Goal: Check status: Check status

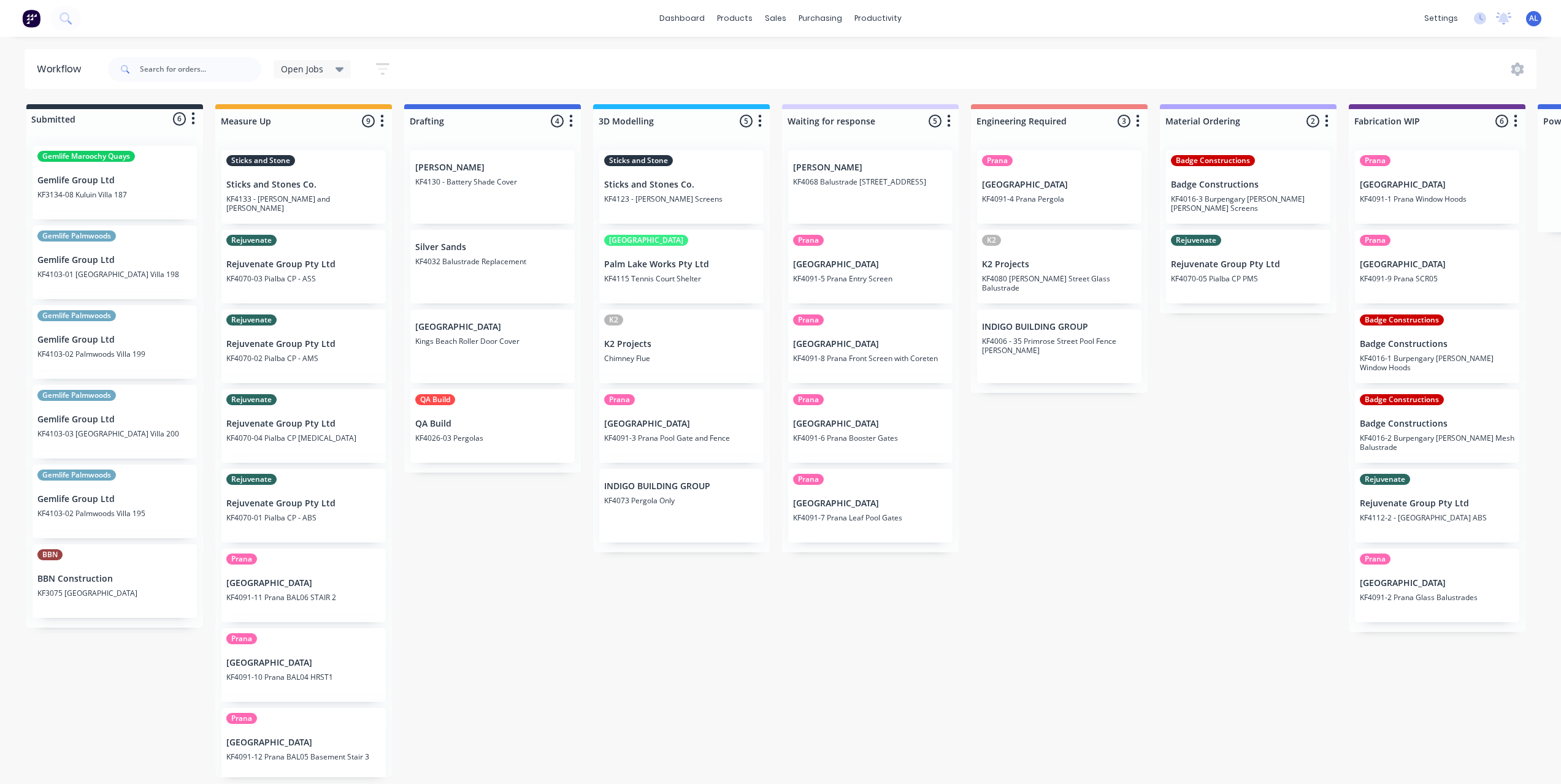
scroll to position [0, 417]
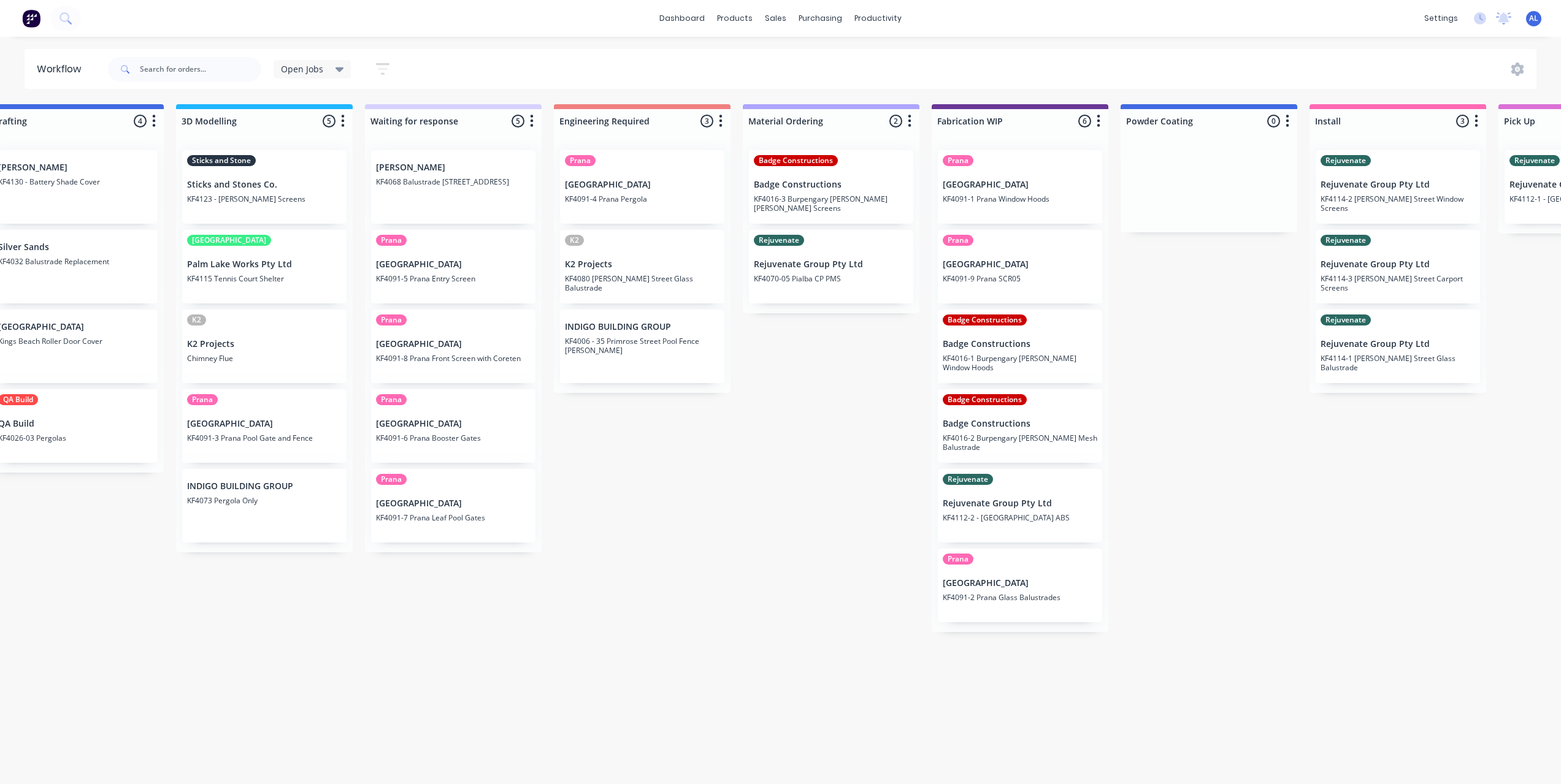
click at [1205, 578] on div "Submitted 6 Status colour #273444 hex #273444 Save Cancel Summaries Total order…" at bounding box center [1040, 441] width 2934 height 673
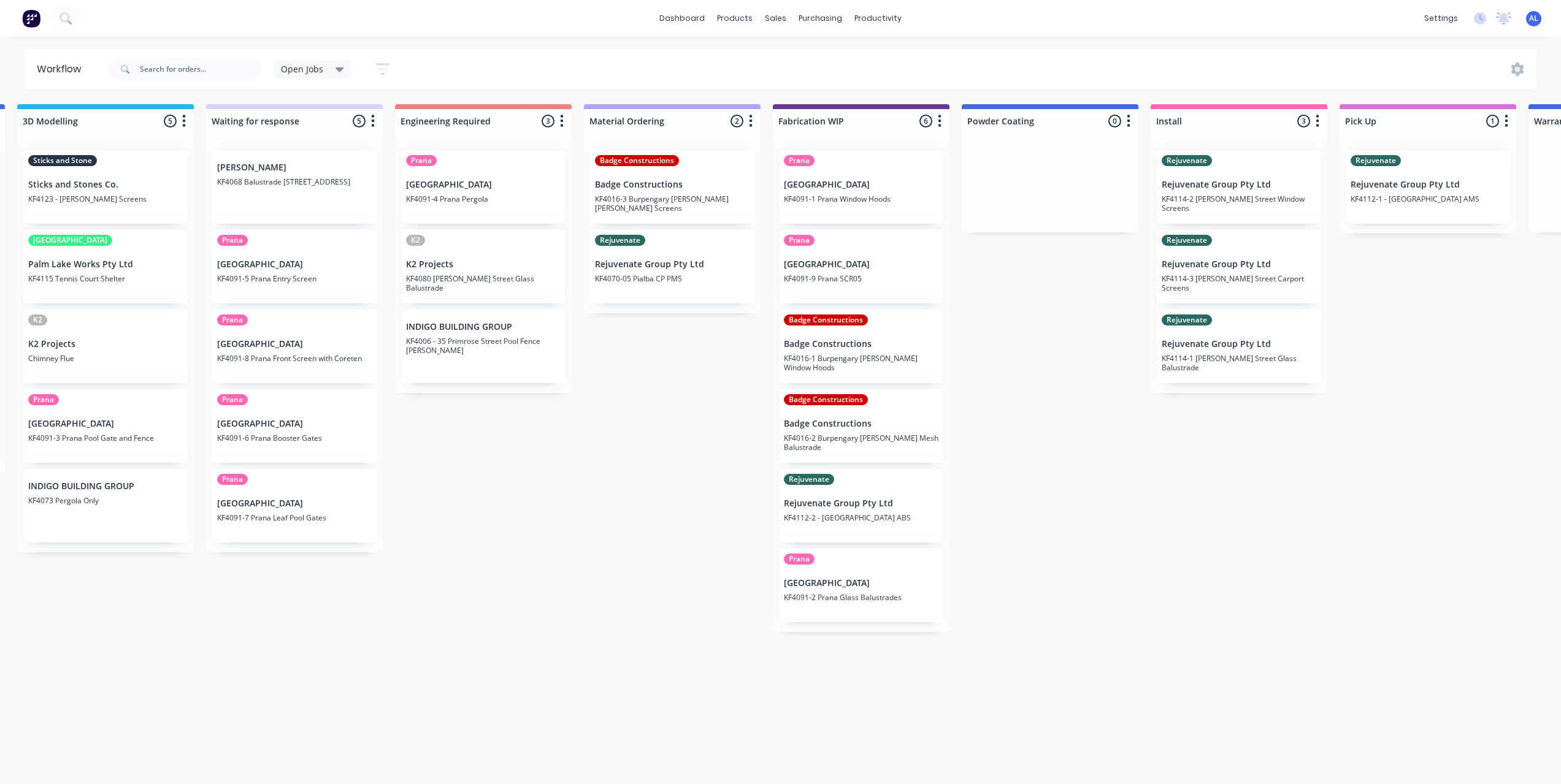
scroll to position [0, 564]
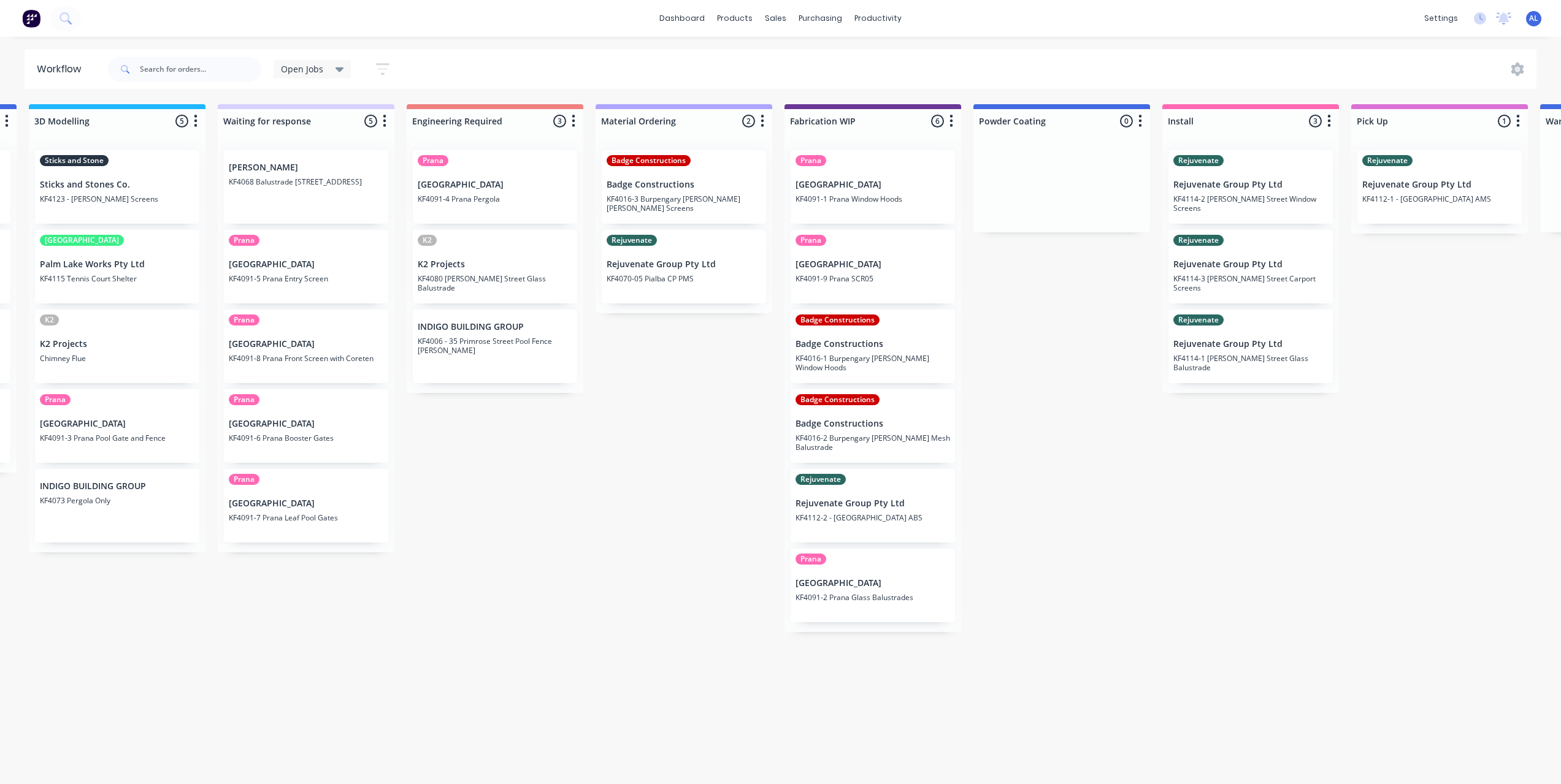
click at [598, 582] on div "Submitted 6 Status colour #273444 hex #273444 Save Cancel Summaries Total order…" at bounding box center [894, 441] width 2934 height 673
click at [646, 454] on div "Submitted 6 Status colour #273444 hex #273444 Save Cancel Summaries Total order…" at bounding box center [894, 441] width 2934 height 673
click at [703, 541] on div "Submitted 6 Status colour #273444 hex #273444 Save Cancel Summaries Total order…" at bounding box center [894, 441] width 2934 height 673
click at [1040, 571] on div "Submitted 6 Status colour #273444 hex #273444 Save Cancel Summaries Total order…" at bounding box center [894, 441] width 2934 height 673
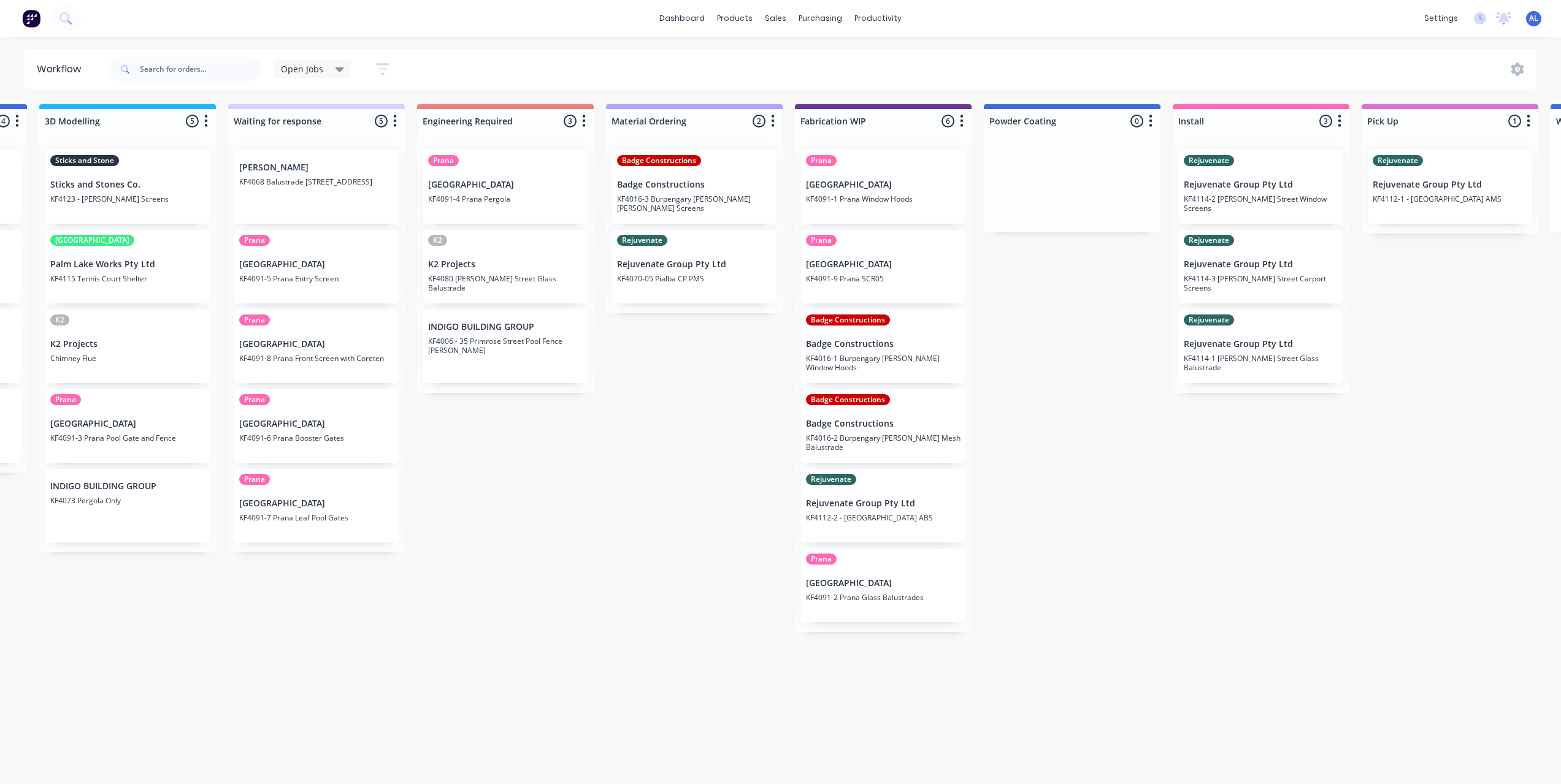
scroll to position [0, 539]
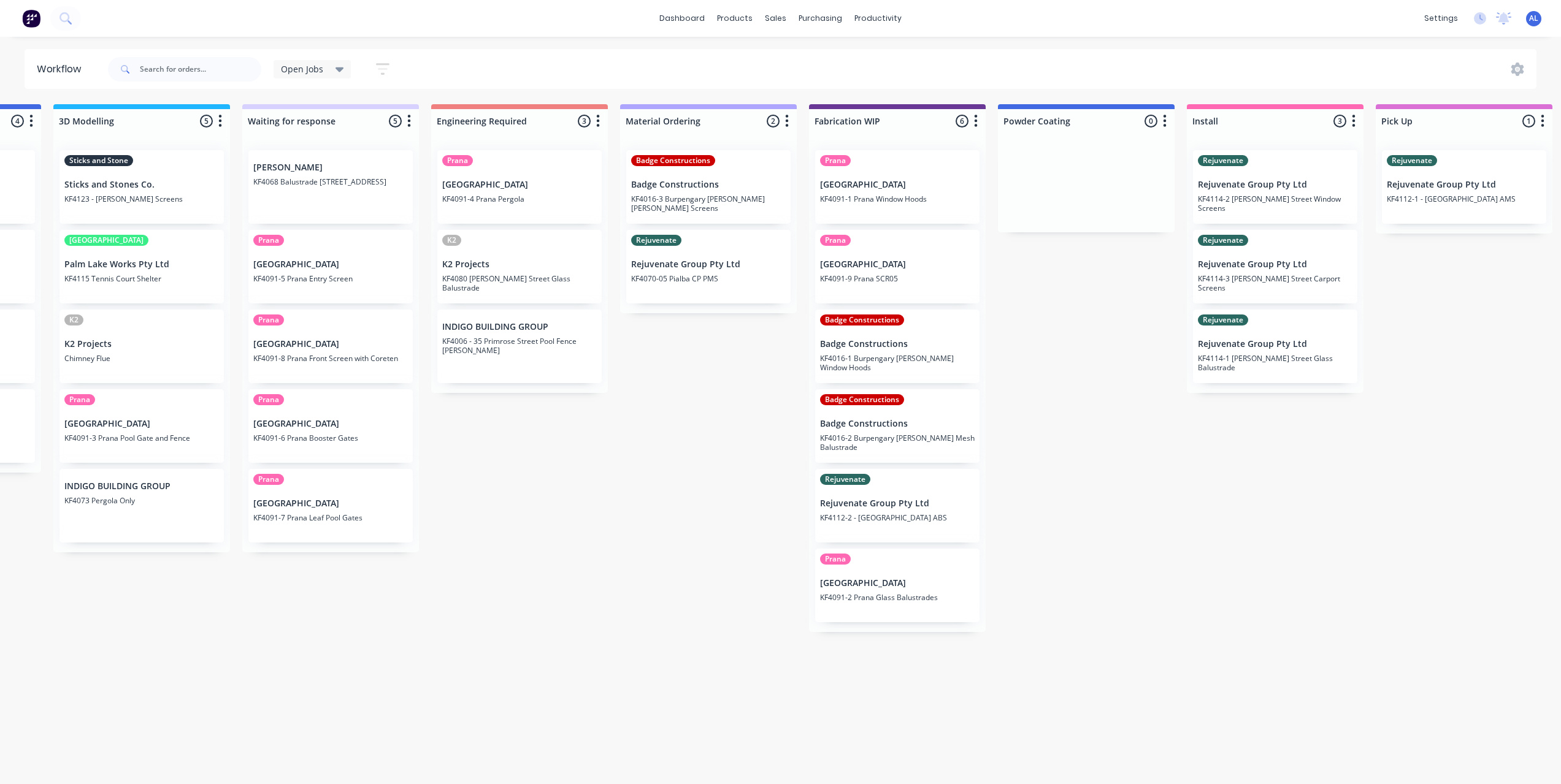
click at [597, 563] on div "Submitted 6 Status colour #273444 hex #273444 Save Cancel Summaries Total order…" at bounding box center [918, 441] width 2934 height 673
click at [1025, 348] on div "Submitted 6 Status colour #273444 hex #273444 Save Cancel Summaries Total order…" at bounding box center [918, 441] width 2934 height 673
drag, startPoint x: 613, startPoint y: 449, endPoint x: 599, endPoint y: 441, distance: 16.1
click at [612, 449] on div "Submitted 6 Status colour #273444 hex #273444 Save Cancel Summaries Total order…" at bounding box center [918, 441] width 2934 height 673
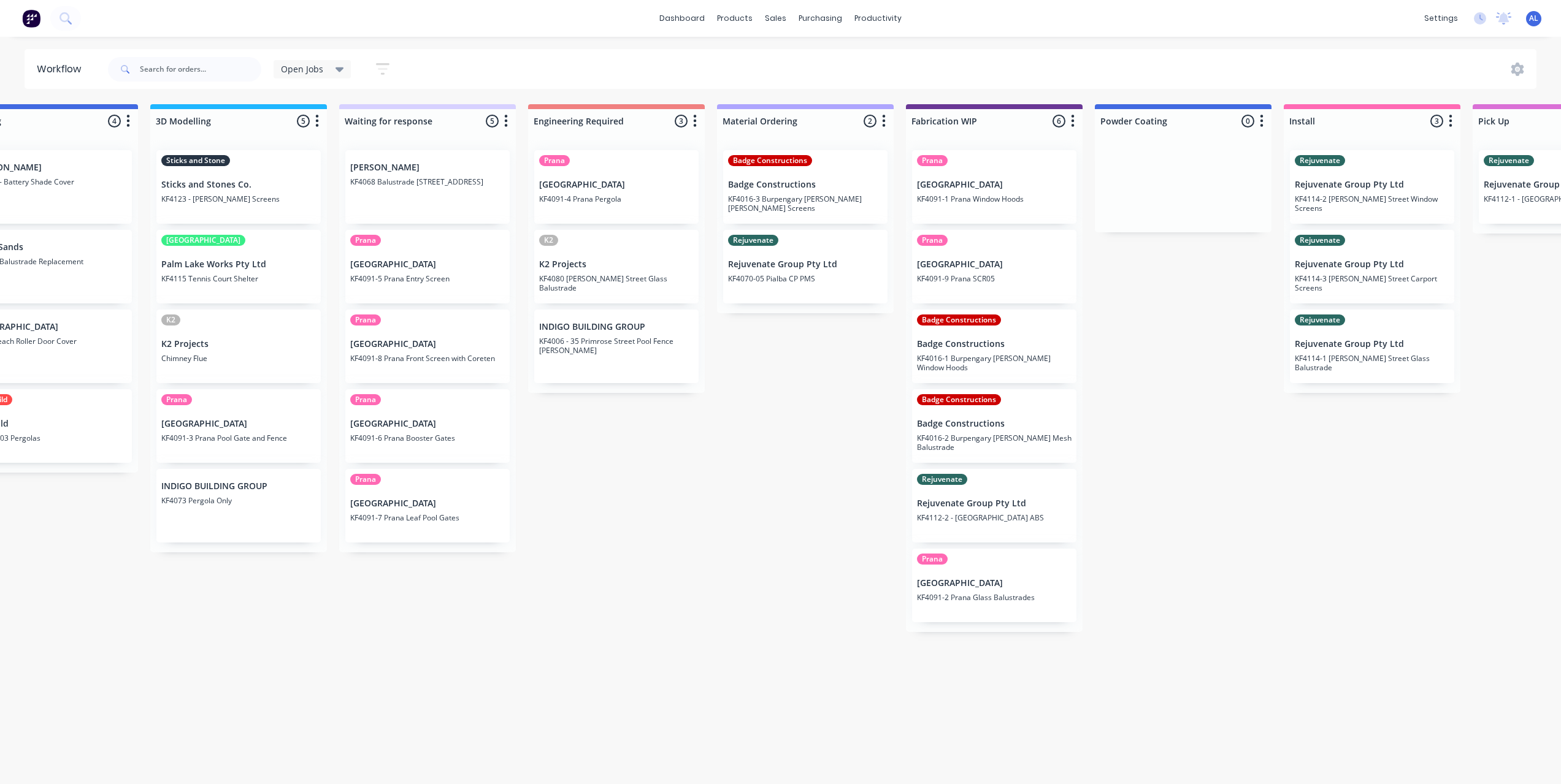
scroll to position [0, 441]
click at [875, 422] on div "Submitted 6 Status colour #273444 hex #273444 Save Cancel Summaries Total order…" at bounding box center [1016, 441] width 2934 height 673
click at [1100, 428] on div "Submitted 6 Status colour #273444 hex #273444 Save Cancel Summaries Total order…" at bounding box center [1016, 441] width 2934 height 673
click at [793, 523] on div "Submitted 6 Status colour #273444 hex #273444 Save Cancel Summaries Total order…" at bounding box center [1016, 441] width 2934 height 673
click at [1089, 427] on div "Submitted 6 Status colour #273444 hex #273444 Save Cancel Summaries Total order…" at bounding box center [1016, 441] width 2934 height 673
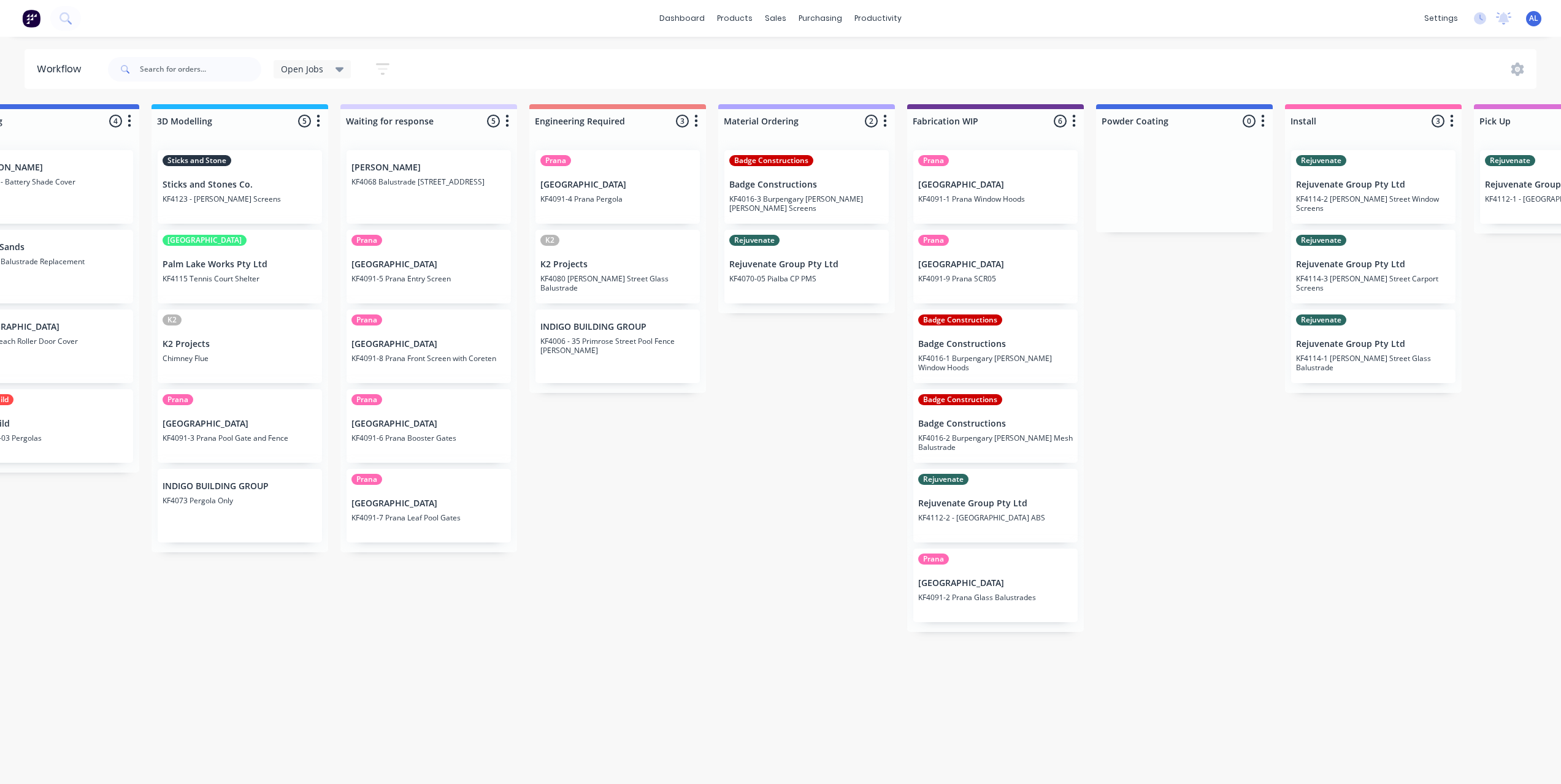
click at [1126, 446] on div "Submitted 6 Status colour #273444 hex #273444 Save Cancel Summaries Total order…" at bounding box center [1016, 441] width 2934 height 673
click at [1105, 389] on div "Submitted 6 Status colour #273444 hex #273444 Save Cancel Summaries Total order…" at bounding box center [1016, 441] width 2934 height 673
click at [1118, 426] on div "Submitted 6 Status colour #273444 hex #273444 Save Cancel Summaries Total order…" at bounding box center [1016, 441] width 2934 height 673
drag, startPoint x: 887, startPoint y: 400, endPoint x: 891, endPoint y: 427, distance: 27.3
click at [887, 407] on div "Submitted 6 Status colour #273444 hex #273444 Save Cancel Summaries Total order…" at bounding box center [1016, 441] width 2934 height 673
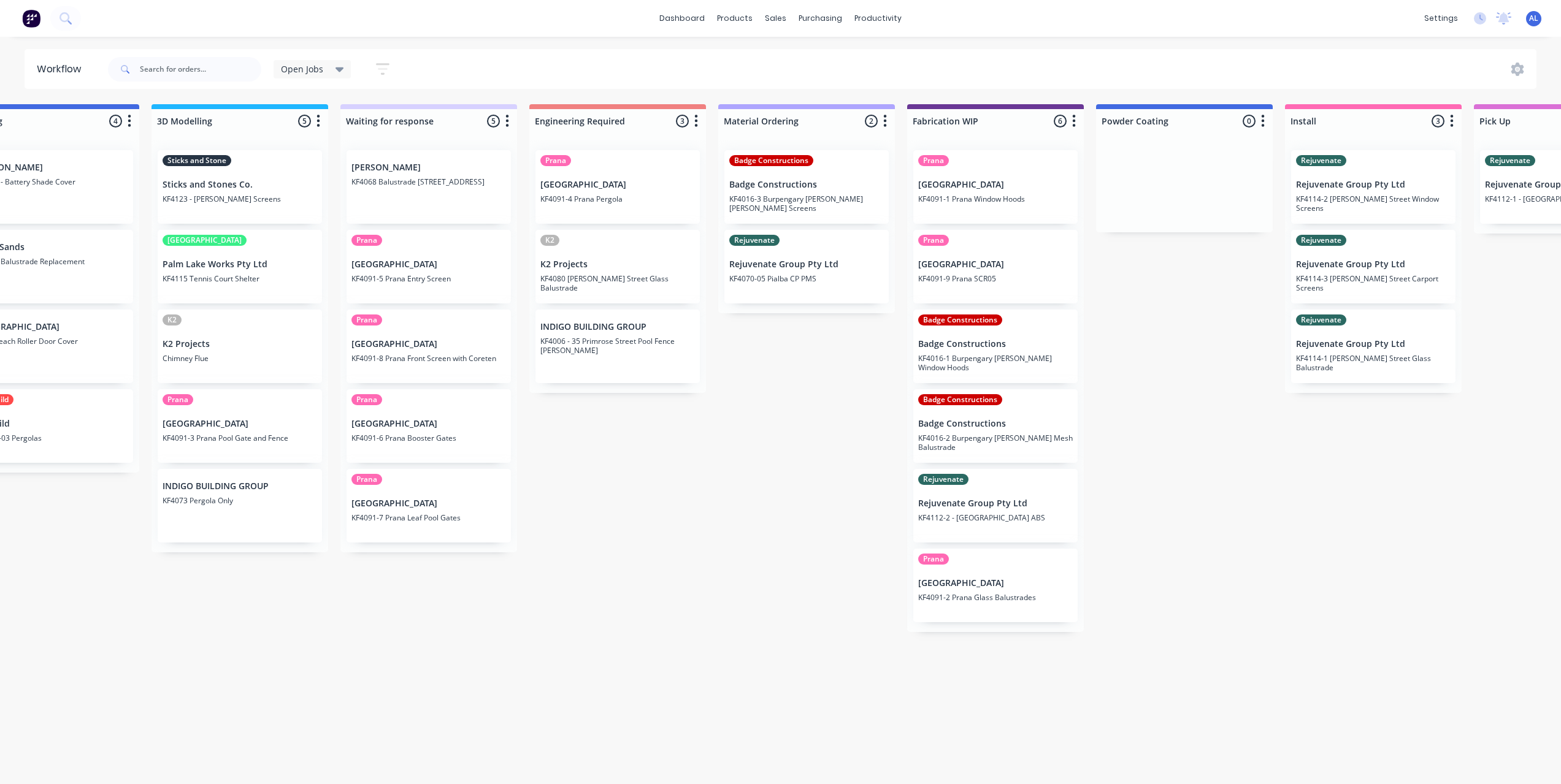
click at [897, 426] on div "Submitted 6 Status colour #273444 hex #273444 Save Cancel Summaries Total order…" at bounding box center [1016, 441] width 2934 height 673
click at [617, 655] on div "Submitted 6 Status colour #273444 hex #273444 Save Cancel Summaries Total order…" at bounding box center [1016, 441] width 2934 height 673
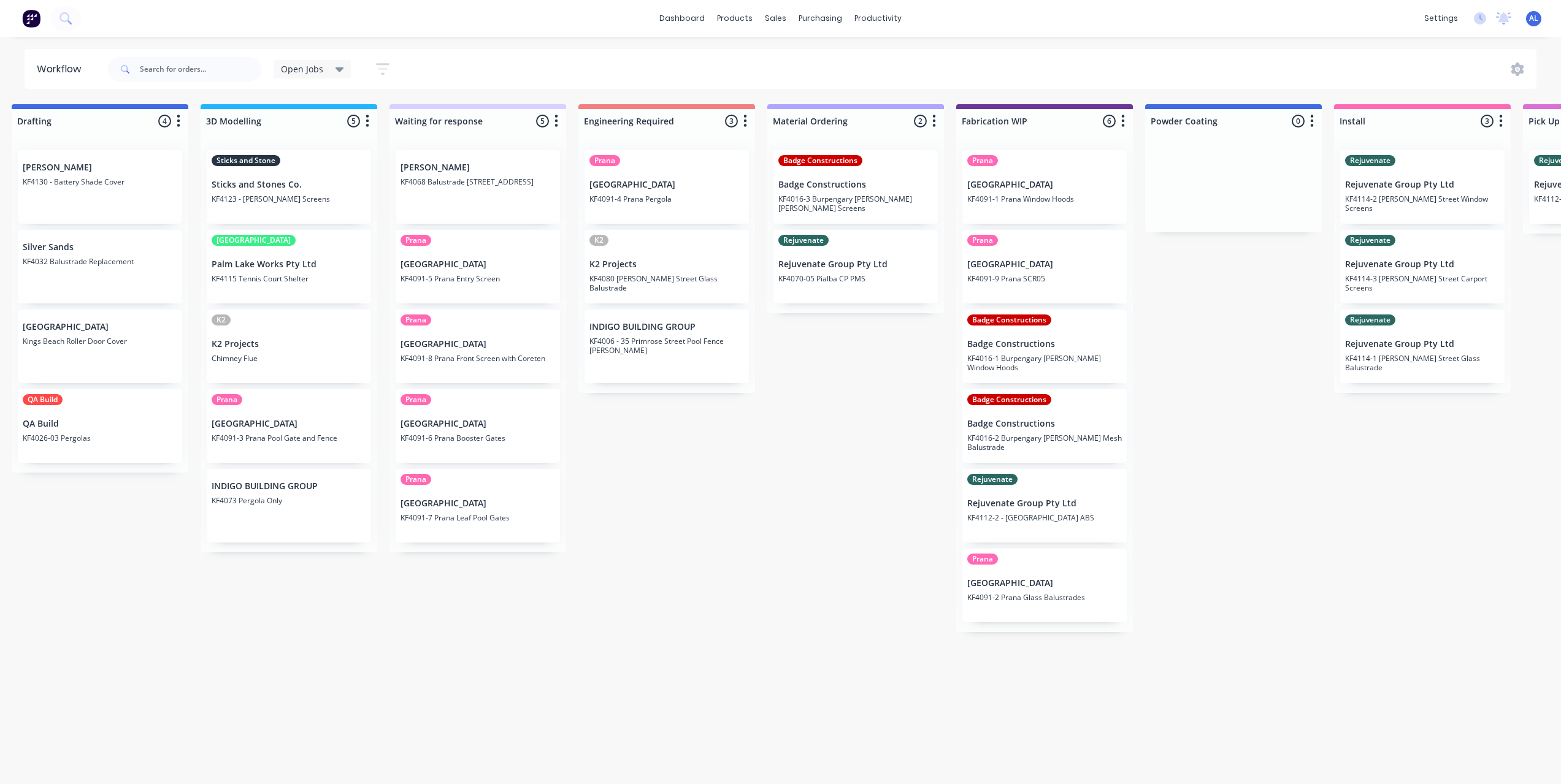
scroll to position [84, 0]
click at [744, 470] on div "Submitted 6 Status colour #273444 hex #273444 Save Cancel Summaries Total order…" at bounding box center [1065, 441] width 2934 height 673
click at [738, 56] on icon at bounding box center [738, 61] width 6 height 10
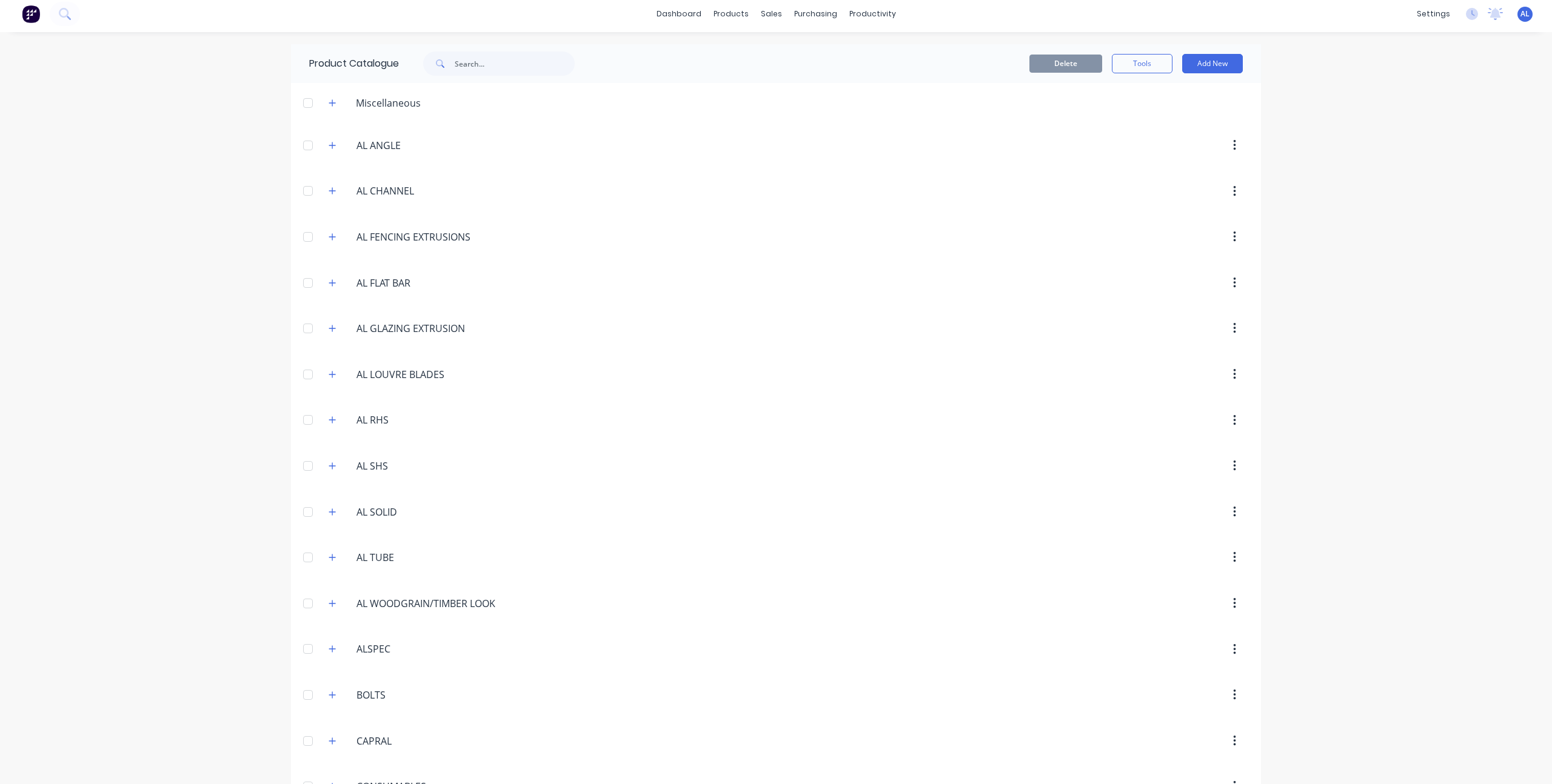
scroll to position [5, 0]
click at [331, 416] on icon "button" at bounding box center [332, 418] width 7 height 8
click at [257, 412] on div "dashboard products sales purchasing productivity dashboard products Product Cat…" at bounding box center [776, 392] width 1552 height 784
click at [1370, 144] on div "dashboard products sales purchasing productivity dashboard products Product Cat…" at bounding box center [776, 392] width 1552 height 784
click at [1302, 159] on div "dashboard products sales purchasing productivity dashboard products Product Cat…" at bounding box center [776, 392] width 1552 height 784
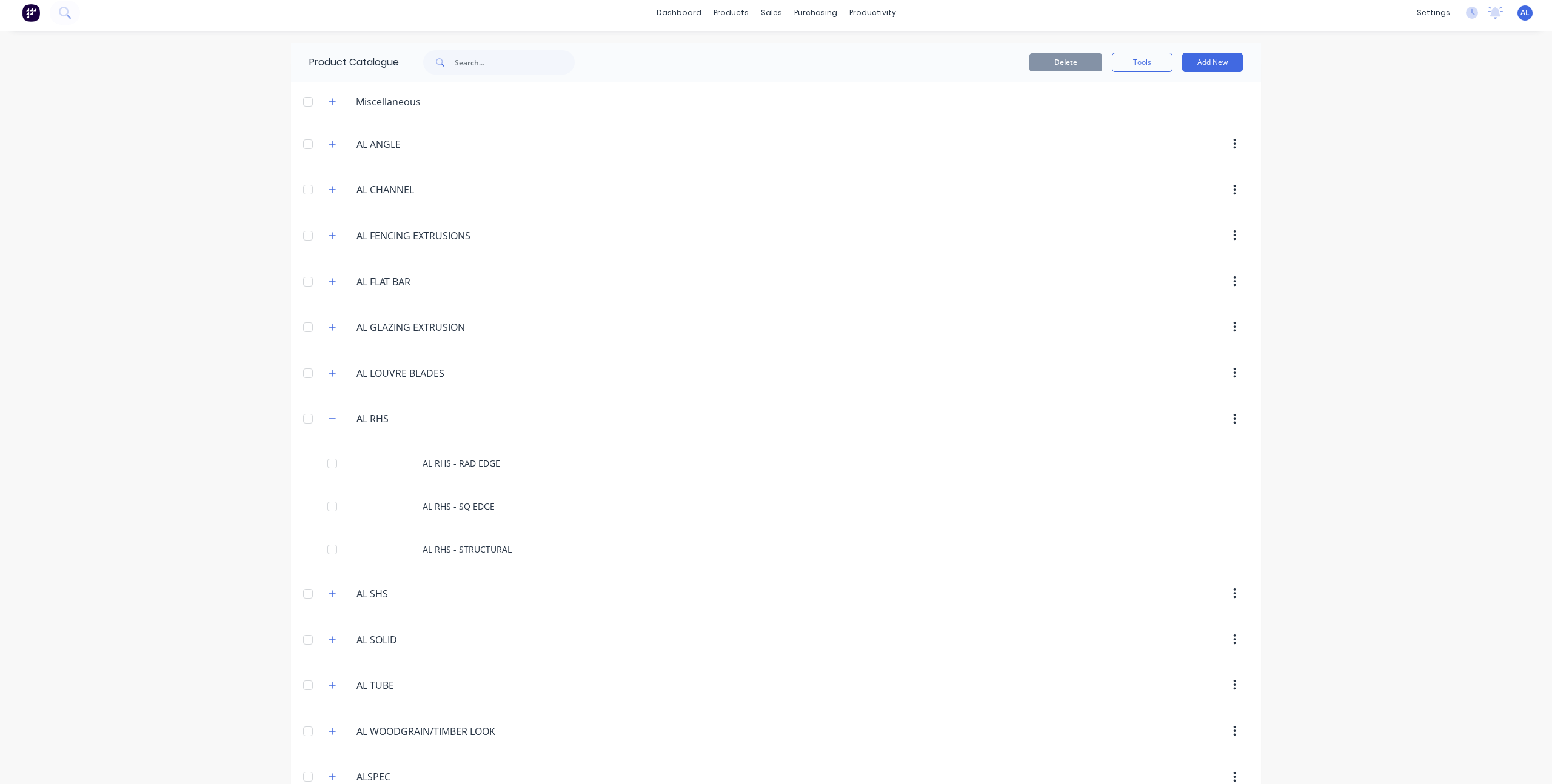
click at [214, 204] on div "dashboard products sales purchasing productivity dashboard products Product Cat…" at bounding box center [776, 392] width 1552 height 784
click at [1460, 109] on div "dashboard products sales purchasing productivity dashboard products Product Cat…" at bounding box center [776, 392] width 1552 height 784
click at [247, 278] on div "dashboard products sales purchasing productivity dashboard products Product Cat…" at bounding box center [776, 392] width 1552 height 784
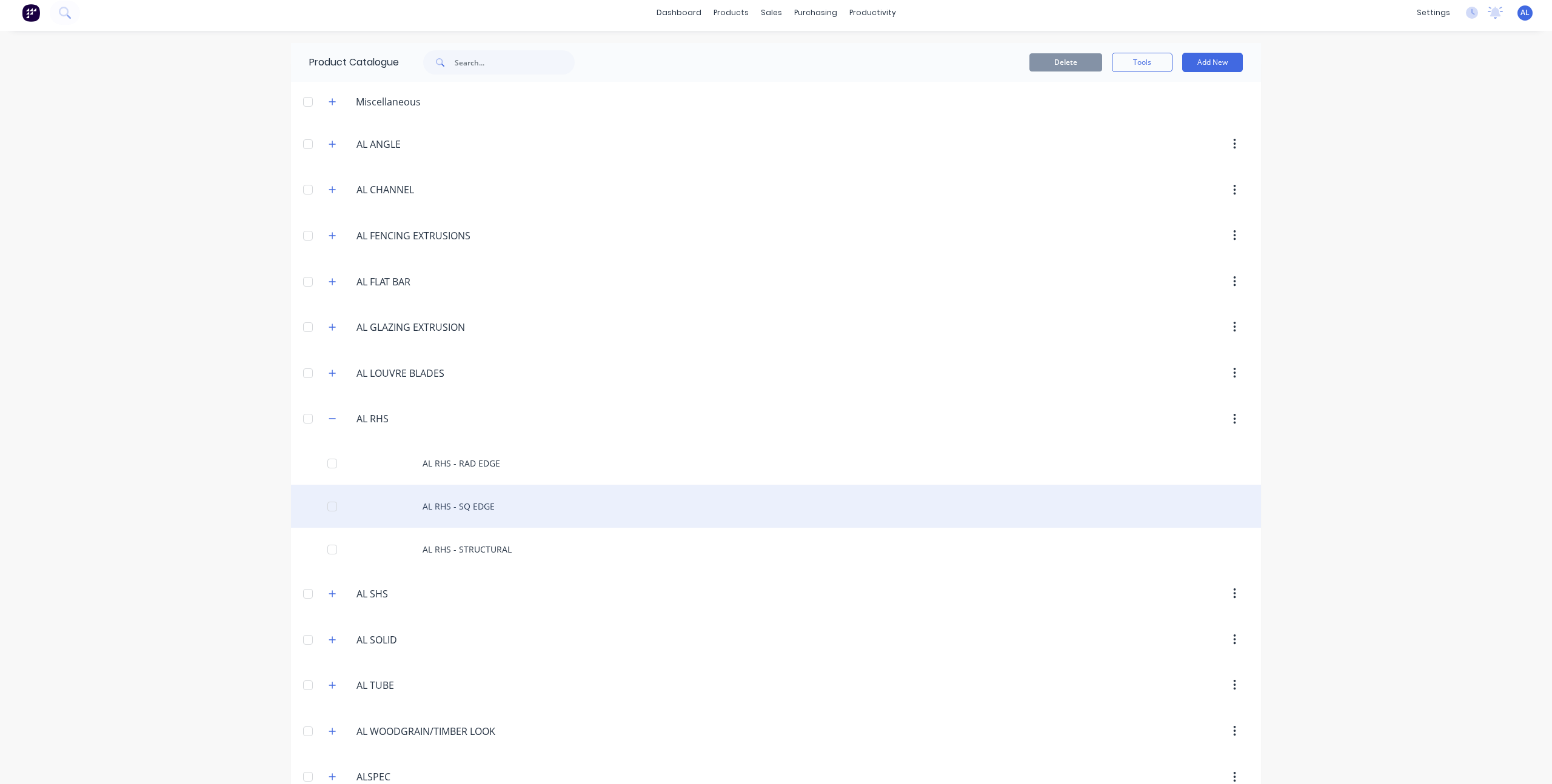
click at [492, 505] on div "AL RHS - SQ EDGE" at bounding box center [776, 506] width 970 height 43
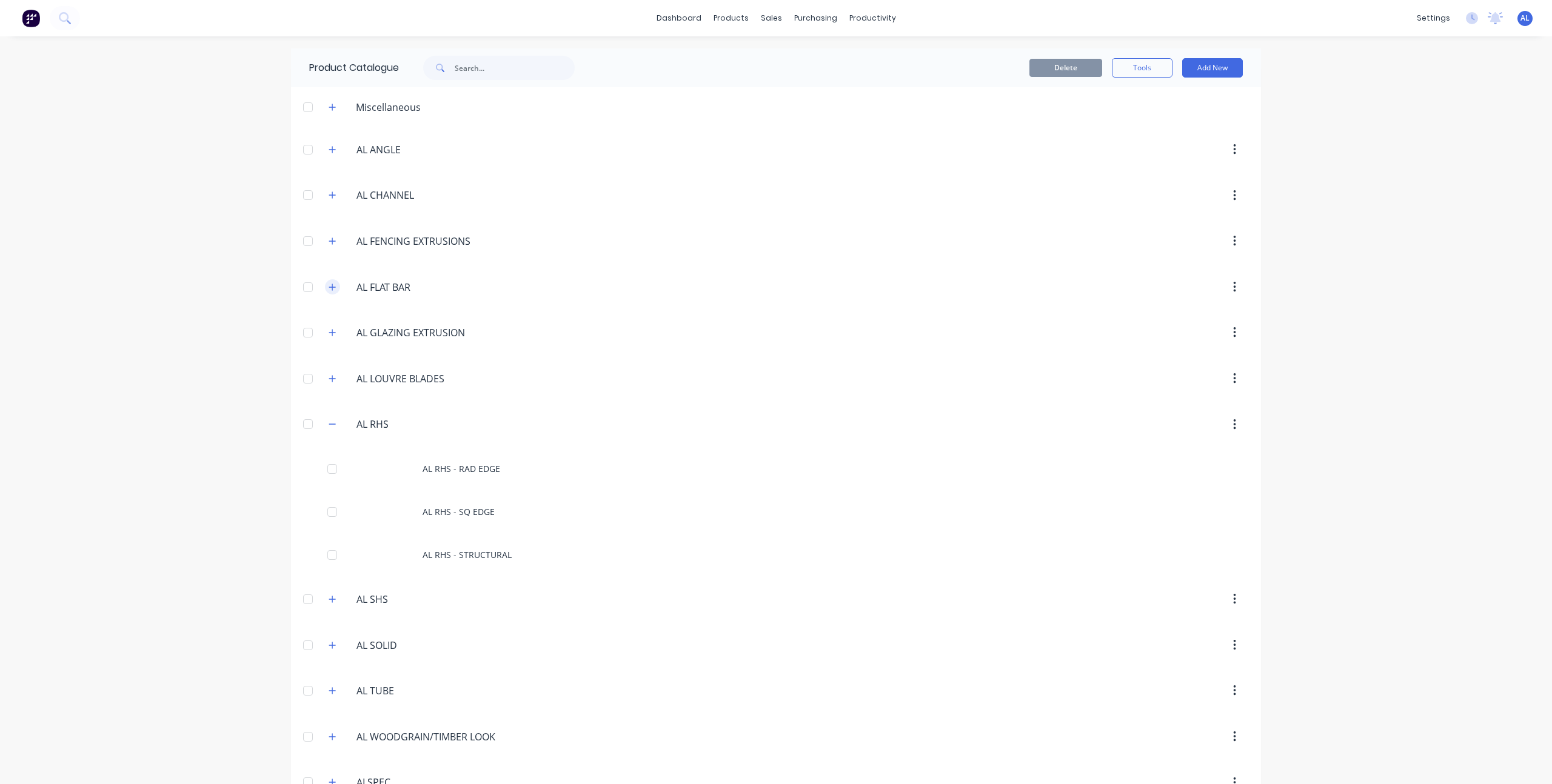
click at [332, 285] on button "button" at bounding box center [332, 287] width 15 height 15
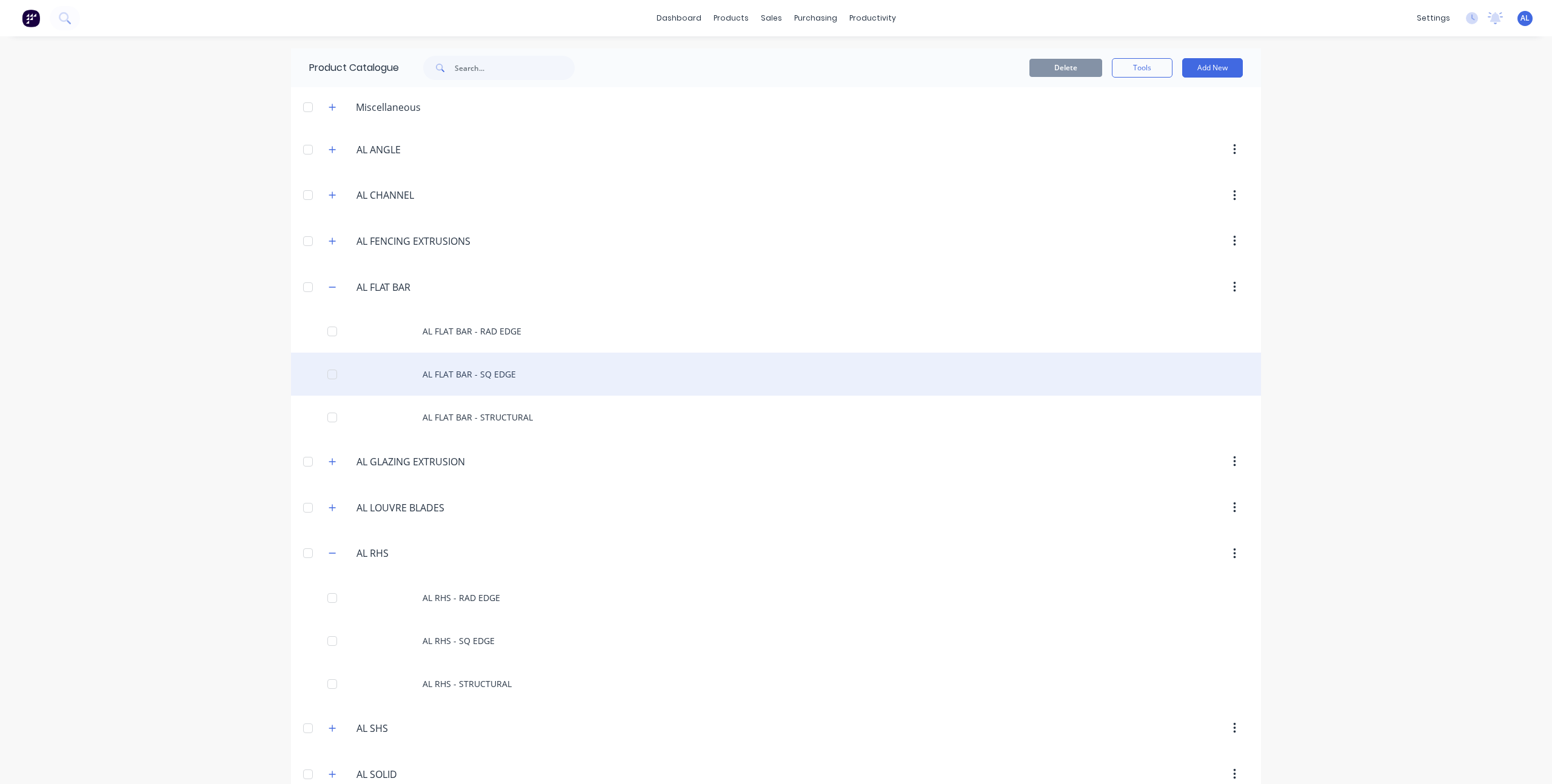
click at [488, 376] on div "AL FLAT BAR - SQ EDGE" at bounding box center [776, 375] width 970 height 43
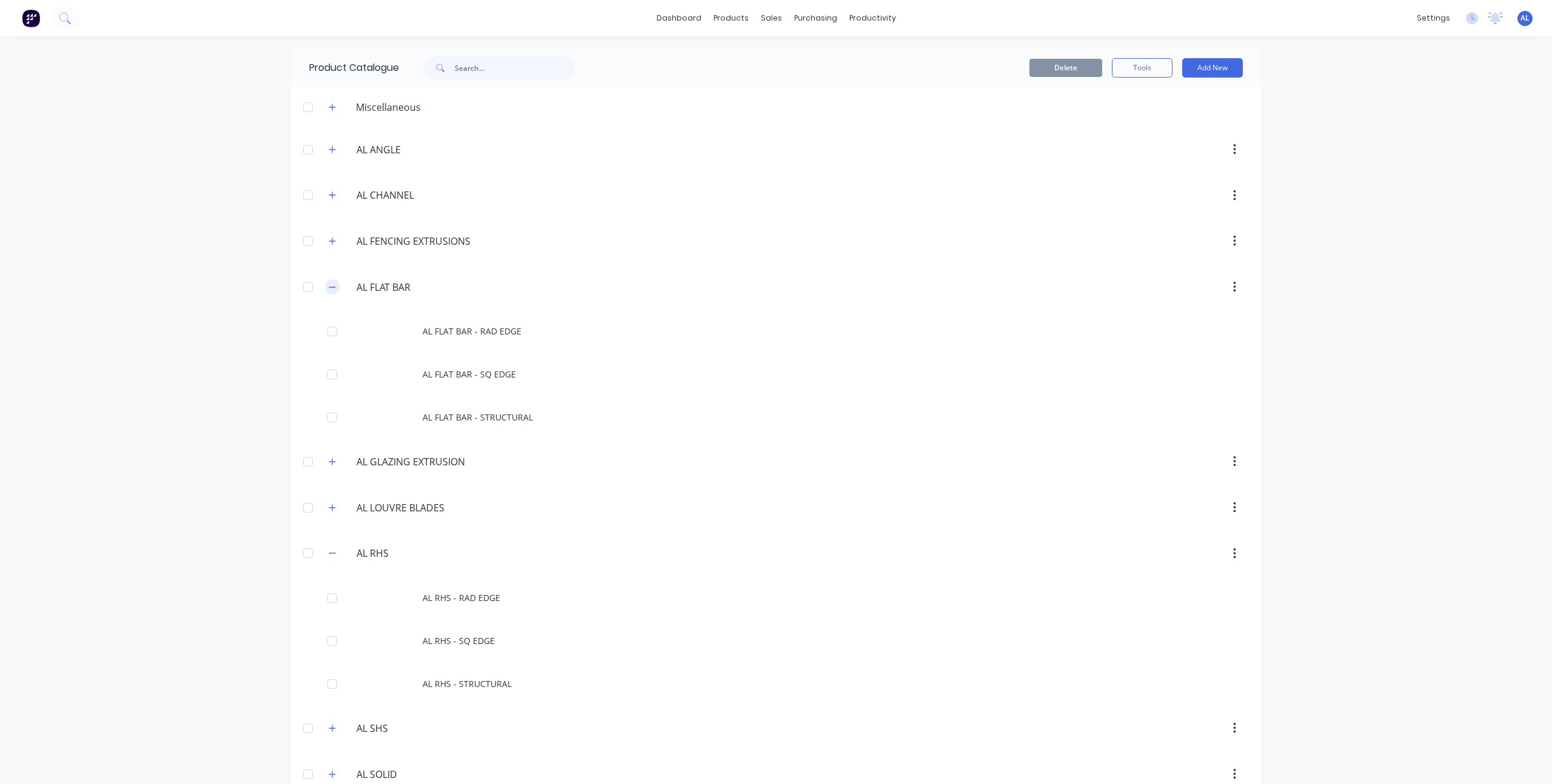
click at [331, 284] on icon "button" at bounding box center [332, 287] width 7 height 8
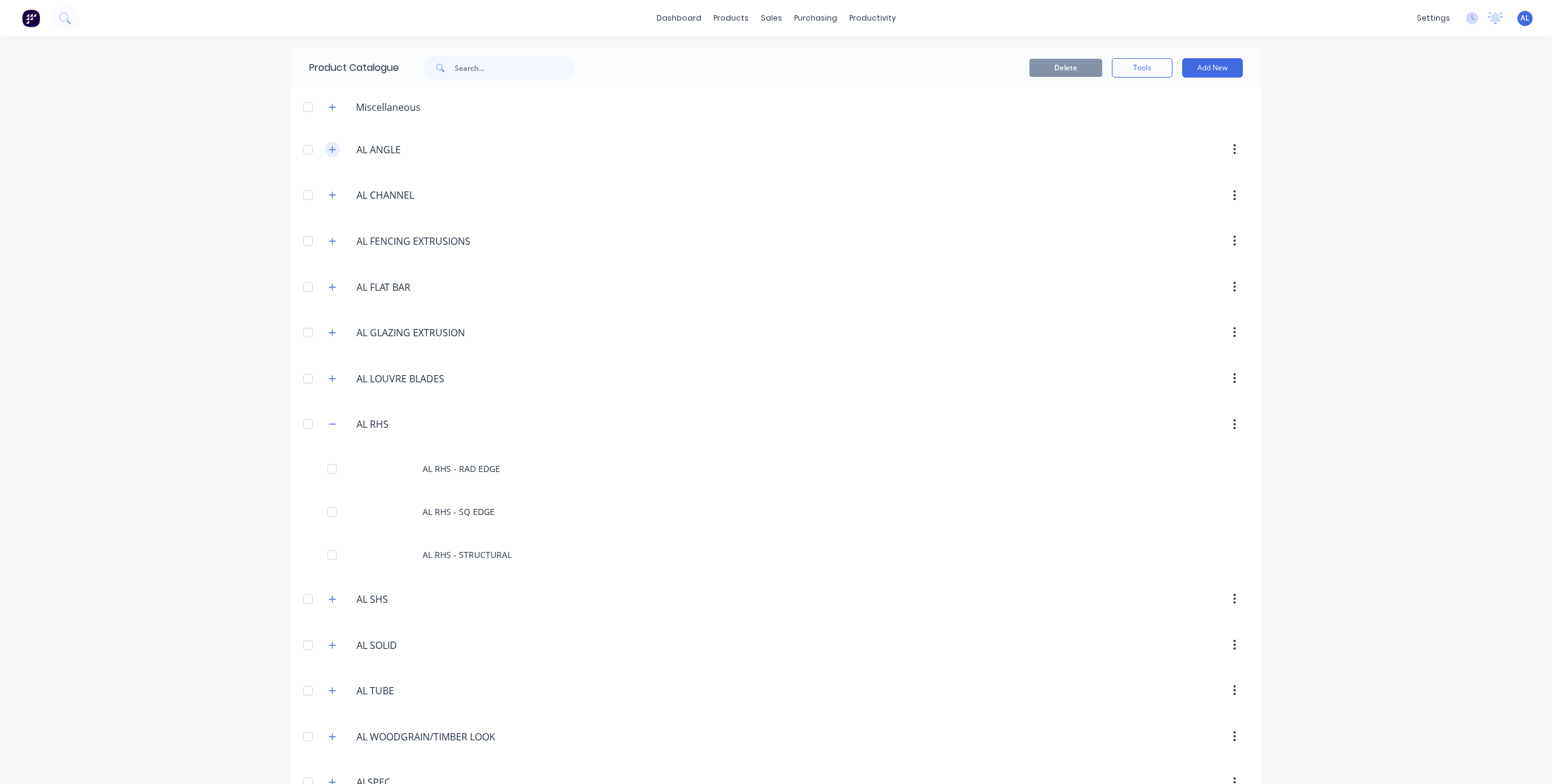
click at [326, 156] on button "button" at bounding box center [332, 149] width 15 height 15
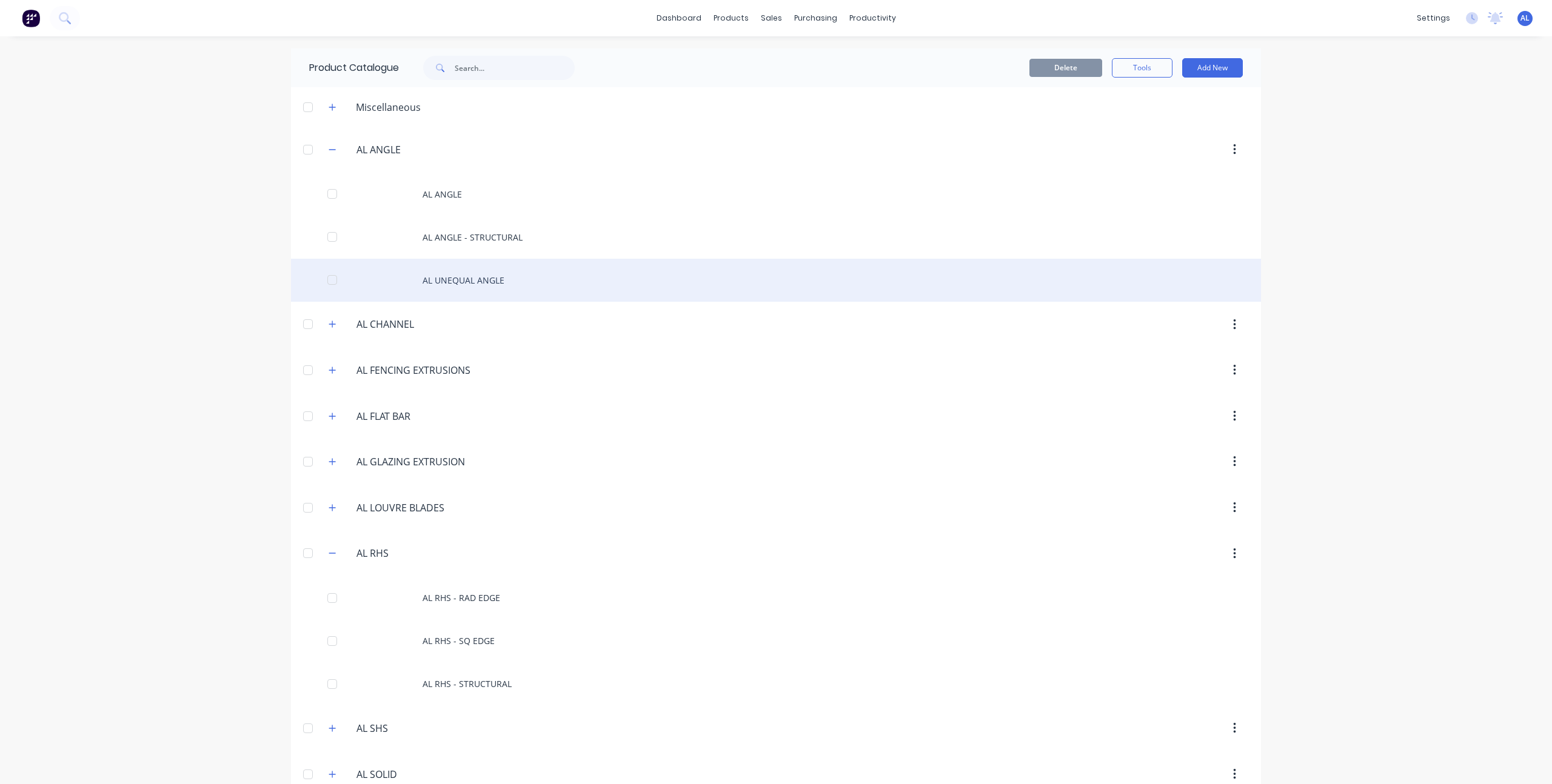
click at [448, 278] on div "AL UNEQUAL ANGLE" at bounding box center [776, 281] width 970 height 43
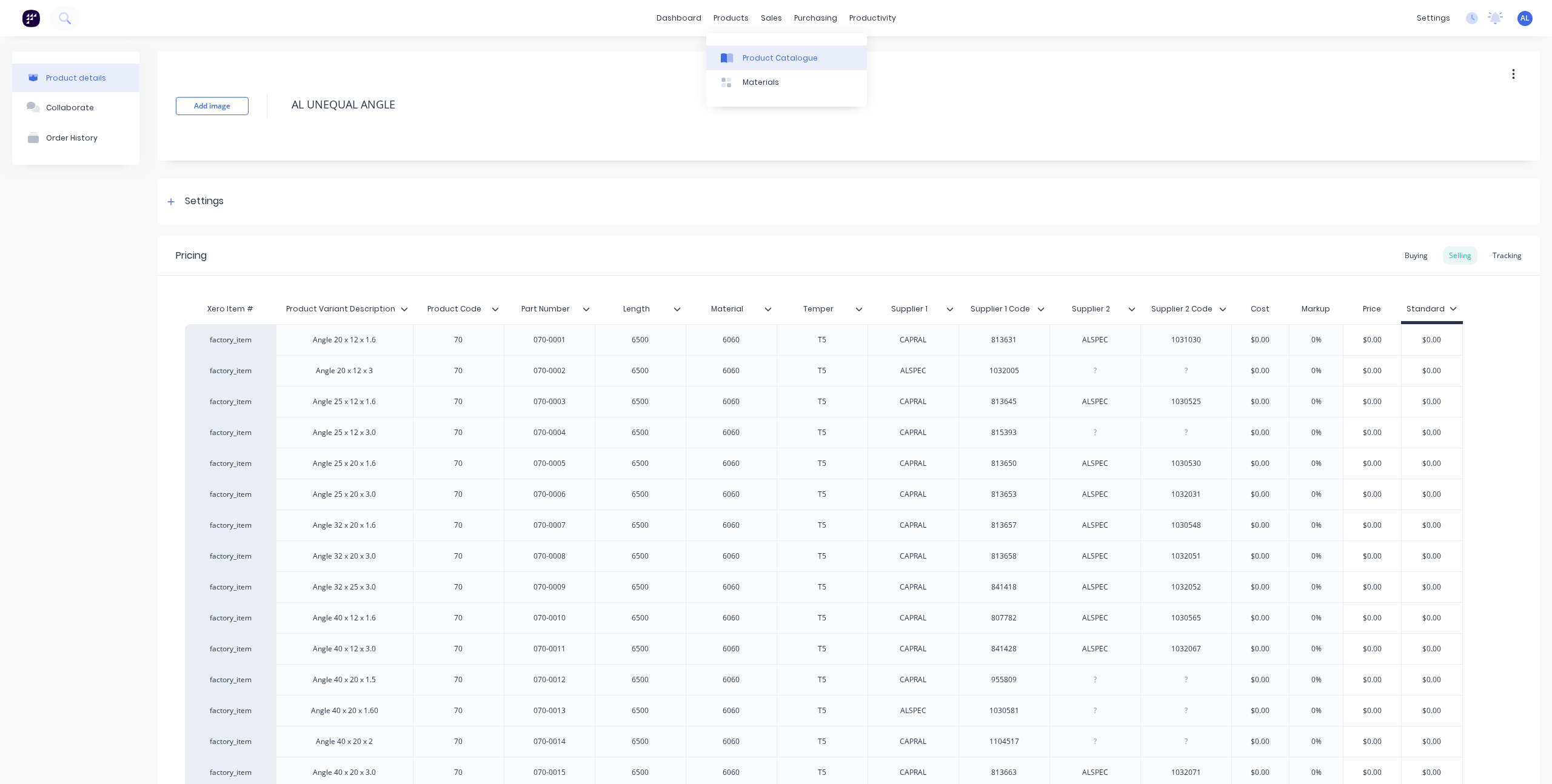
click at [764, 51] on link "Product Catalogue" at bounding box center [786, 57] width 161 height 25
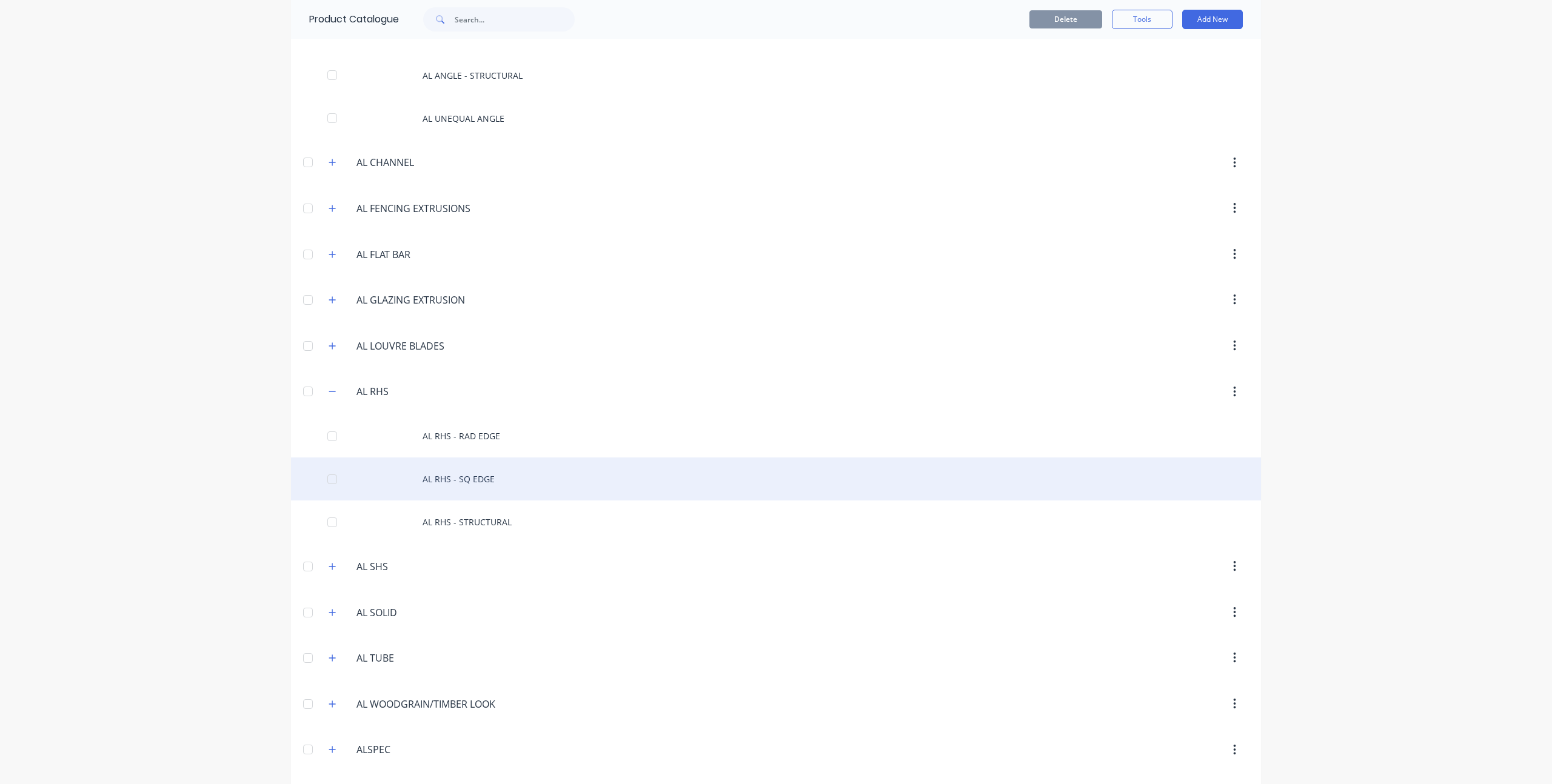
scroll to position [179, 0]
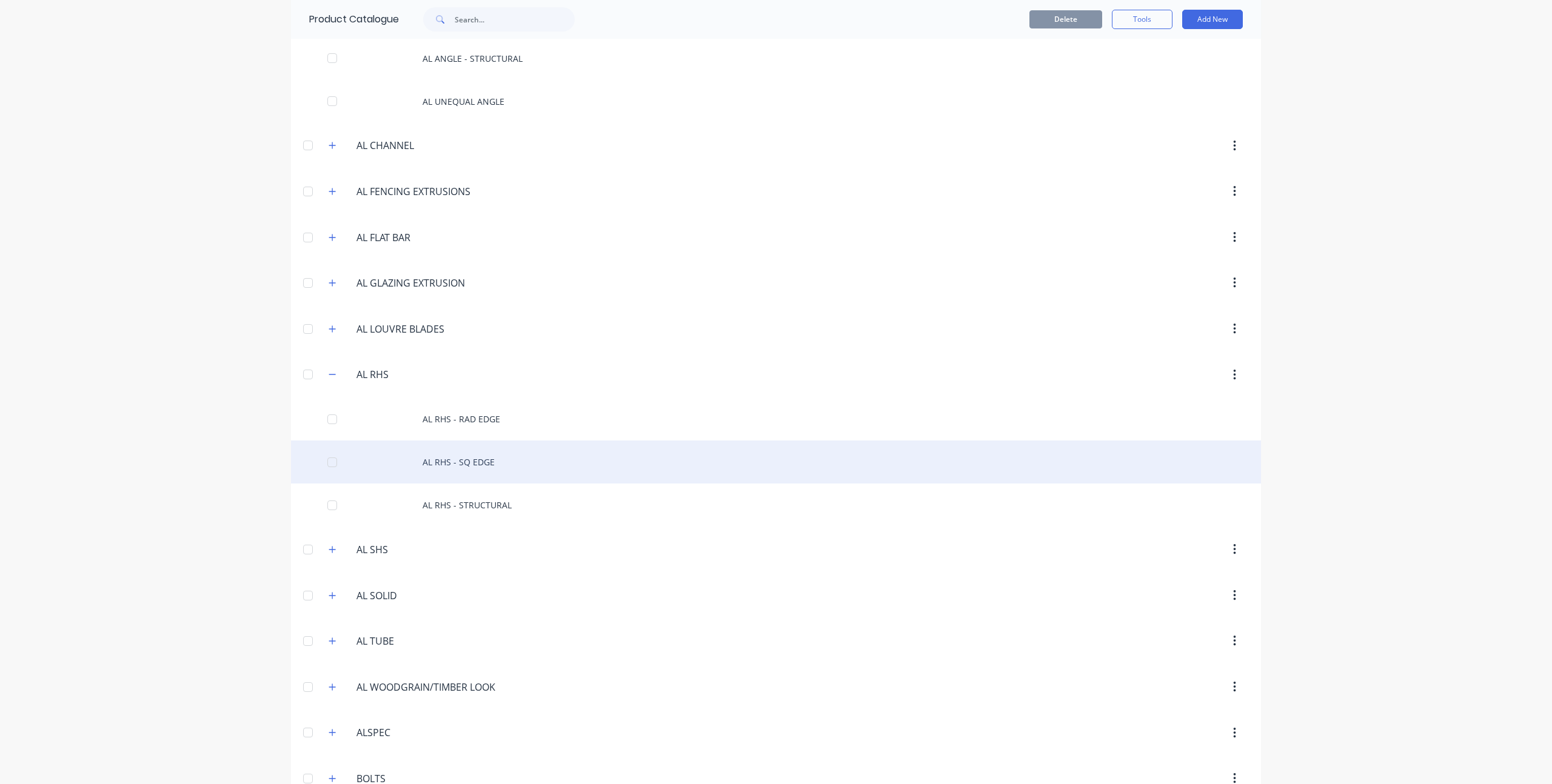
click at [481, 468] on div "AL RHS - SQ EDGE" at bounding box center [776, 462] width 970 height 43
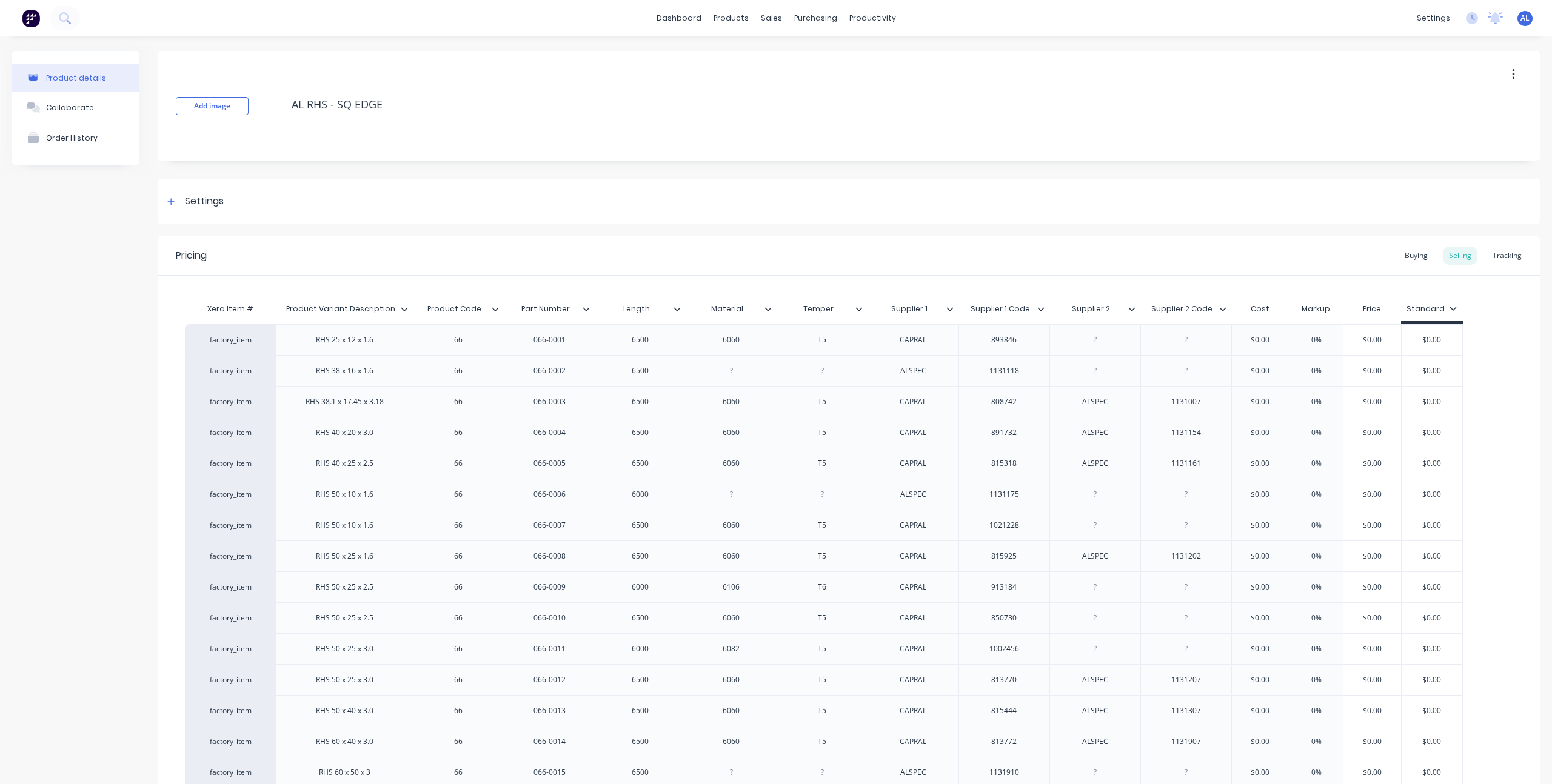
click at [729, 55] on icon at bounding box center [730, 58] width 6 height 10
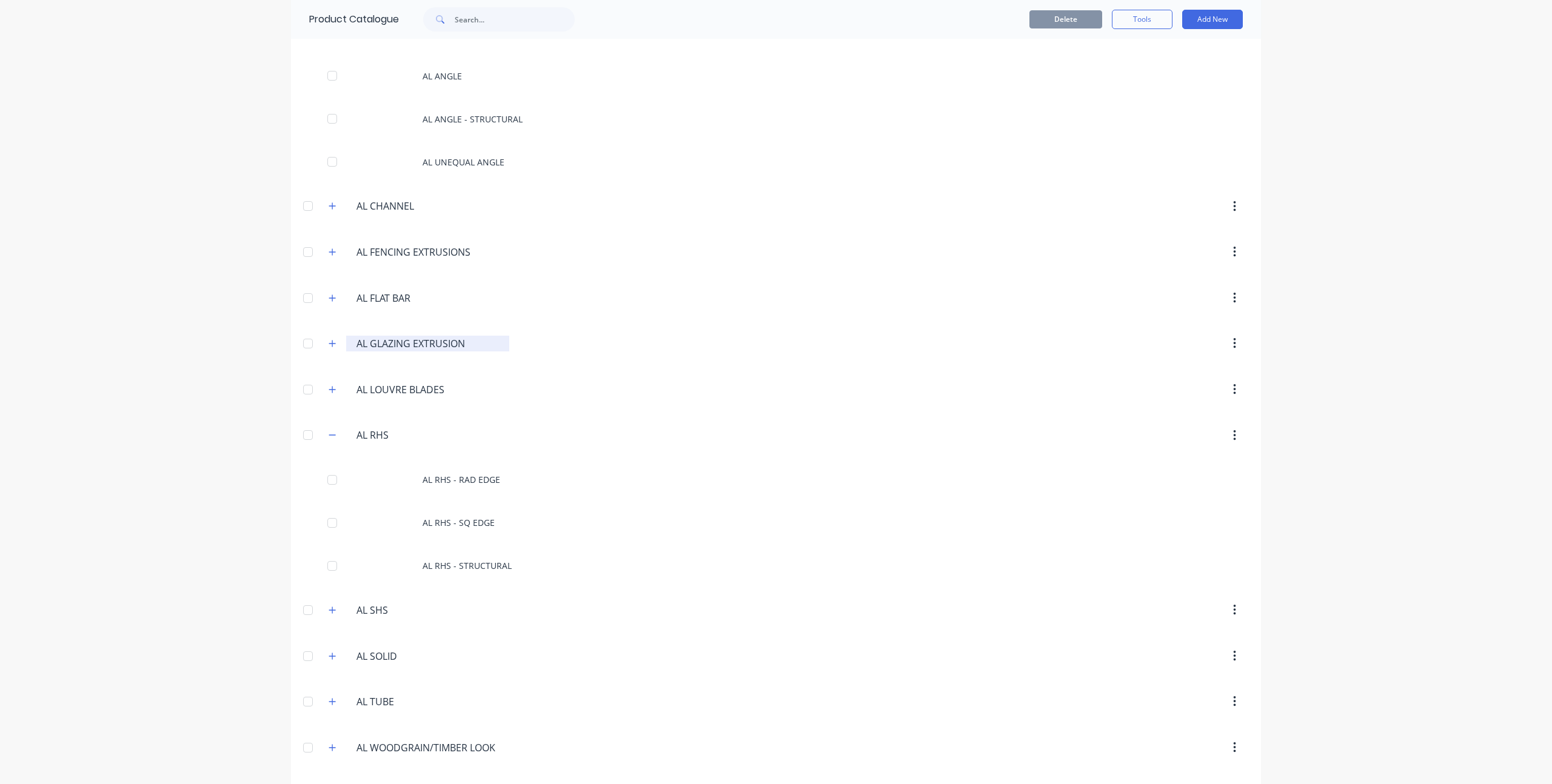
scroll to position [134, 0]
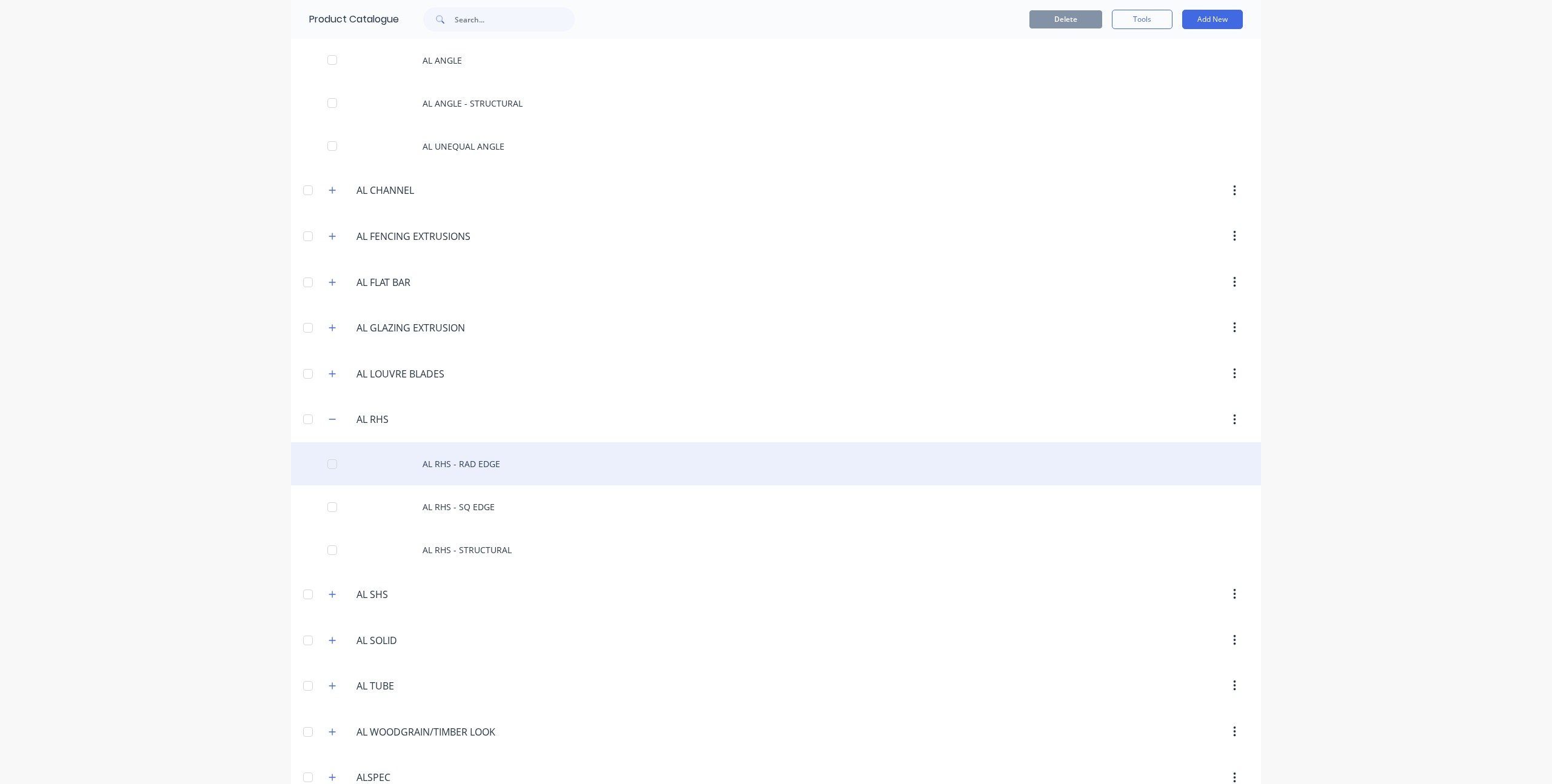
click at [444, 462] on div "AL RHS - RAD EDGE" at bounding box center [776, 464] width 970 height 43
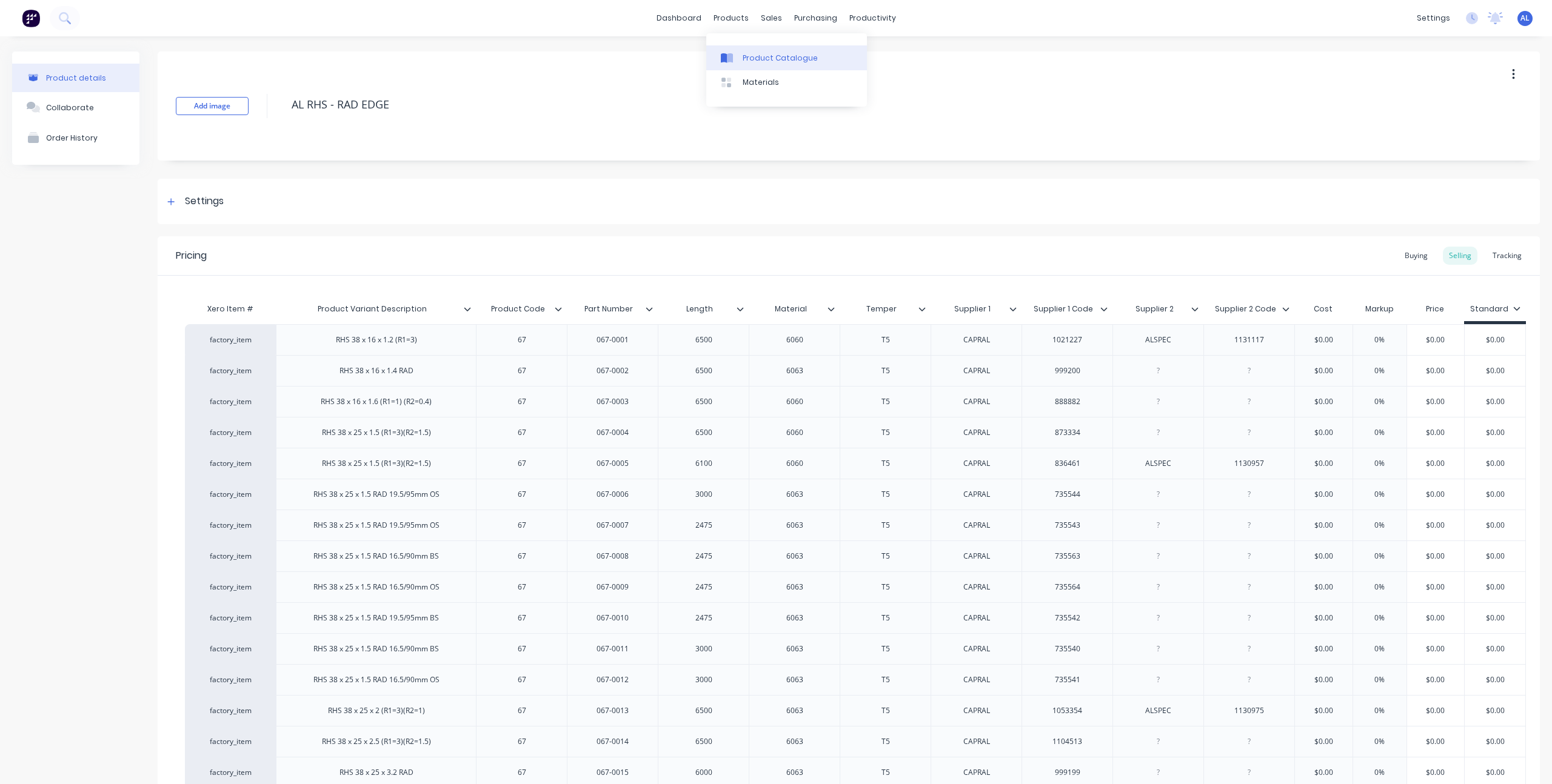
click at [746, 60] on div "Product Catalogue" at bounding box center [780, 58] width 75 height 11
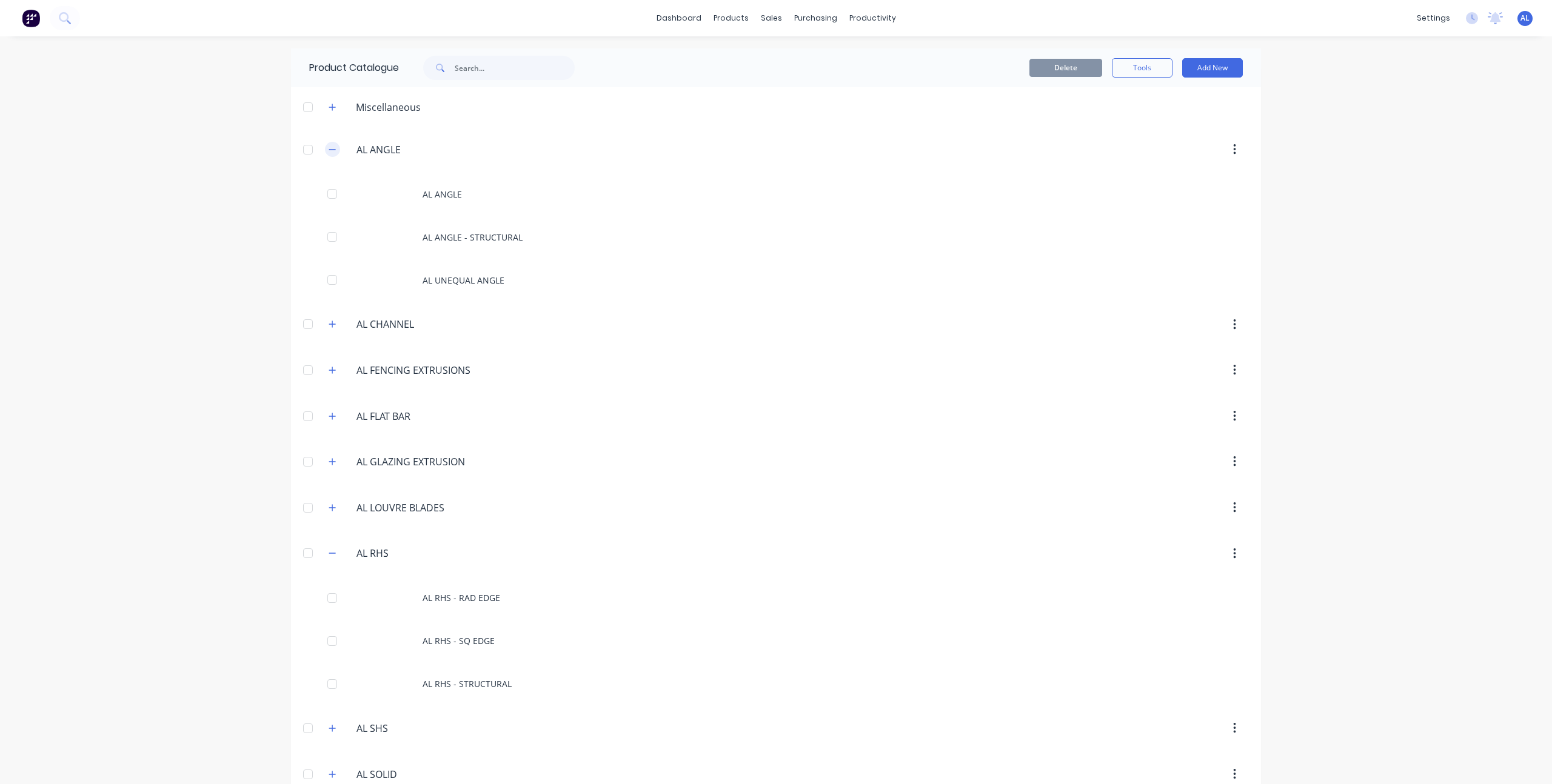
click at [328, 153] on icon "button" at bounding box center [332, 149] width 7 height 8
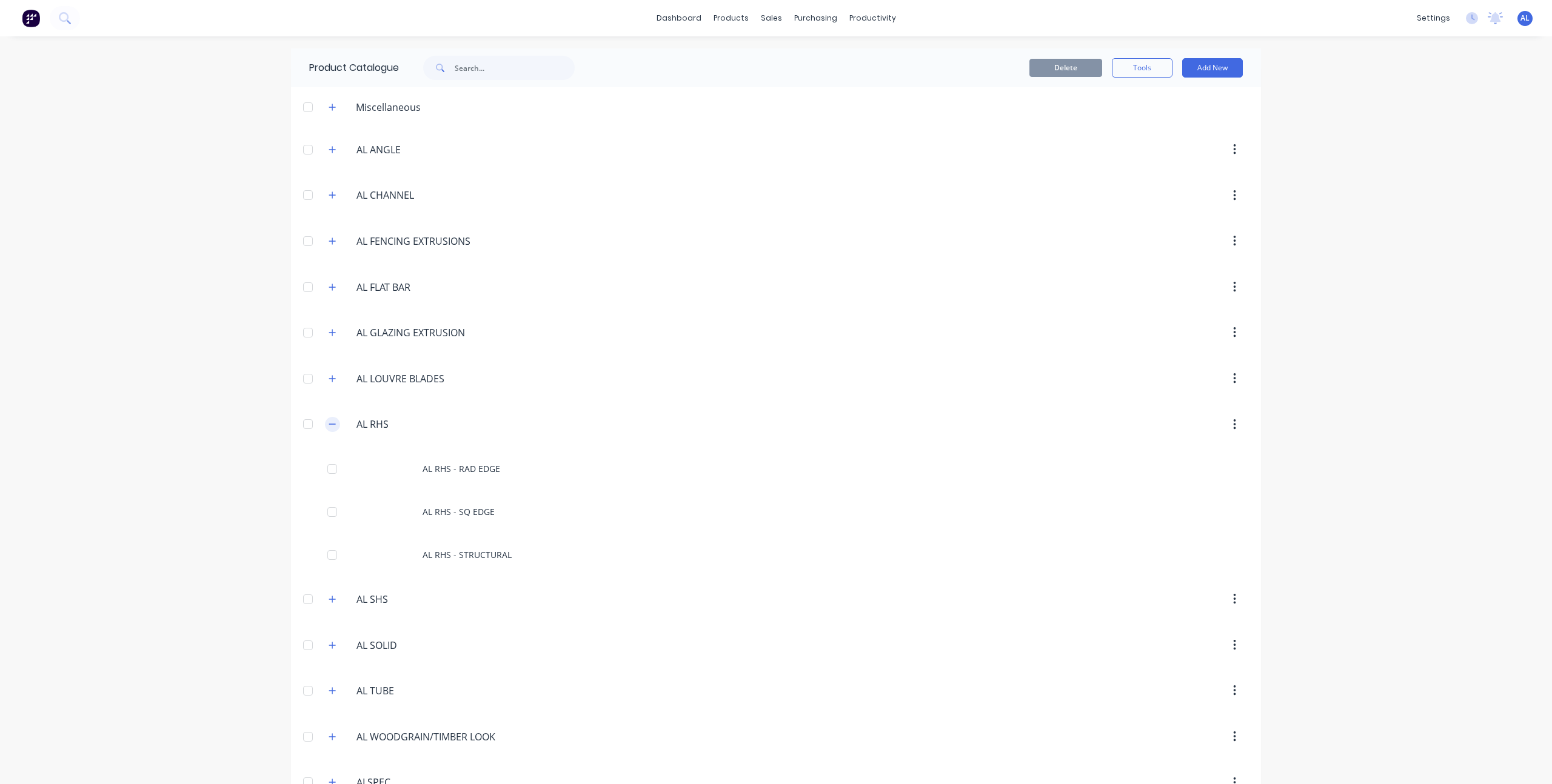
click at [328, 422] on icon "button" at bounding box center [332, 424] width 7 height 8
click at [328, 470] on icon "button" at bounding box center [332, 470] width 7 height 8
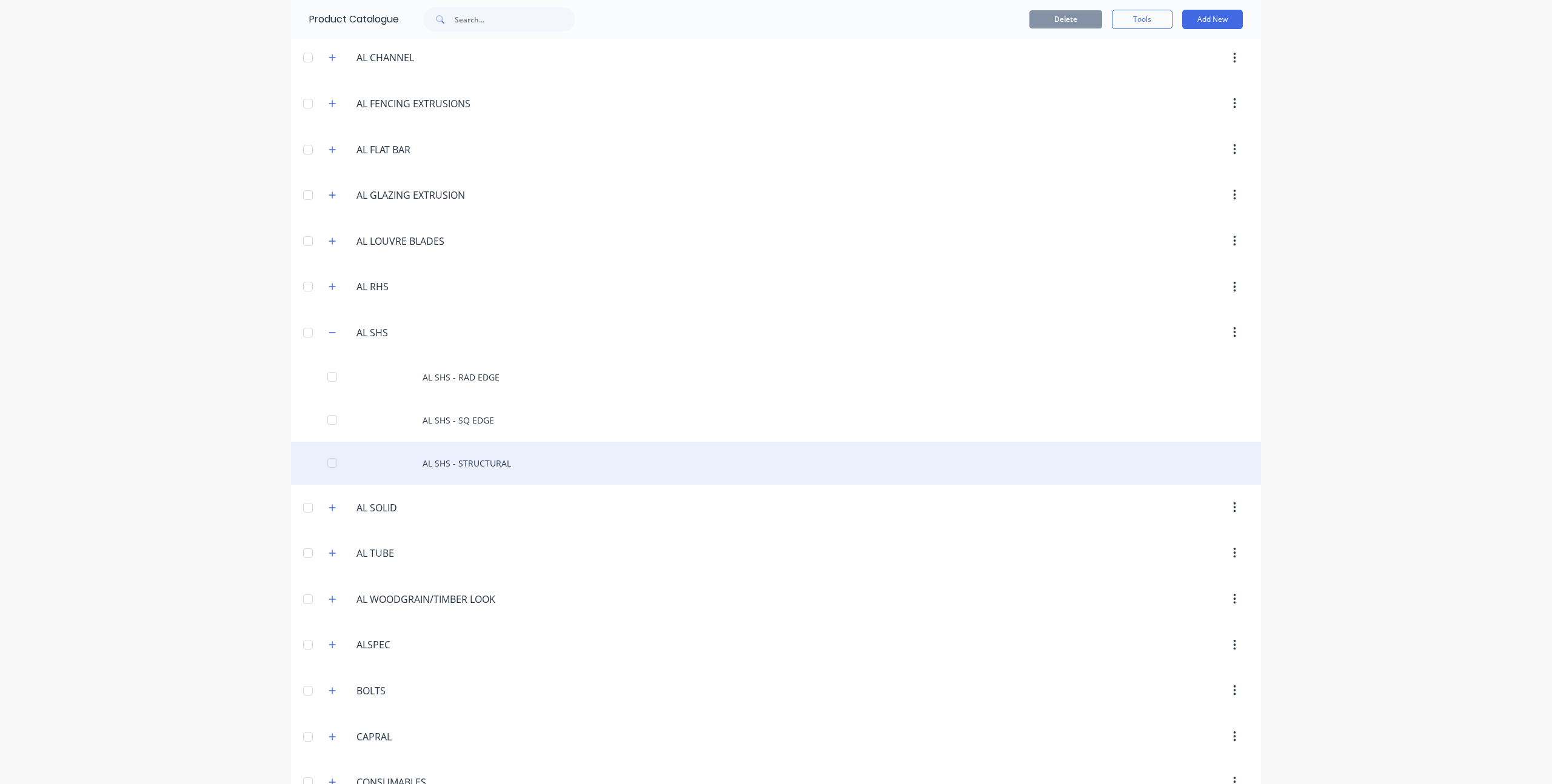
scroll to position [188, 0]
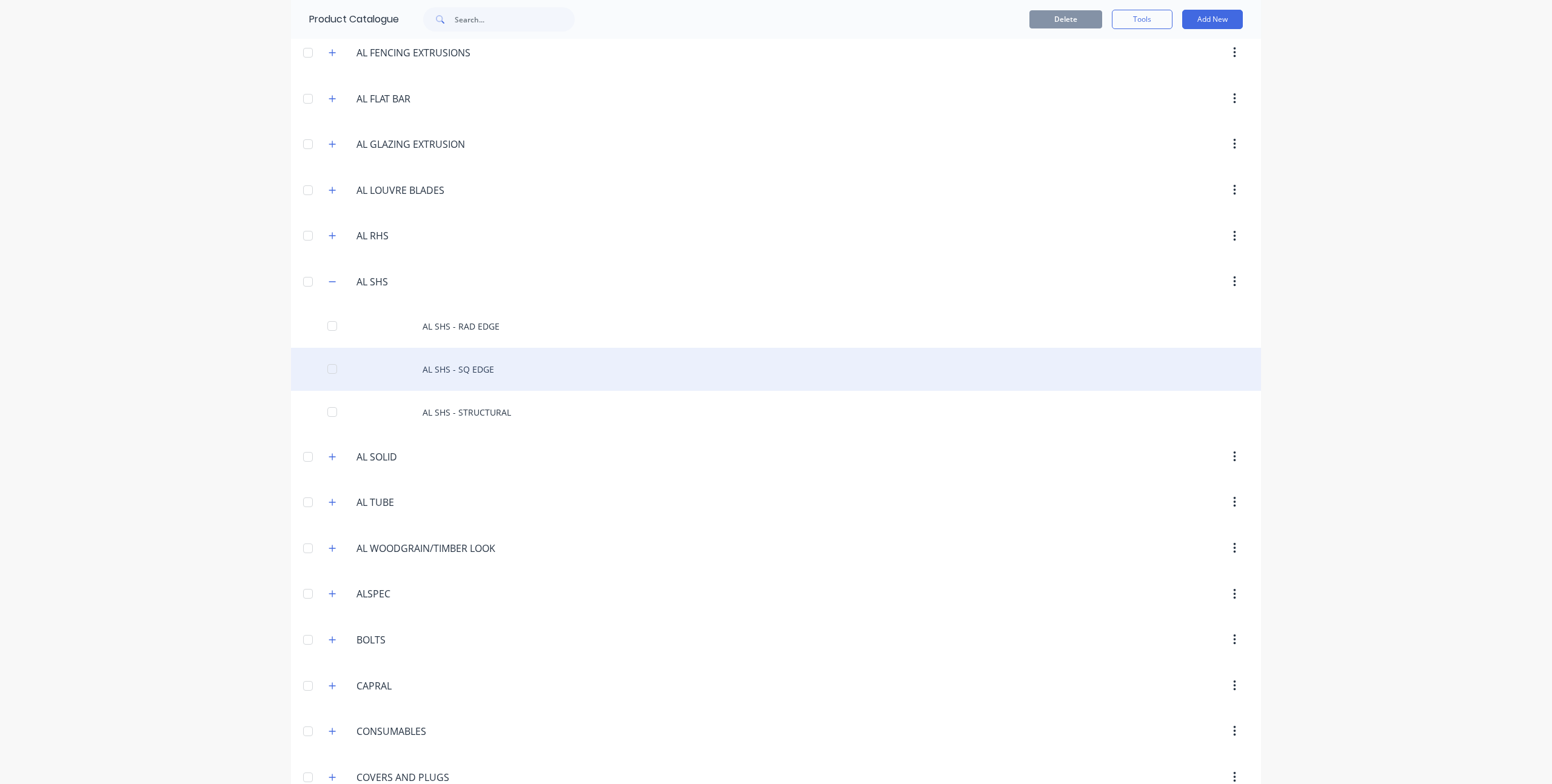
click at [465, 376] on div "AL SHS - SQ EDGE" at bounding box center [776, 369] width 970 height 43
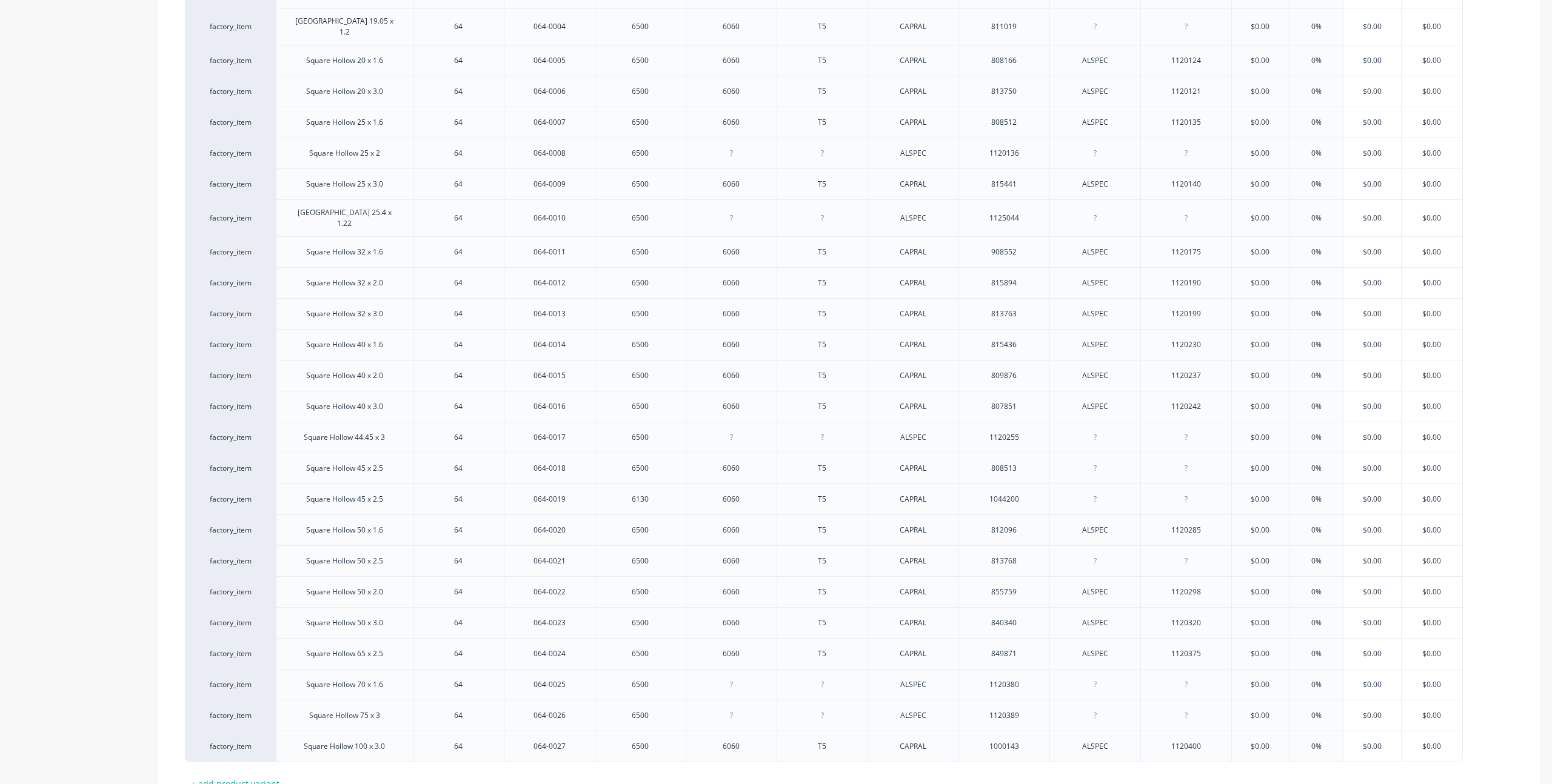
scroll to position [495, 0]
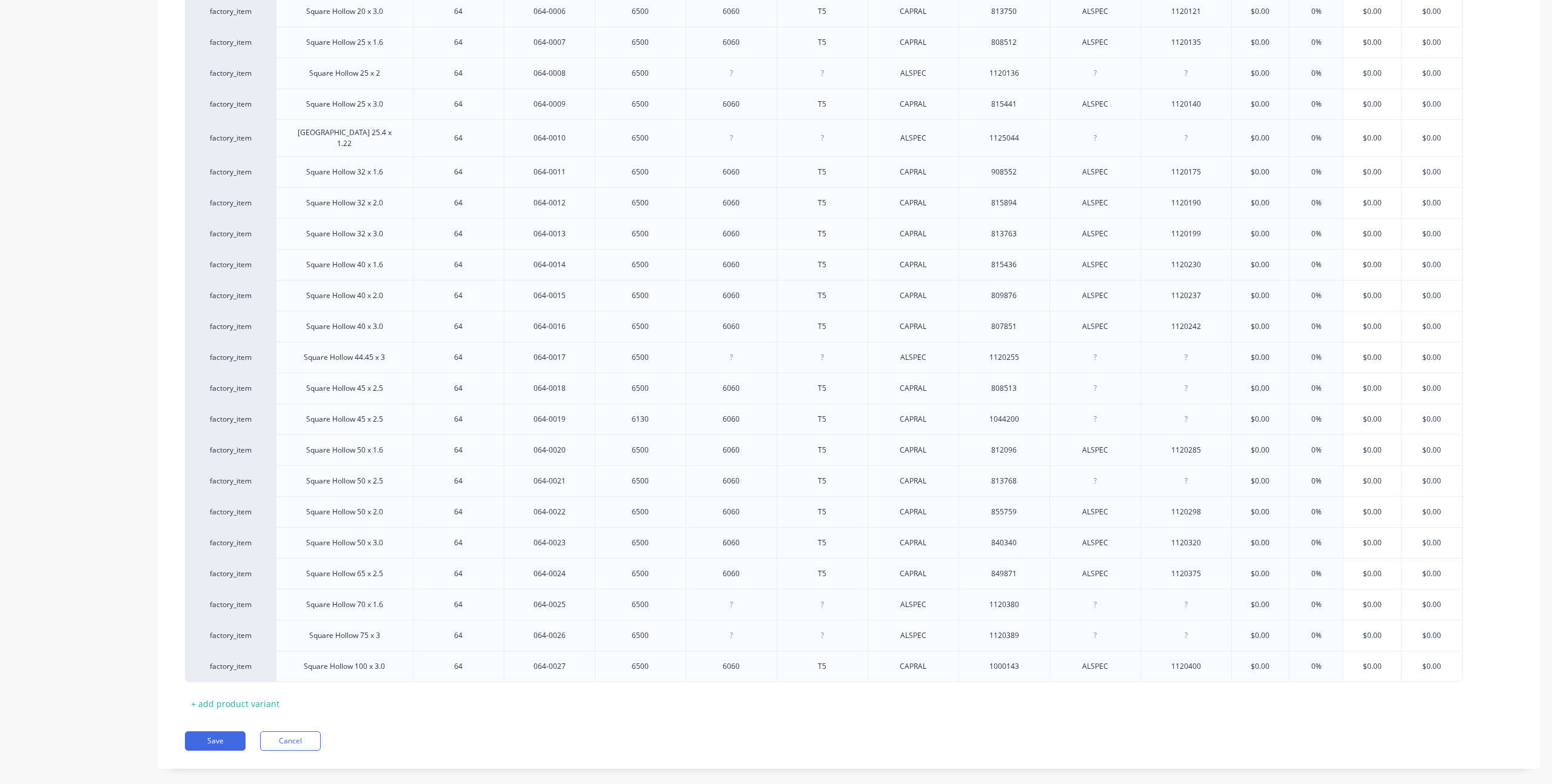
type textarea "x"
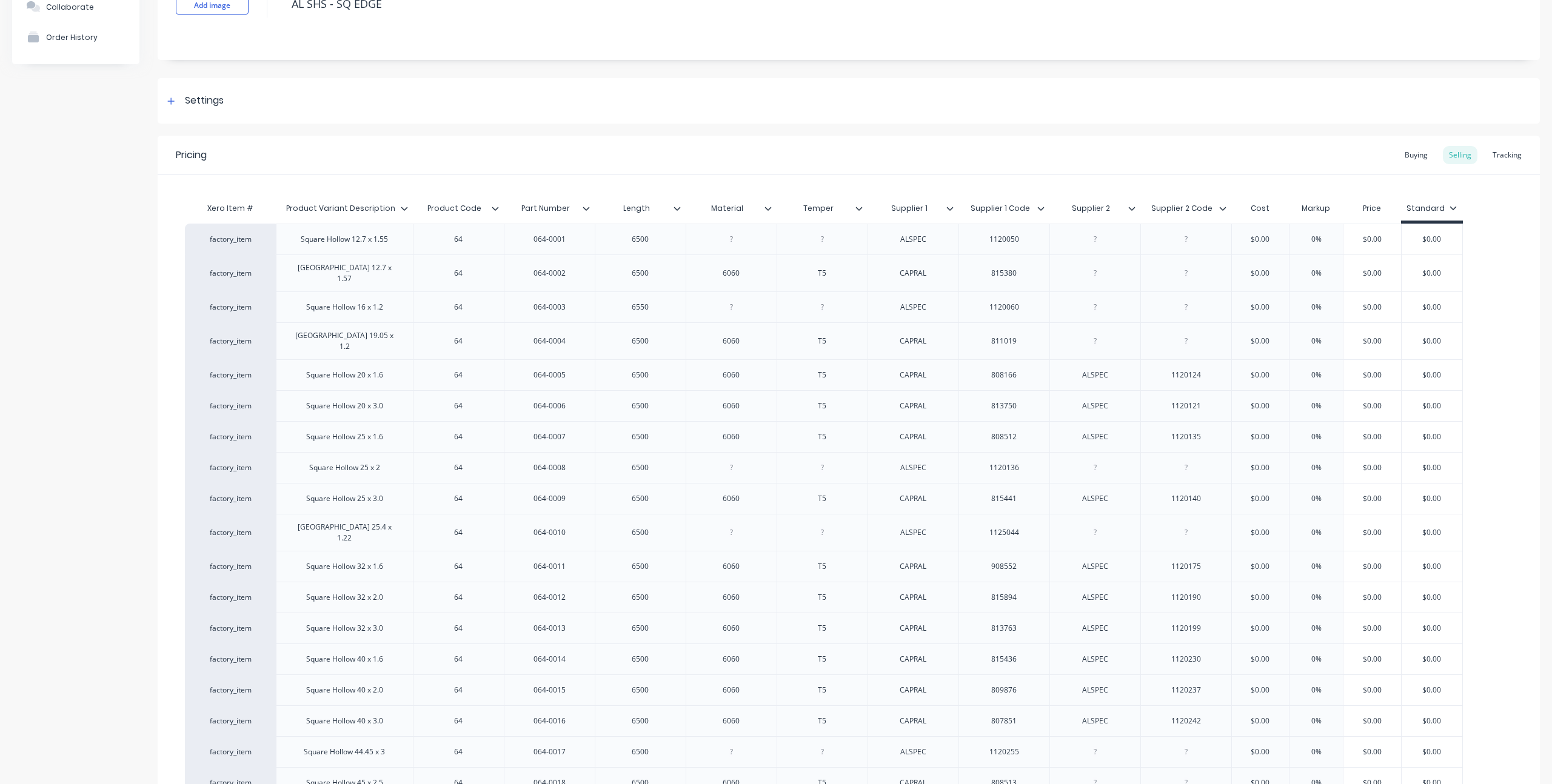
scroll to position [0, 0]
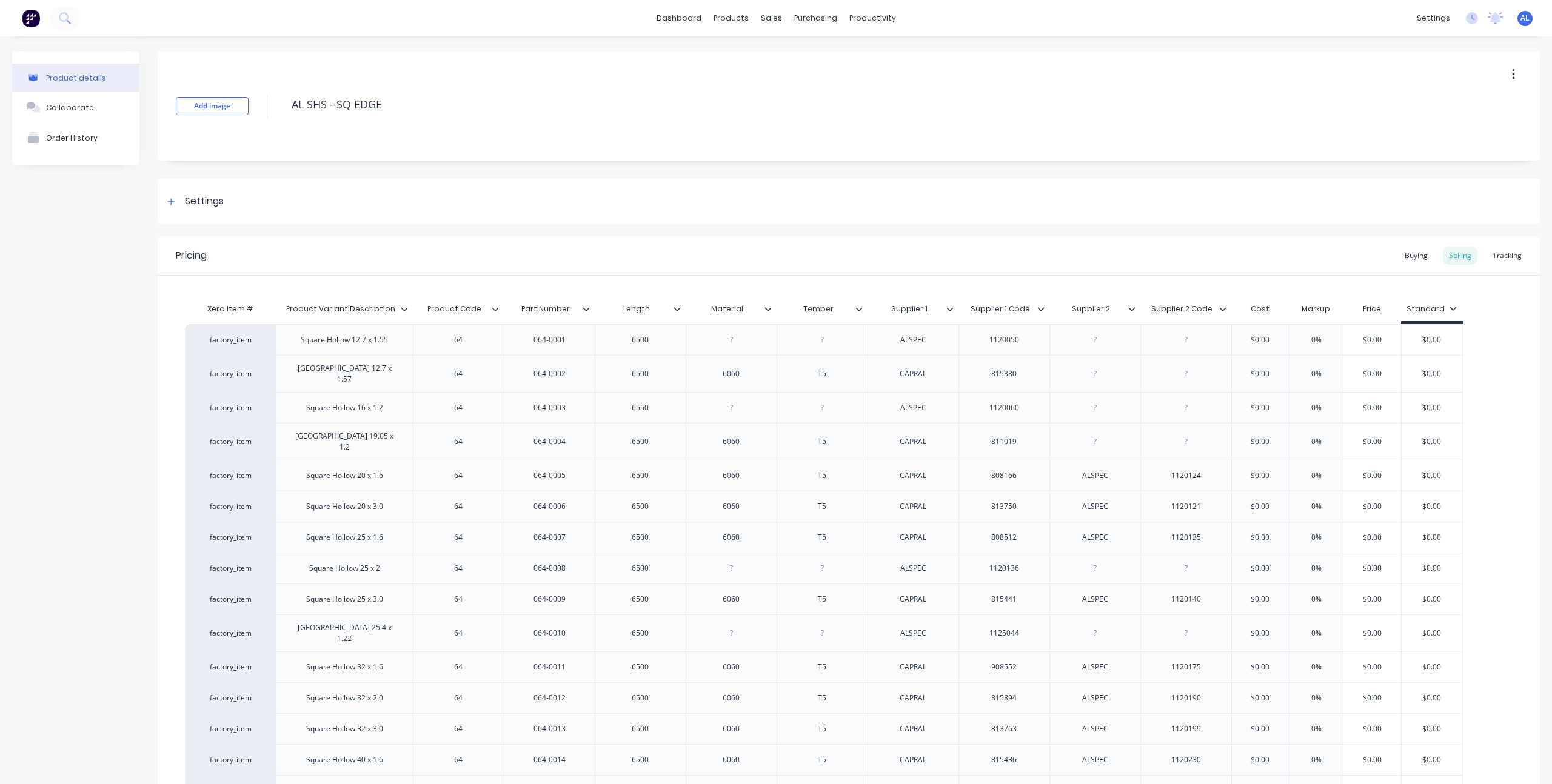
click at [380, 316] on div "Product Variant Description" at bounding box center [340, 309] width 130 height 31
type input "Product Variant Description"
click at [50, 435] on div "Product details Collaborate Order History" at bounding box center [75, 666] width 127 height 1231
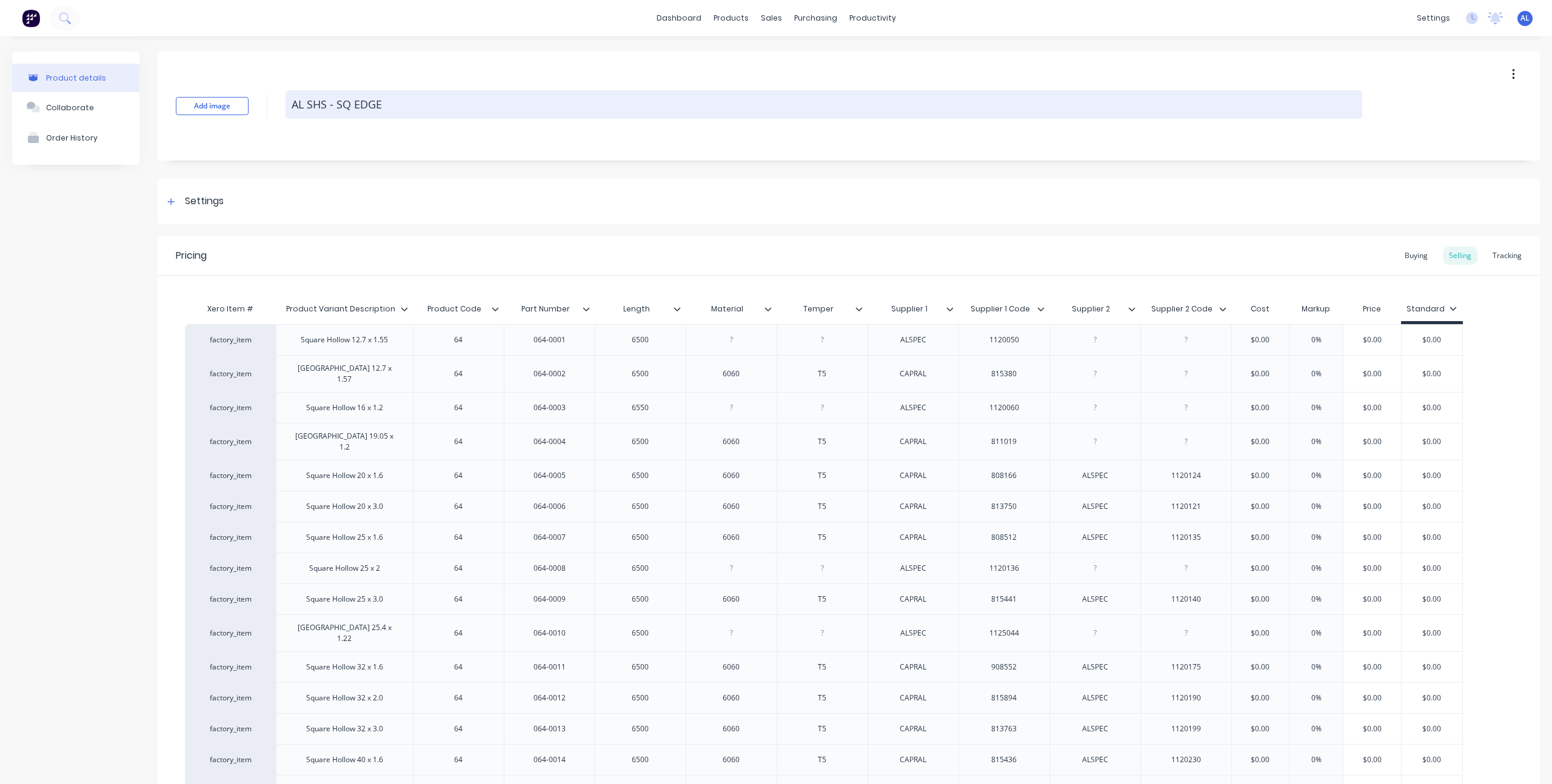
drag, startPoint x: 326, startPoint y: 103, endPoint x: 438, endPoint y: 106, distance: 112.0
click at [438, 106] on textarea "AL SHS - SQ EDGE" at bounding box center [824, 104] width 1077 height 28
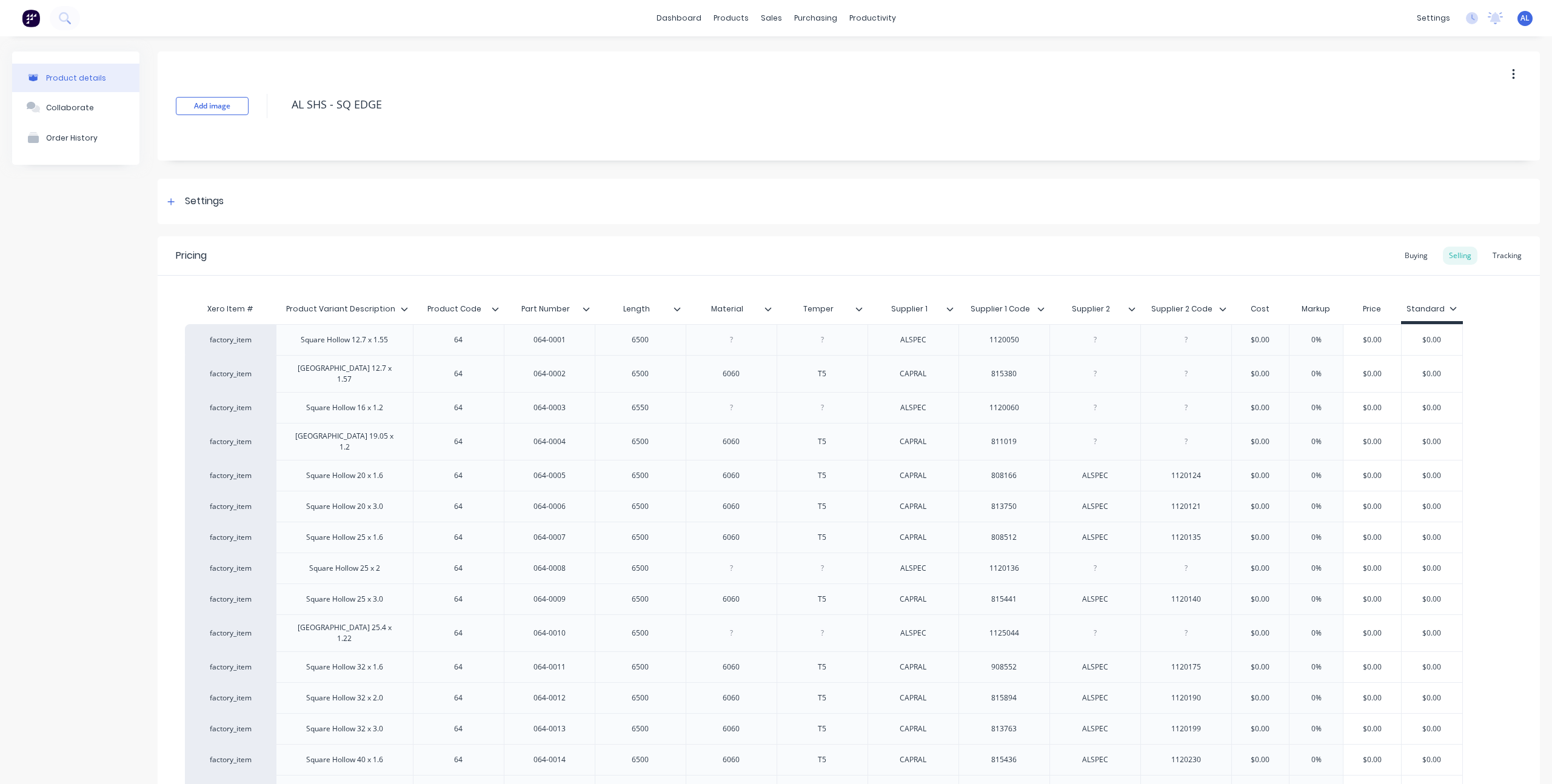
type textarea "x"
click at [136, 292] on div "Product details Collaborate Order History" at bounding box center [75, 666] width 127 height 1231
click at [675, 19] on link "dashboard" at bounding box center [679, 18] width 57 height 18
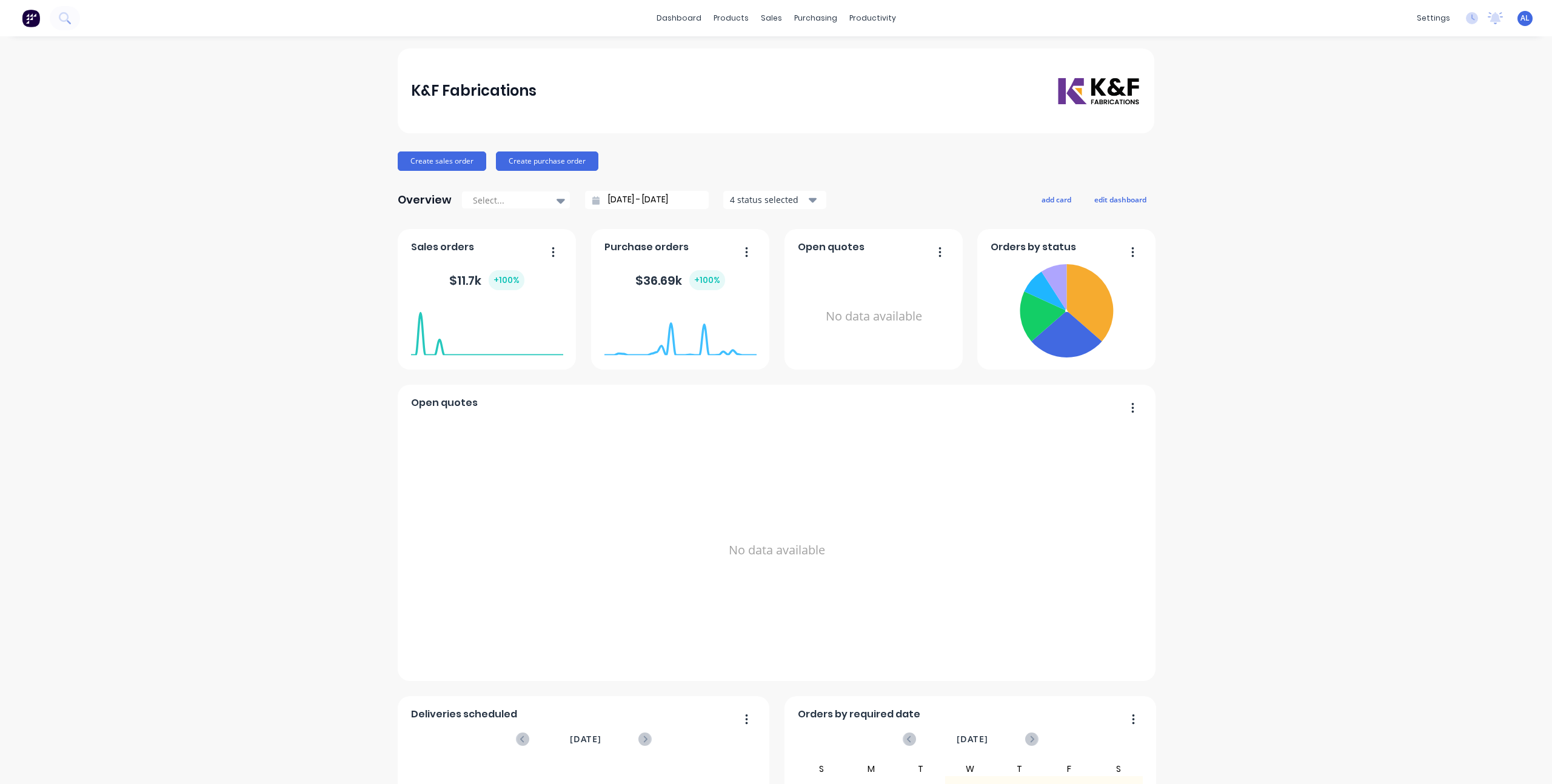
click at [315, 289] on div "K&F Fabrications Create sales order Create purchase order Overview Select... 13…" at bounding box center [776, 520] width 1552 height 944
click at [1268, 310] on div "K&F Fabrications Create sales order Create purchase order Overview Select... 13…" at bounding box center [776, 520] width 1552 height 944
click at [283, 229] on div "K&F Fabrications Create sales order Create purchase order Overview Select... 13…" at bounding box center [776, 520] width 1552 height 944
click at [735, 57] on div at bounding box center [730, 58] width 18 height 11
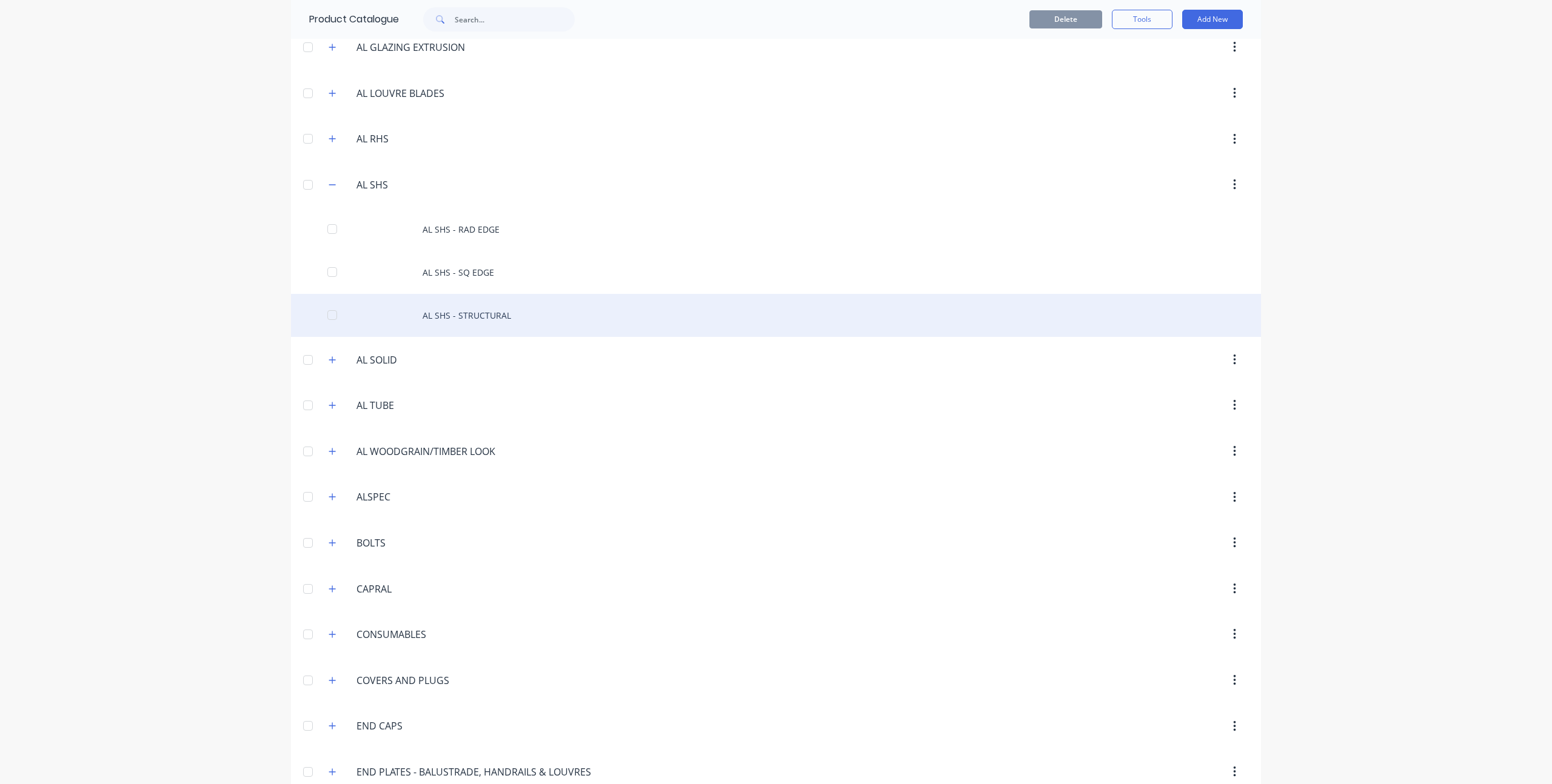
scroll to position [291, 0]
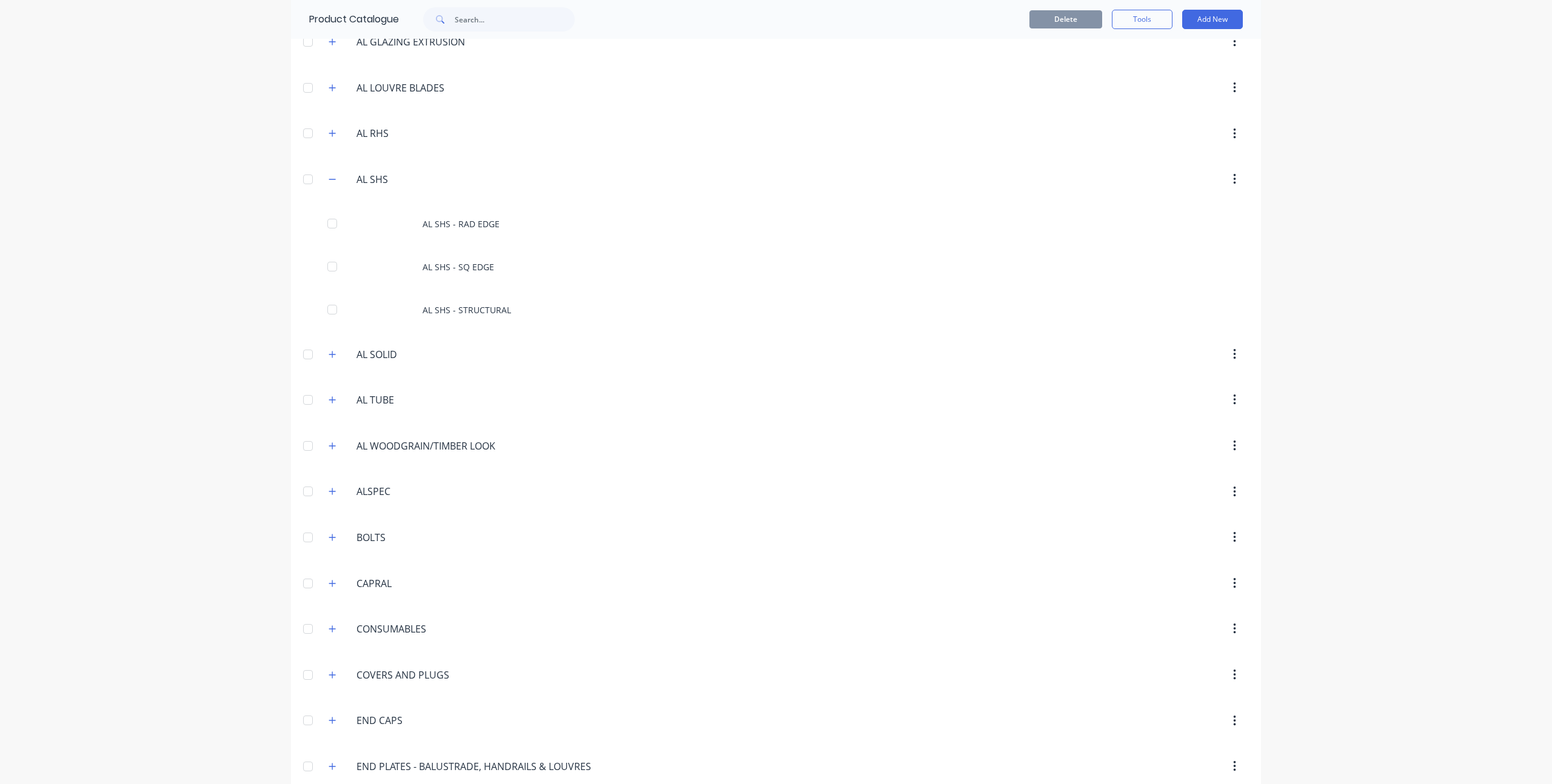
click at [189, 272] on div "dashboard products sales purchasing productivity dashboard products Product Cat…" at bounding box center [776, 392] width 1552 height 784
click at [325, 181] on button "button" at bounding box center [332, 179] width 15 height 15
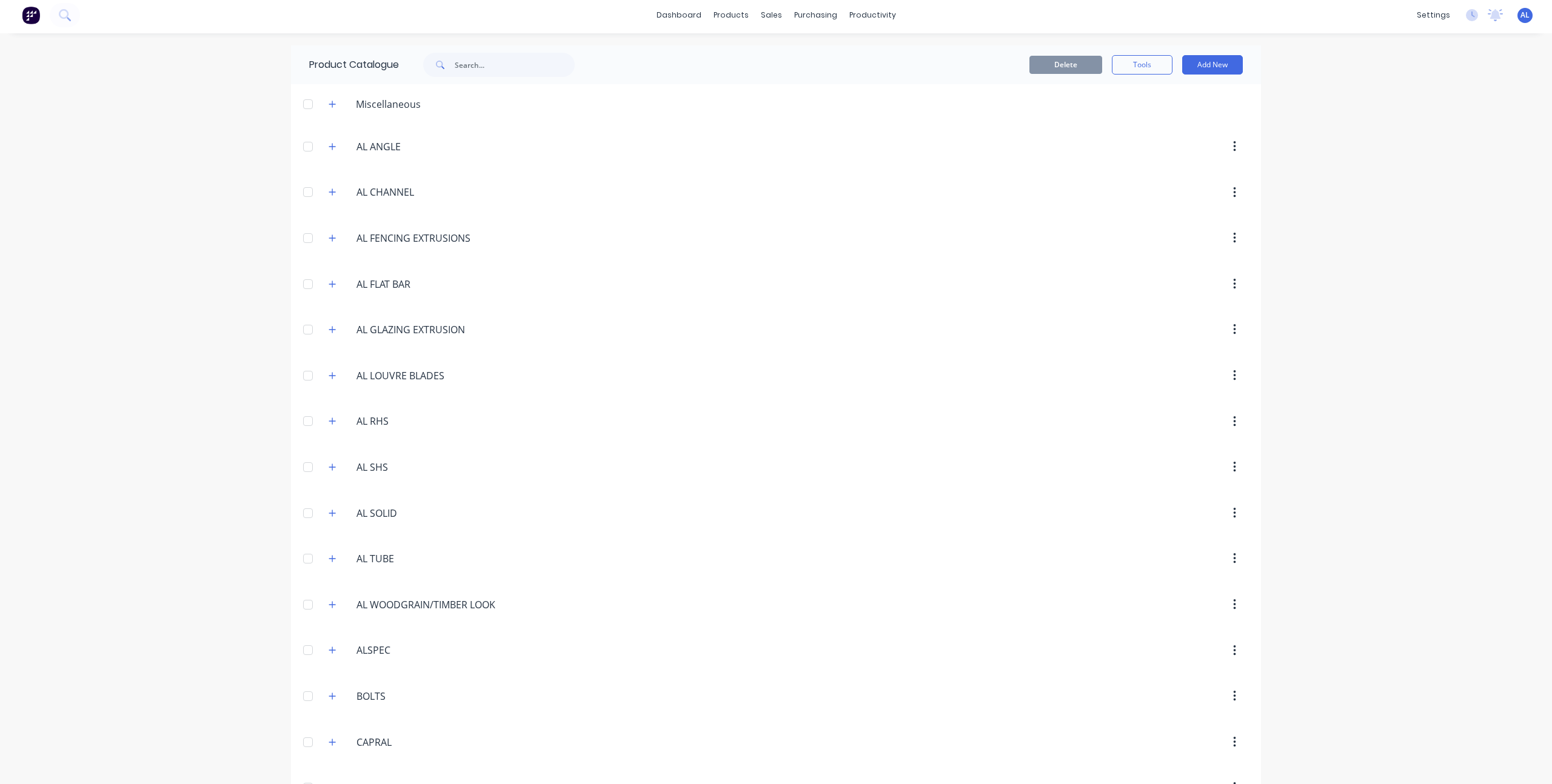
scroll to position [0, 0]
click at [808, 60] on div at bounding box center [805, 58] width 18 height 11
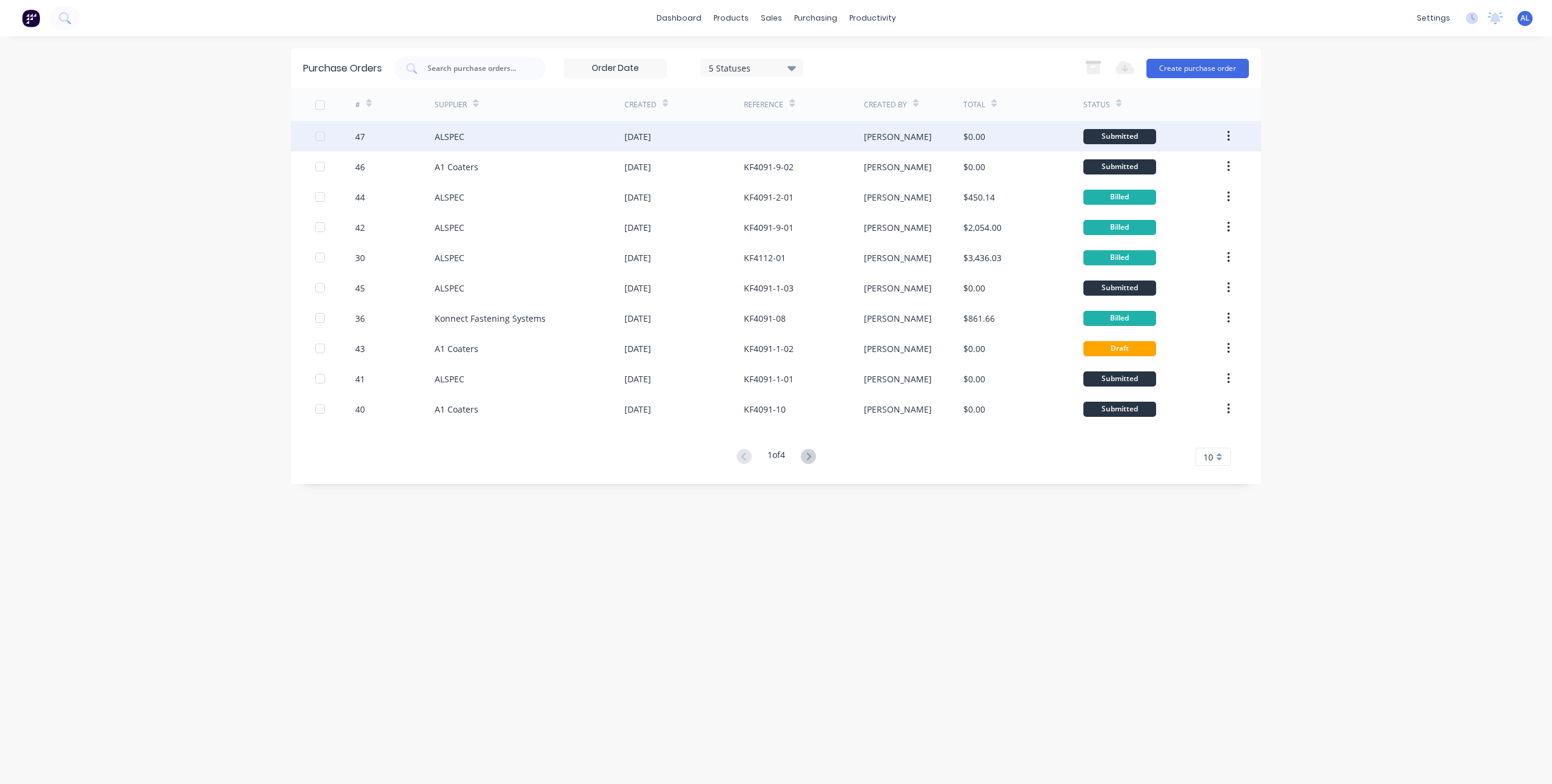
click at [613, 146] on div "ALSPEC" at bounding box center [529, 136] width 190 height 31
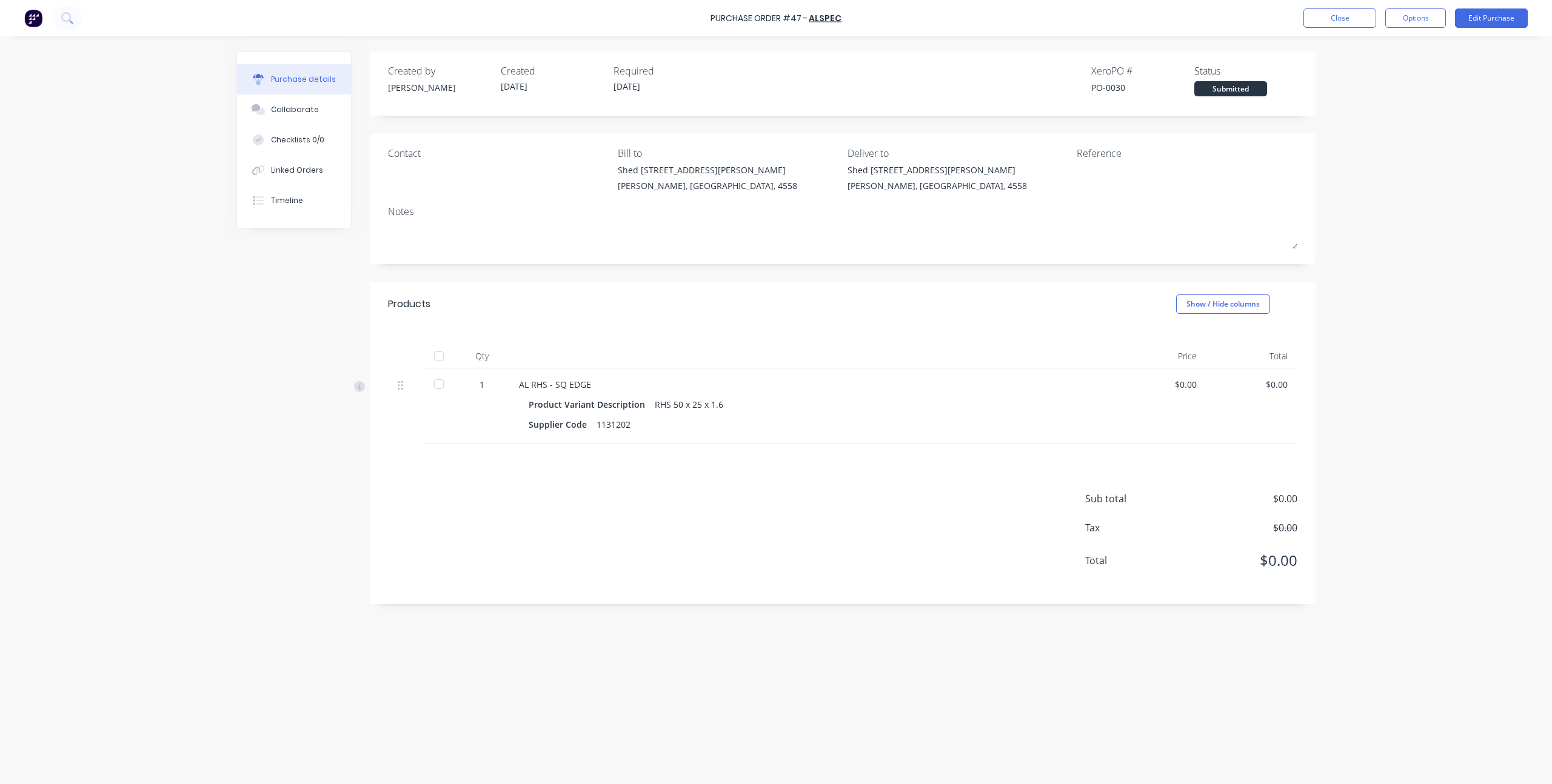
click at [339, 517] on div "Created by Kim Created 14/10/25 Required 14/10/25 Xero PO # PO-0030 Status Subm…" at bounding box center [775, 407] width 1079 height 712
click at [537, 553] on div "Sub total $0.00 Tax $0.00 Total $0.00" at bounding box center [843, 524] width 946 height 161
click at [552, 530] on div "Sub total $0.00 Tax $0.00 Total $0.00" at bounding box center [843, 524] width 946 height 161
click at [305, 509] on div "Created by Kim Created 14/10/25 Required 14/10/25 Xero PO # PO-0030 Status Subm…" at bounding box center [775, 407] width 1079 height 712
click at [305, 506] on div "Created by Kim Created 14/10/25 Required 14/10/25 Xero PO # PO-0030 Status Subm…" at bounding box center [775, 407] width 1079 height 712
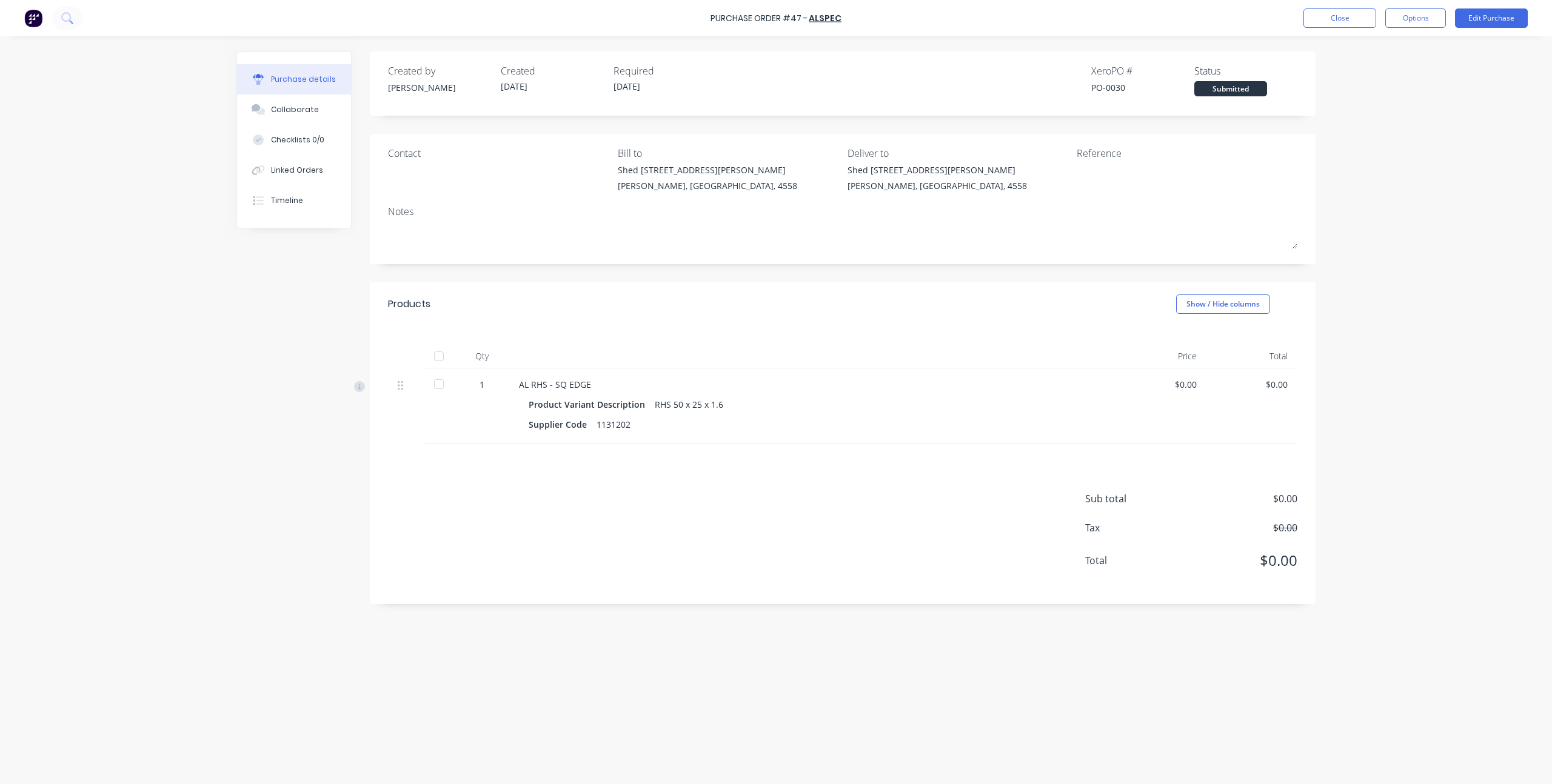
click at [269, 449] on div "Created by Kim Created 14/10/25 Required 14/10/25 Xero PO # PO-0030 Status Subm…" at bounding box center [775, 407] width 1079 height 712
click at [1431, 255] on div "Purchase Order #47 - ALSPEC Close Options Edit Purchase Purchase details Collab…" at bounding box center [776, 392] width 1552 height 784
click at [1329, 18] on button "Close" at bounding box center [1340, 18] width 73 height 19
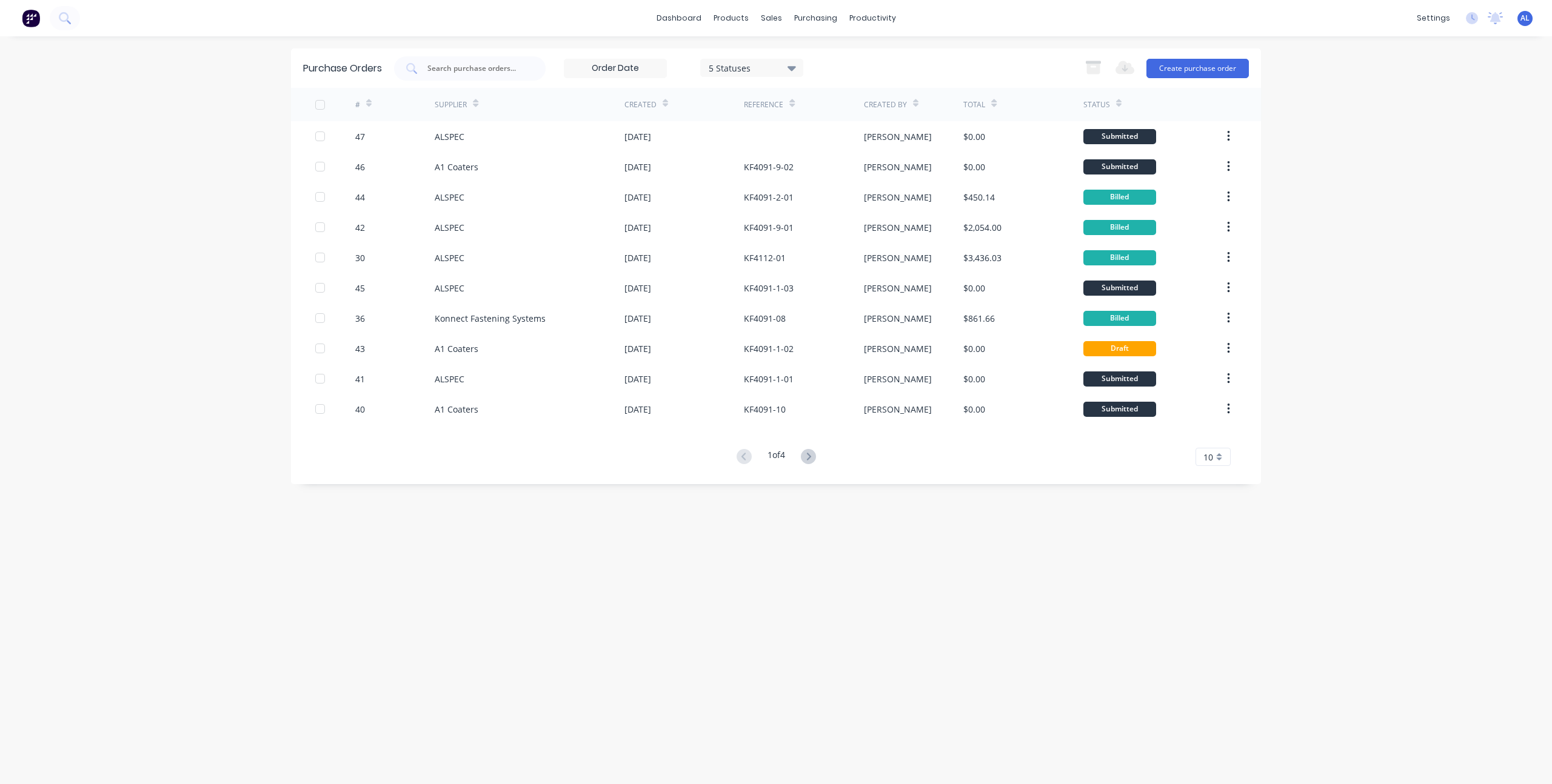
click at [297, 519] on div "Purchase Orders 5 Statuses 5 Statuses Export to Excel (XLSX) Create purchase or…" at bounding box center [776, 410] width 970 height 724
click at [236, 500] on div "dashboard products sales purchasing productivity dashboard products Product Cat…" at bounding box center [776, 392] width 1552 height 784
click at [865, 77] on div at bounding box center [862, 82] width 18 height 11
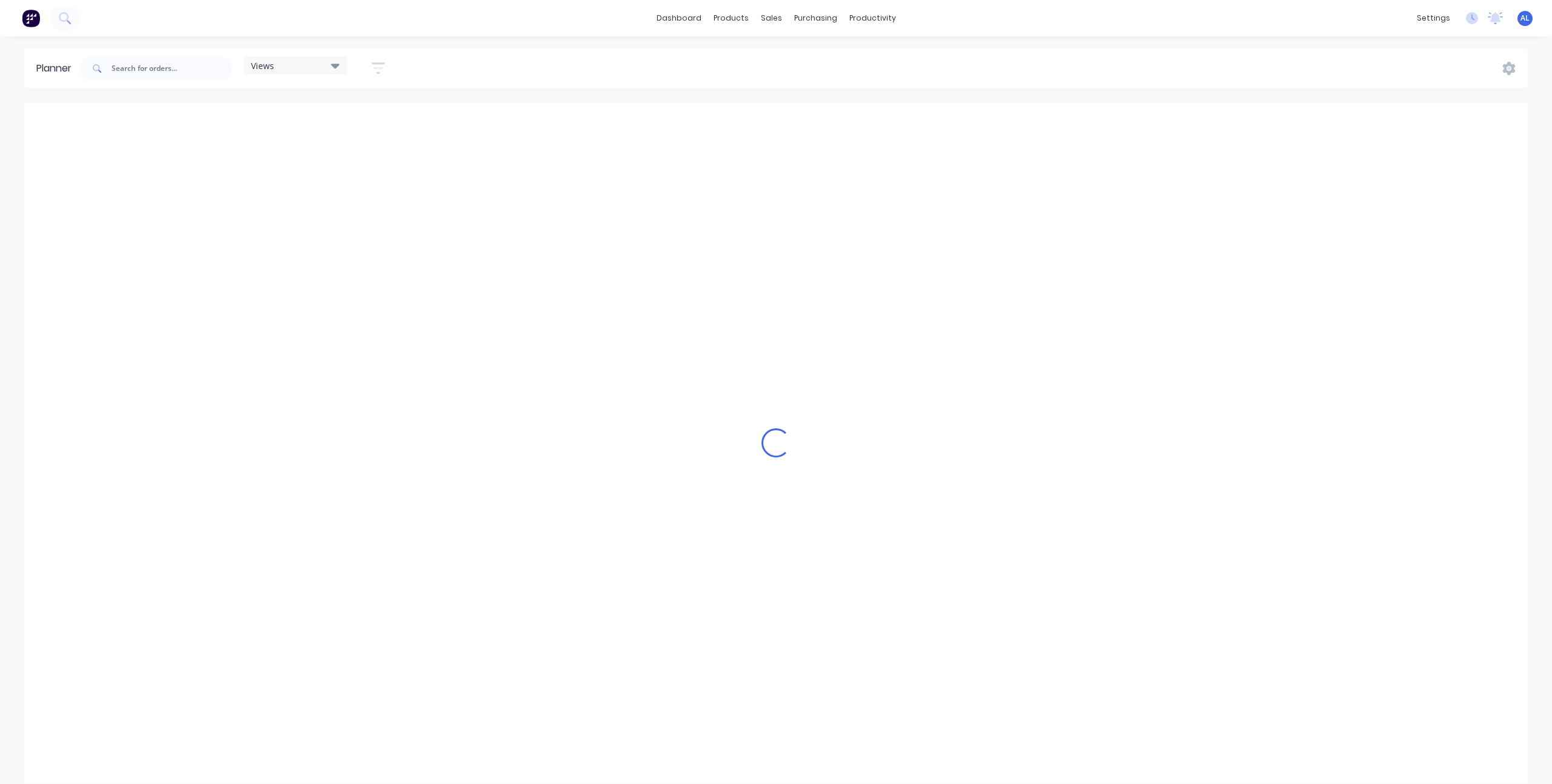
scroll to position [0, 1358]
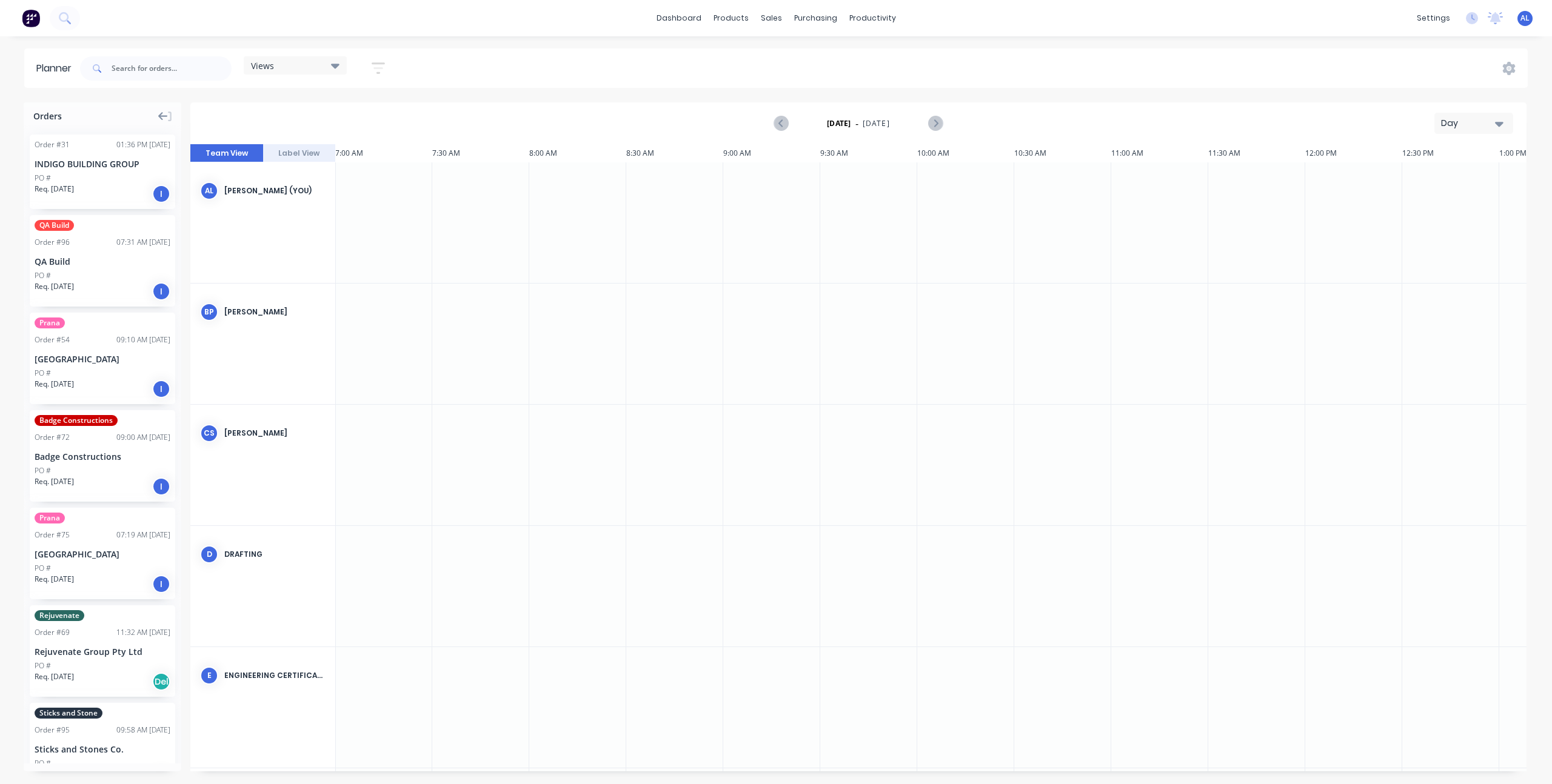
click at [165, 114] on icon at bounding box center [162, 116] width 10 height 11
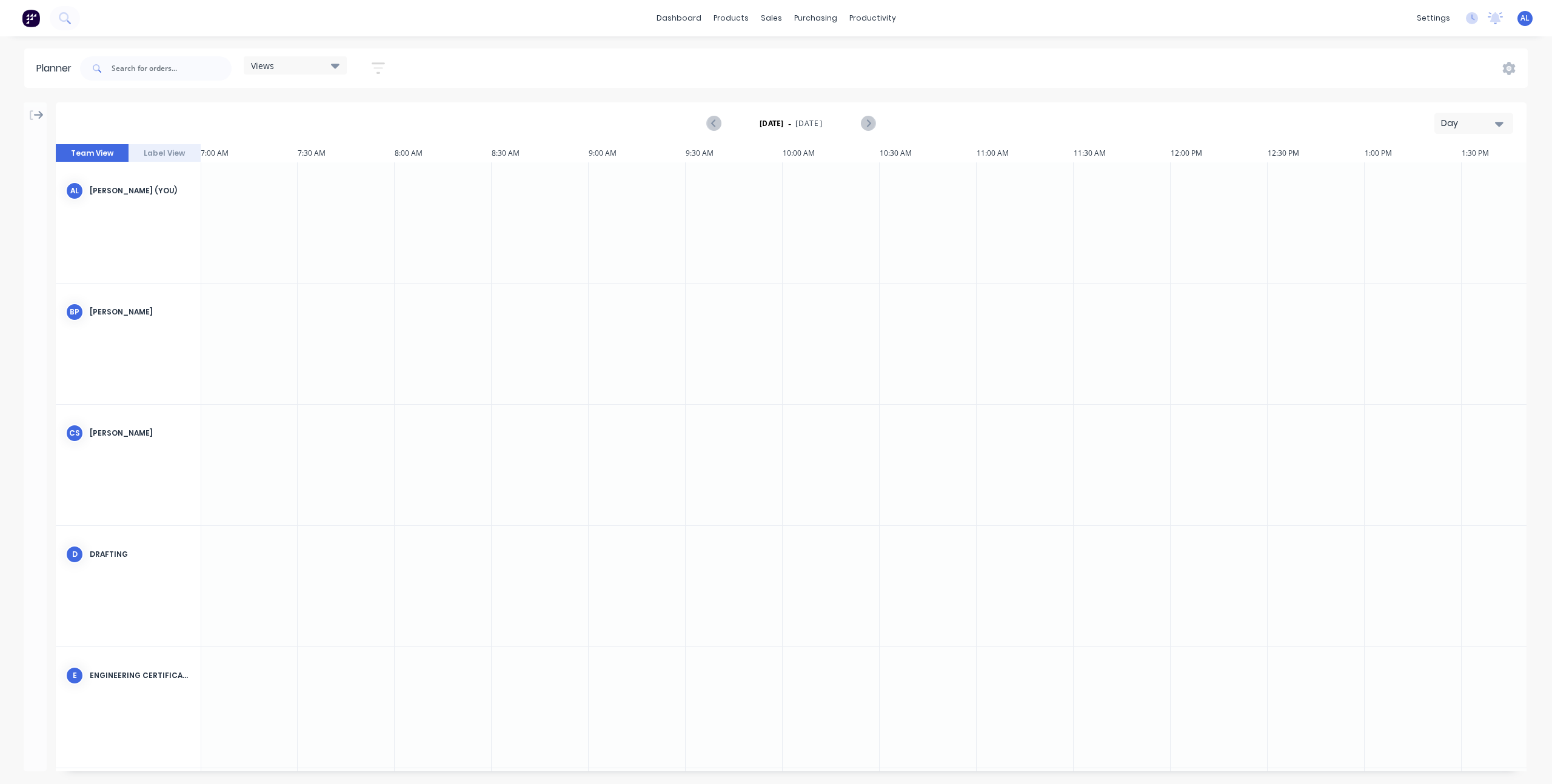
click at [34, 115] on button at bounding box center [36, 115] width 16 height 11
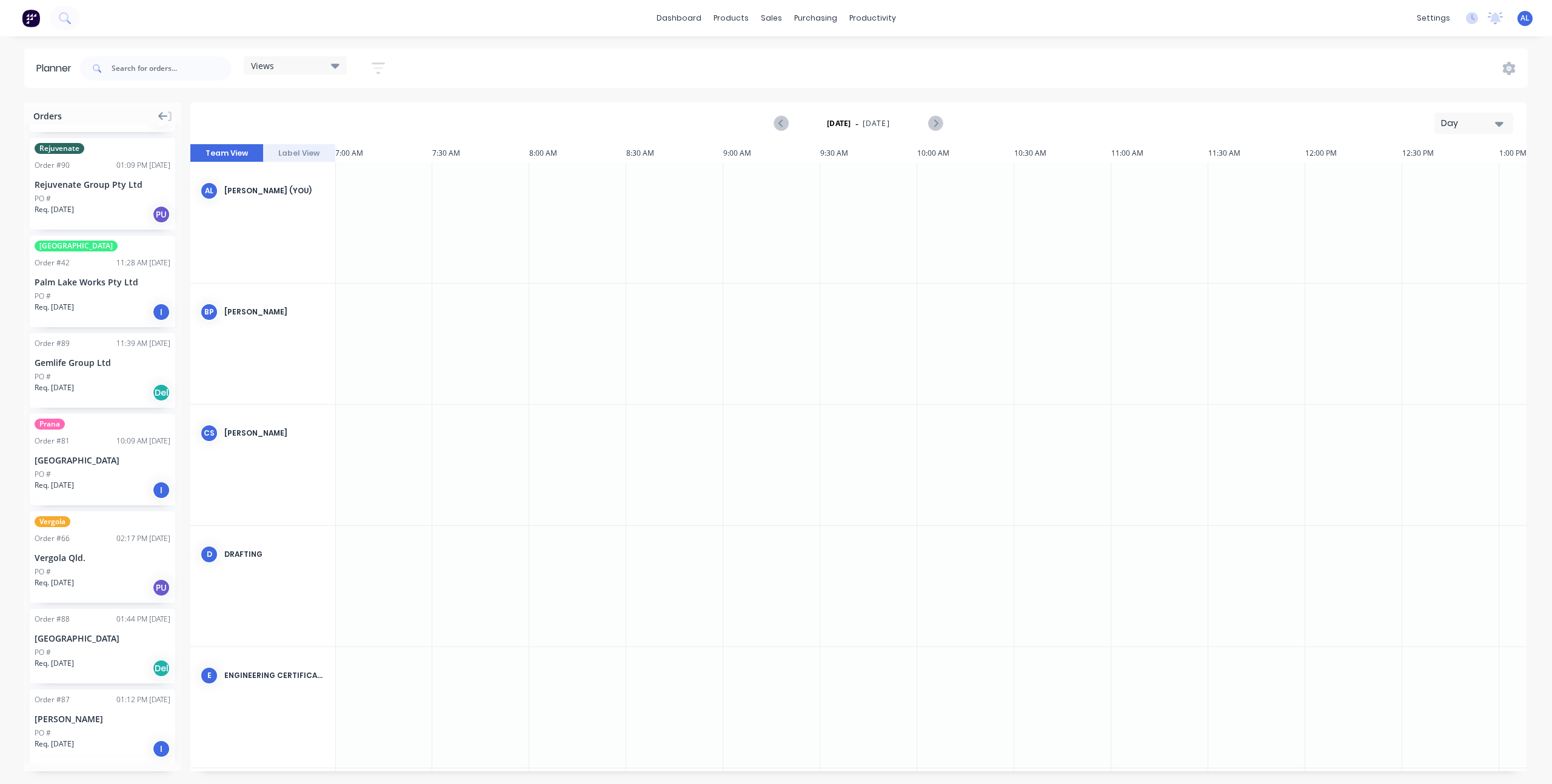
scroll to position [1294, 0]
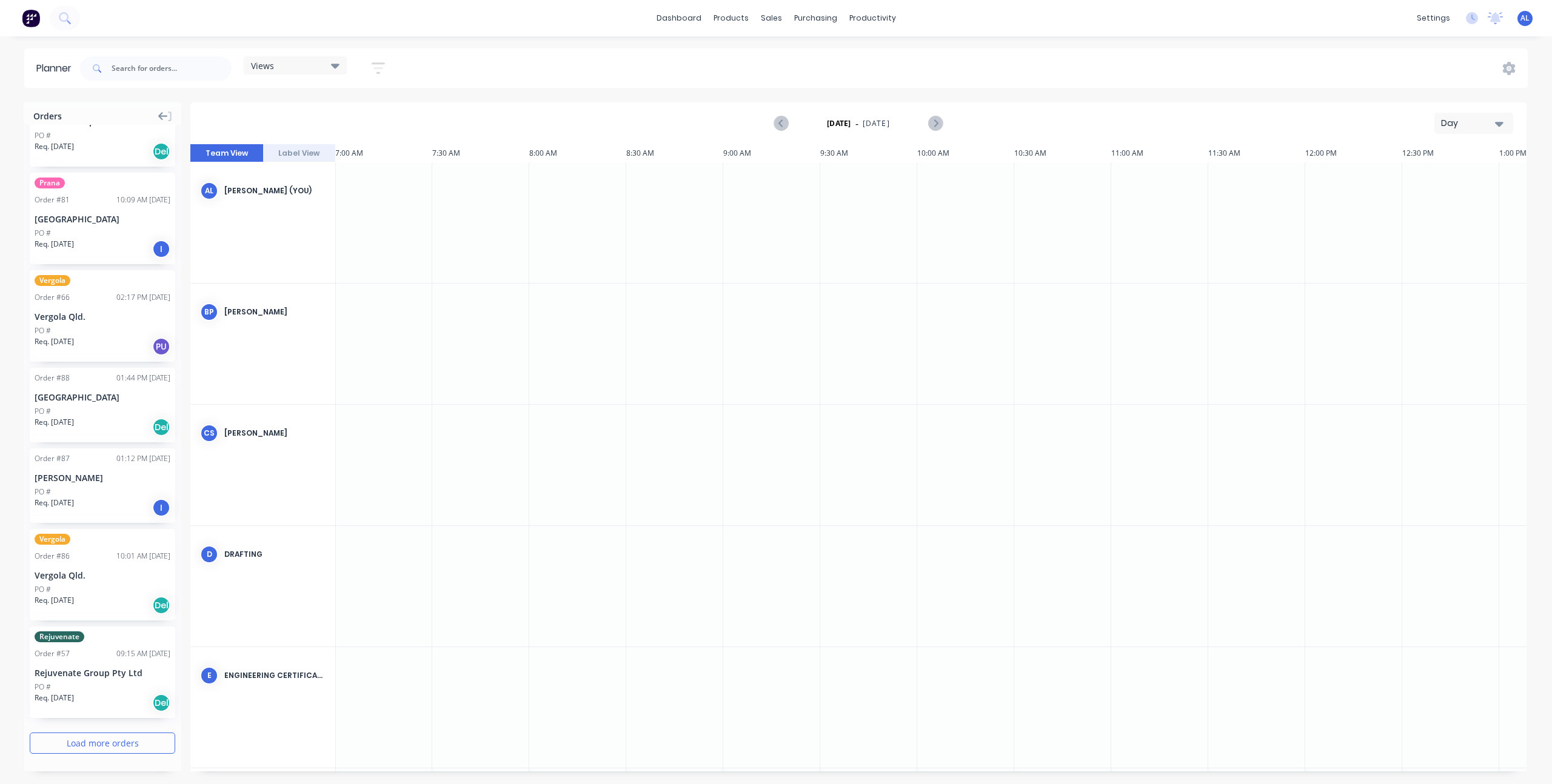
click at [63, 748] on button "Load more orders" at bounding box center [102, 743] width 145 height 21
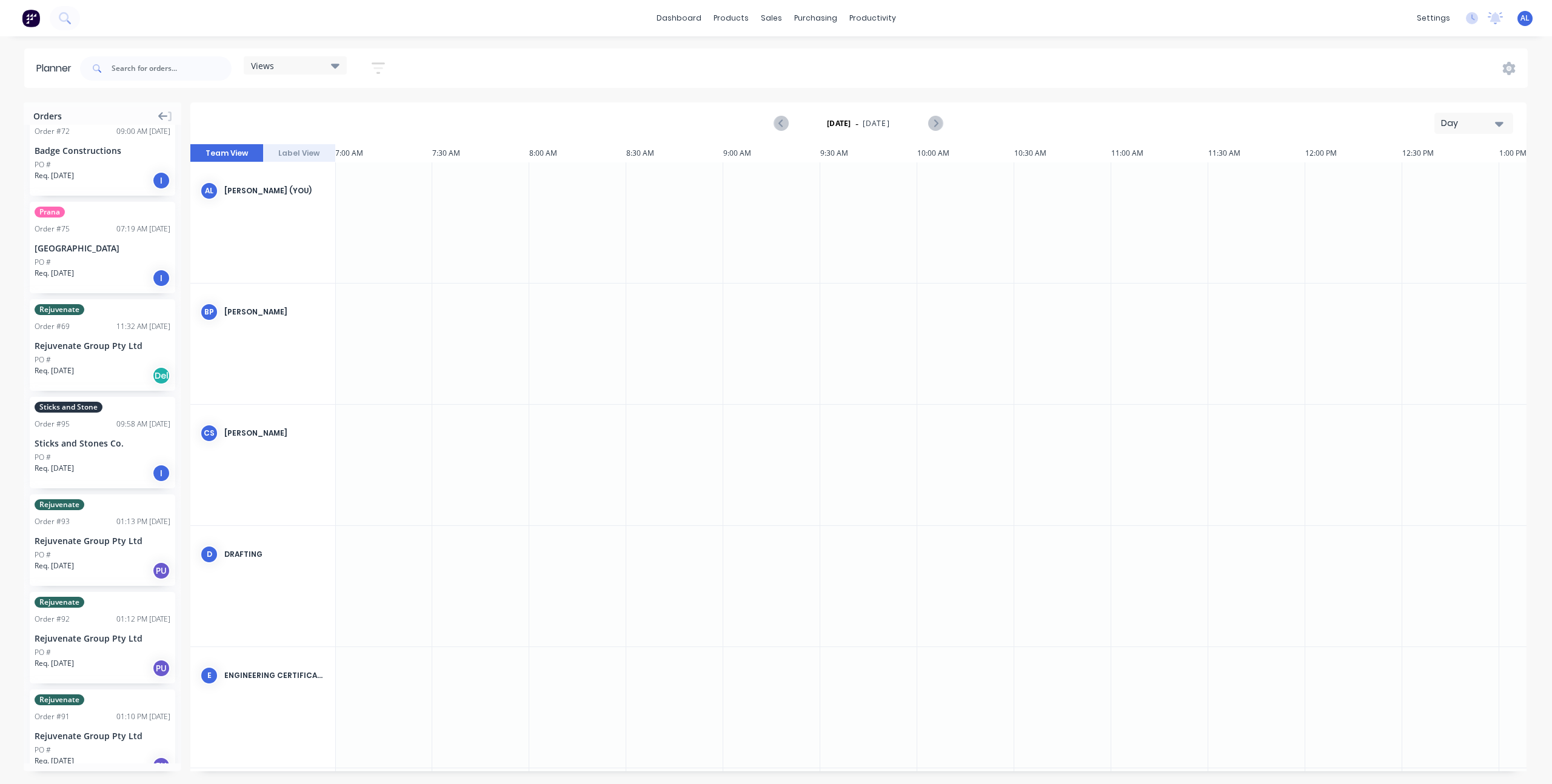
scroll to position [0, 0]
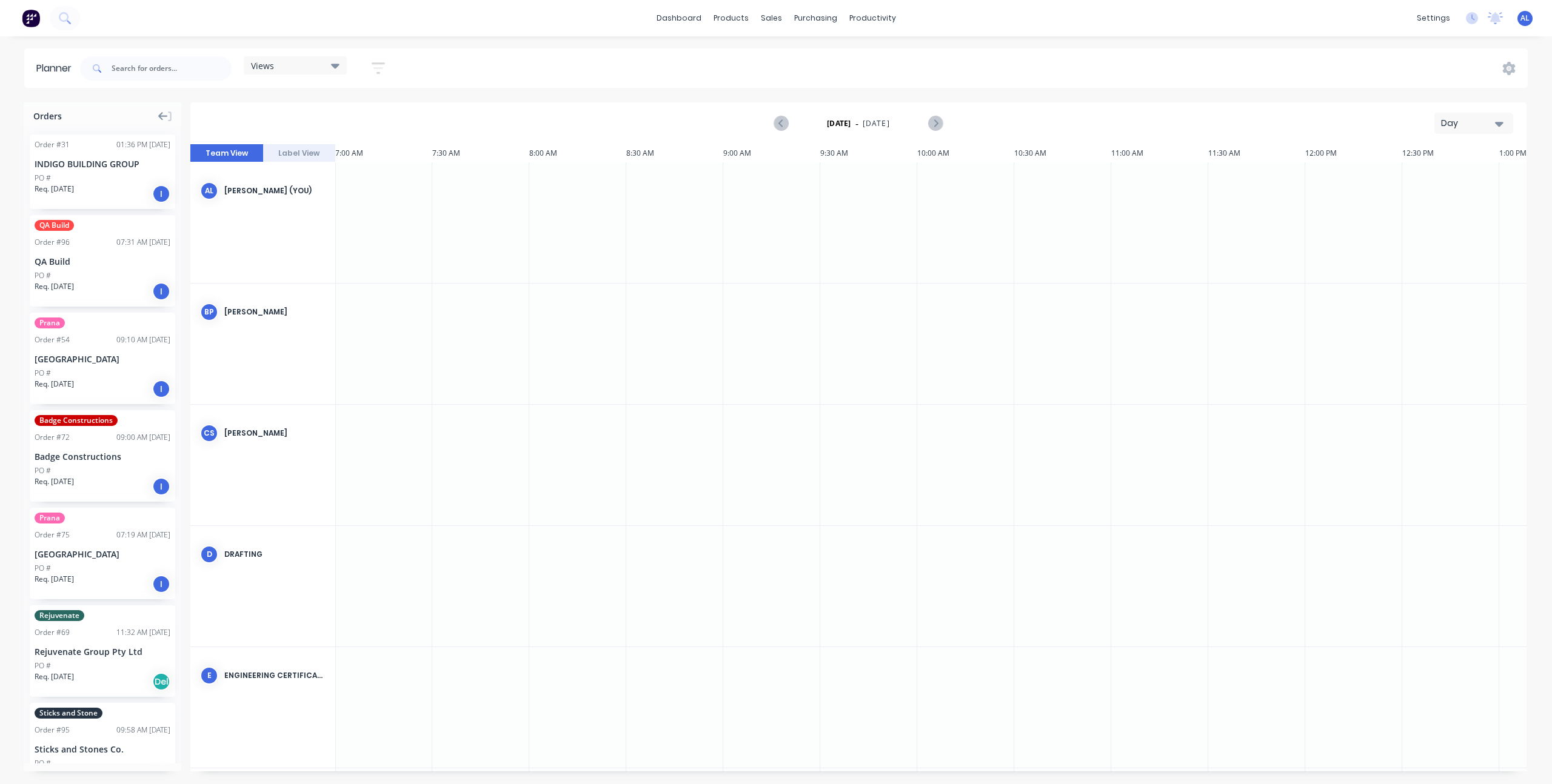
click at [302, 152] on button "Label View" at bounding box center [299, 153] width 73 height 18
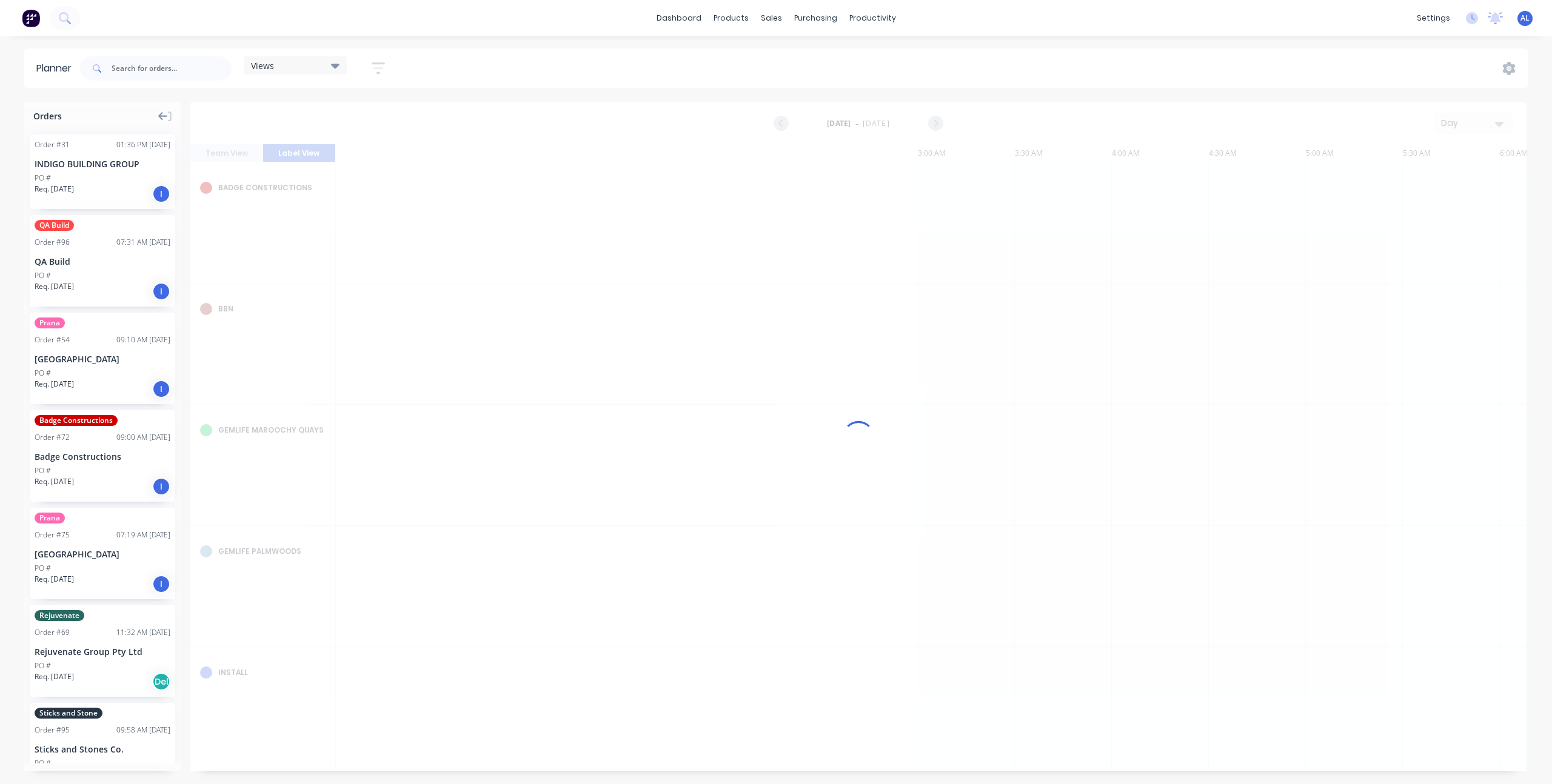
scroll to position [0, 1358]
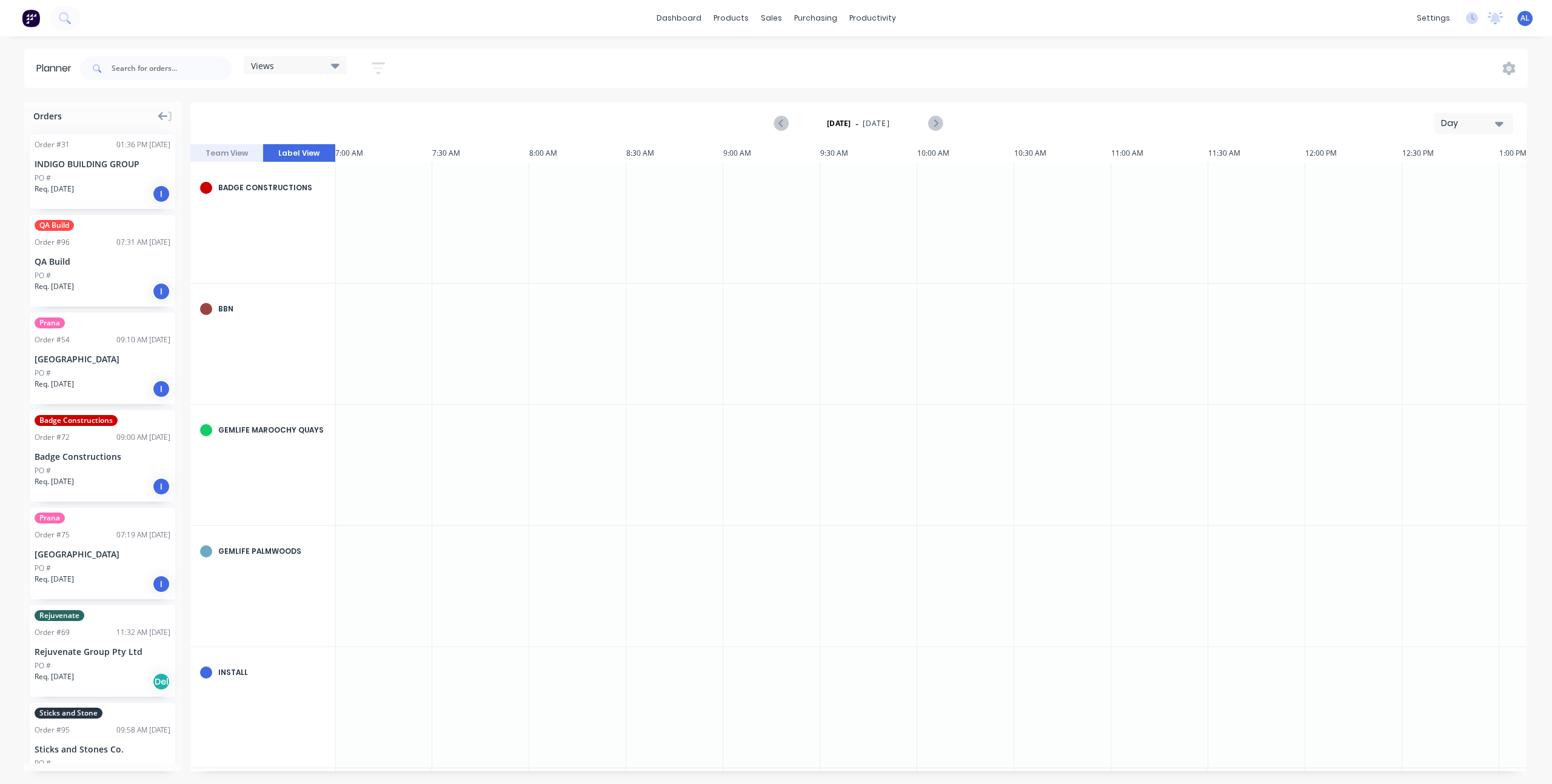
click at [236, 151] on button "Team View" at bounding box center [227, 153] width 73 height 18
click at [1469, 130] on button "Day" at bounding box center [1474, 123] width 79 height 21
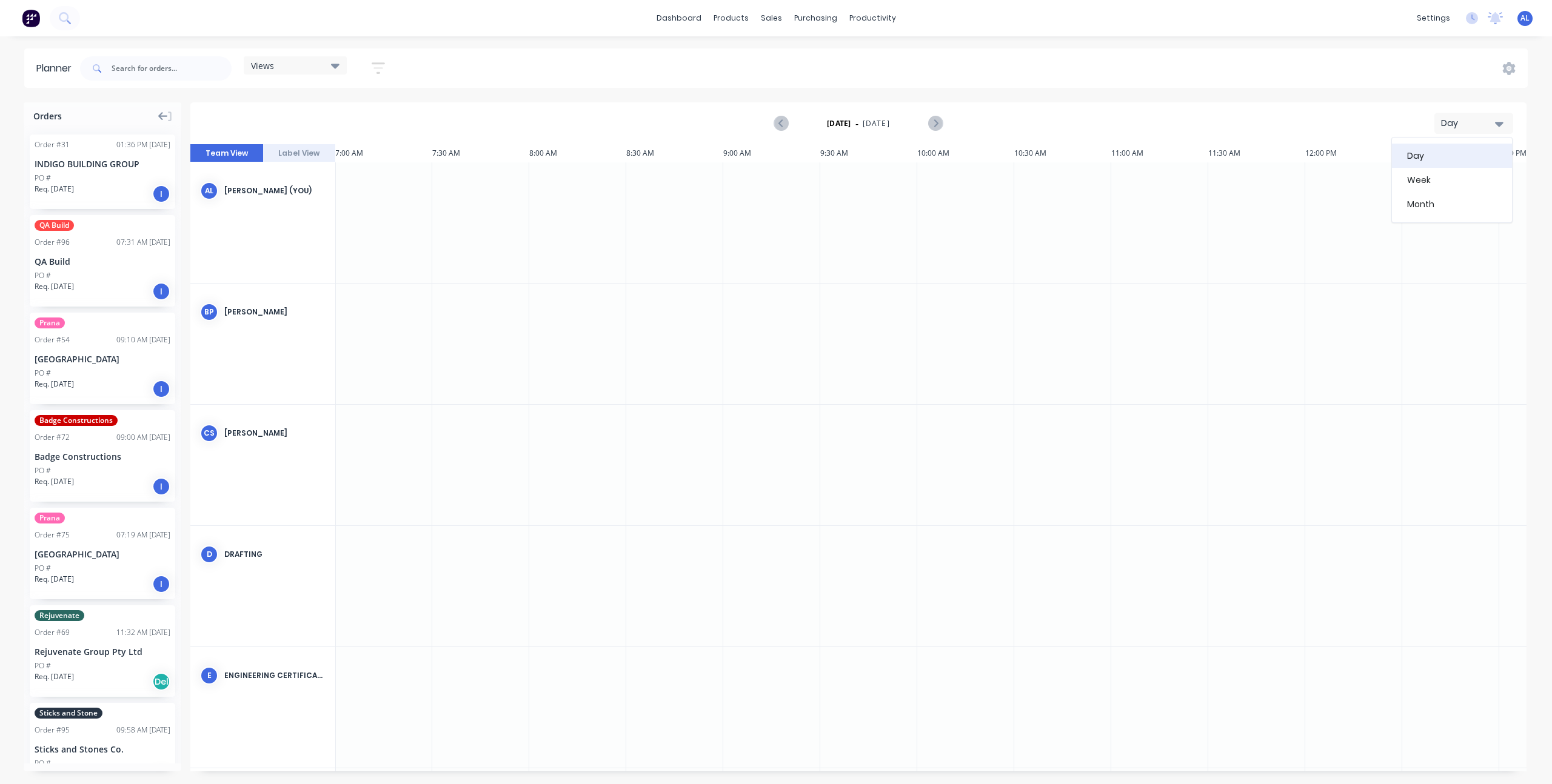
click at [1463, 156] on div "Day" at bounding box center [1451, 156] width 120 height 25
click at [1466, 122] on div "Day" at bounding box center [1469, 123] width 56 height 13
click at [1470, 181] on div "Week" at bounding box center [1451, 180] width 120 height 25
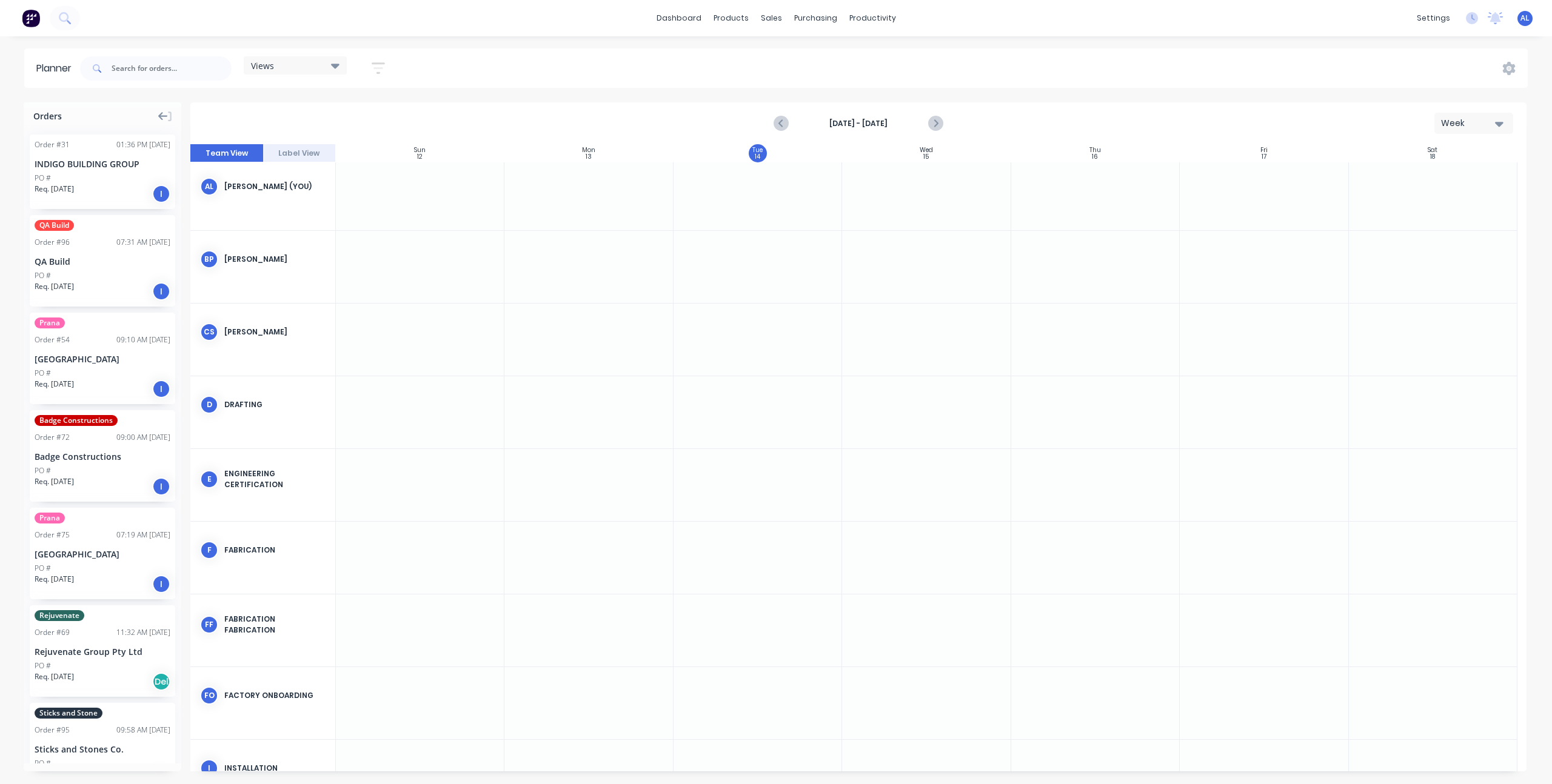
scroll to position [0, 0]
click at [378, 63] on icon "button" at bounding box center [378, 68] width 13 height 11
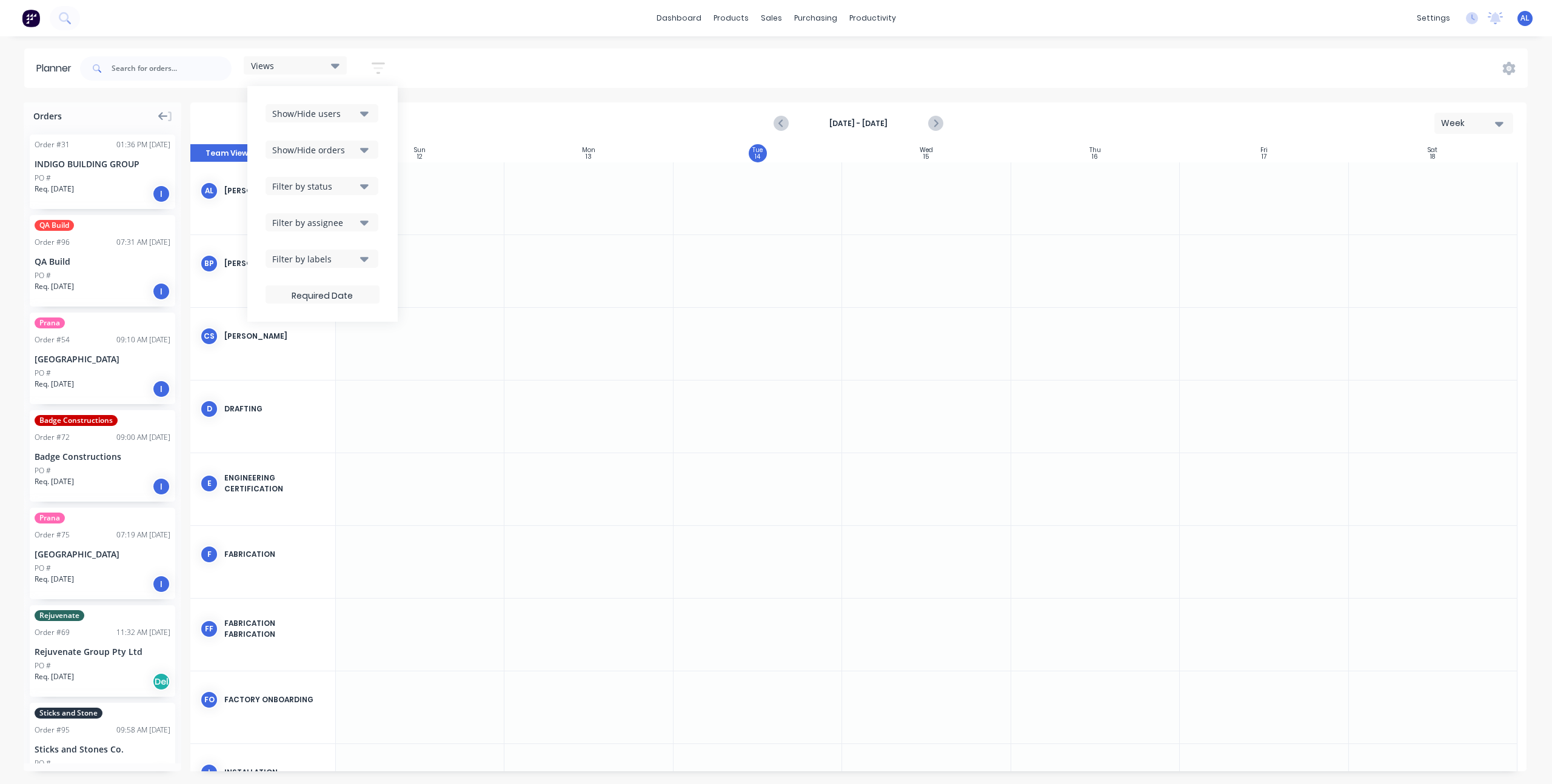
click at [364, 119] on icon "button" at bounding box center [364, 113] width 8 height 13
click at [292, 181] on div "button" at bounding box center [285, 180] width 25 height 25
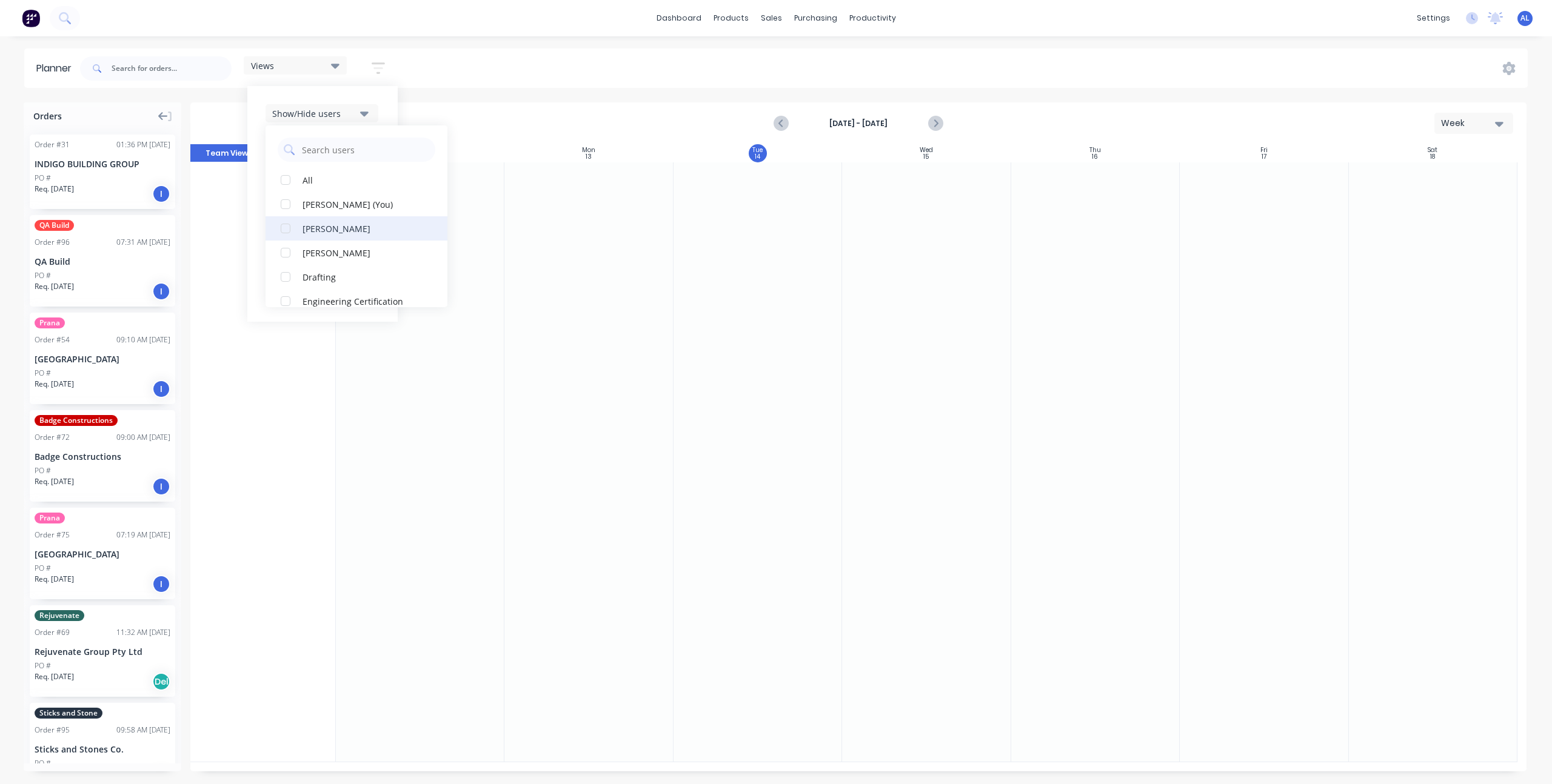
click at [291, 226] on div "button" at bounding box center [285, 229] width 25 height 25
click at [290, 197] on div "button" at bounding box center [285, 204] width 25 height 25
click at [304, 182] on div "Installation" at bounding box center [363, 186] width 121 height 13
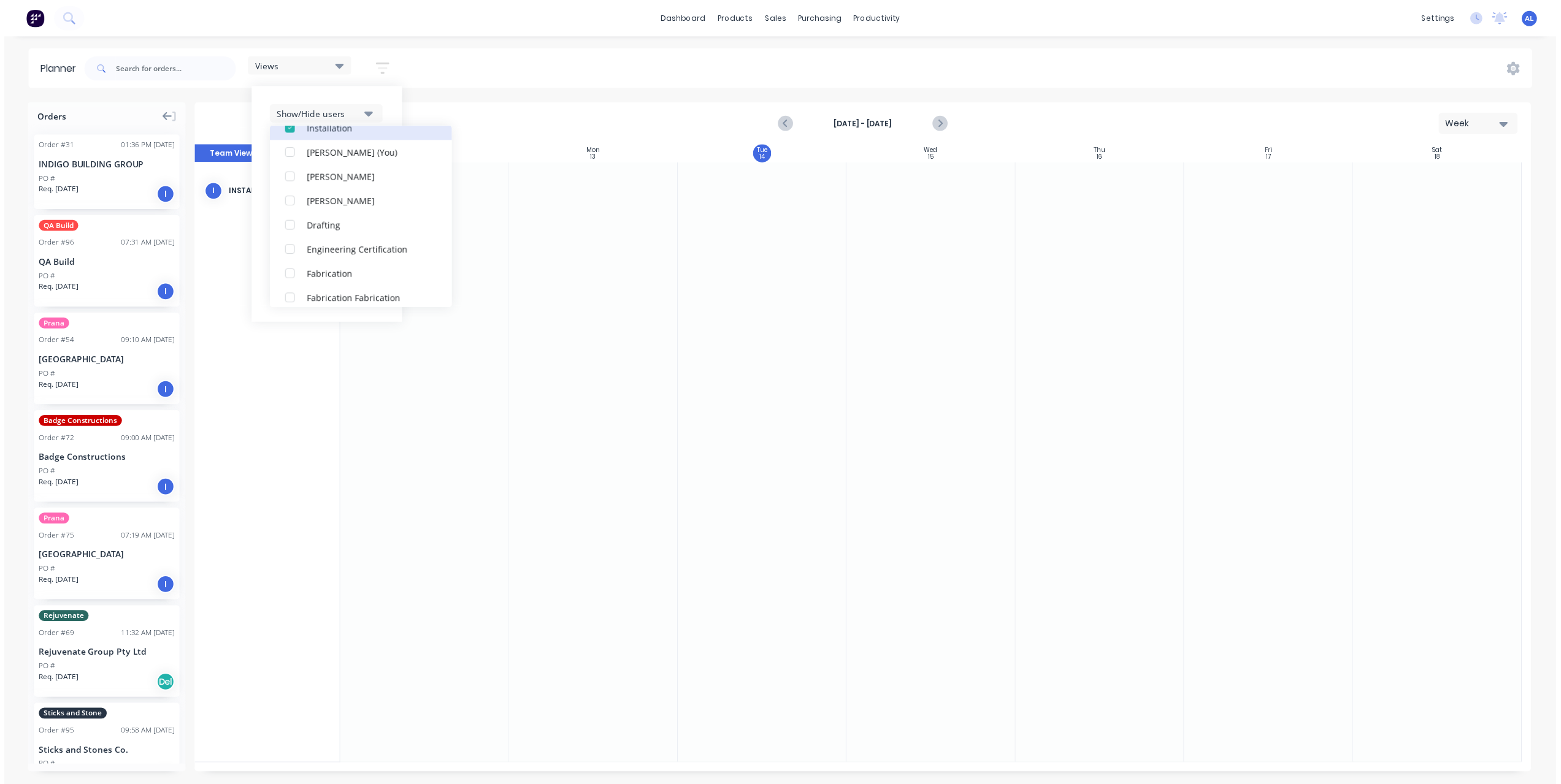
scroll to position [75, 0]
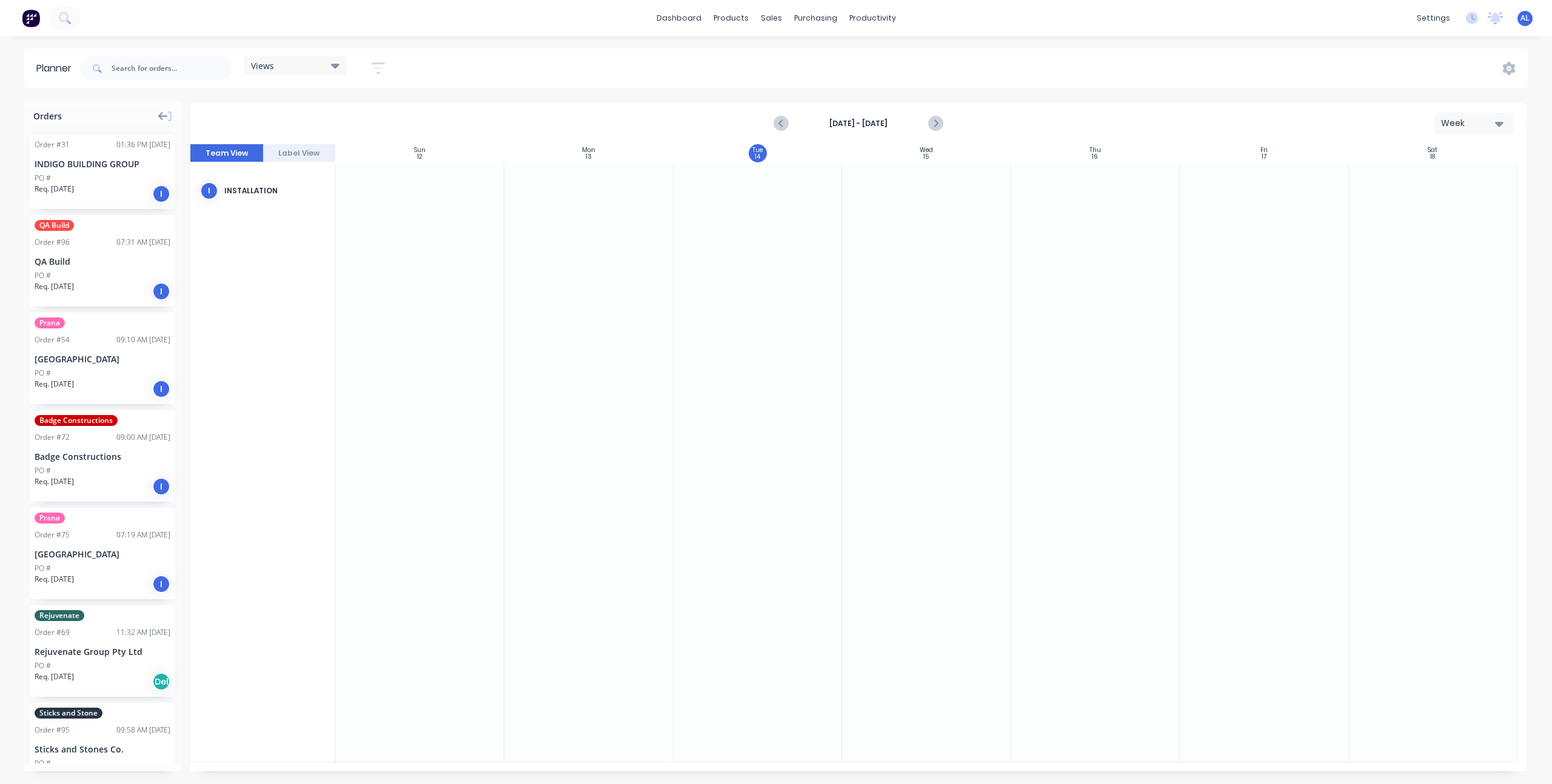
click at [459, 92] on div "Planner Views Save new view None (Default) edit Show/Hide users All Installatio…" at bounding box center [776, 415] width 1552 height 735
click at [686, 21] on link "dashboard" at bounding box center [679, 18] width 57 height 18
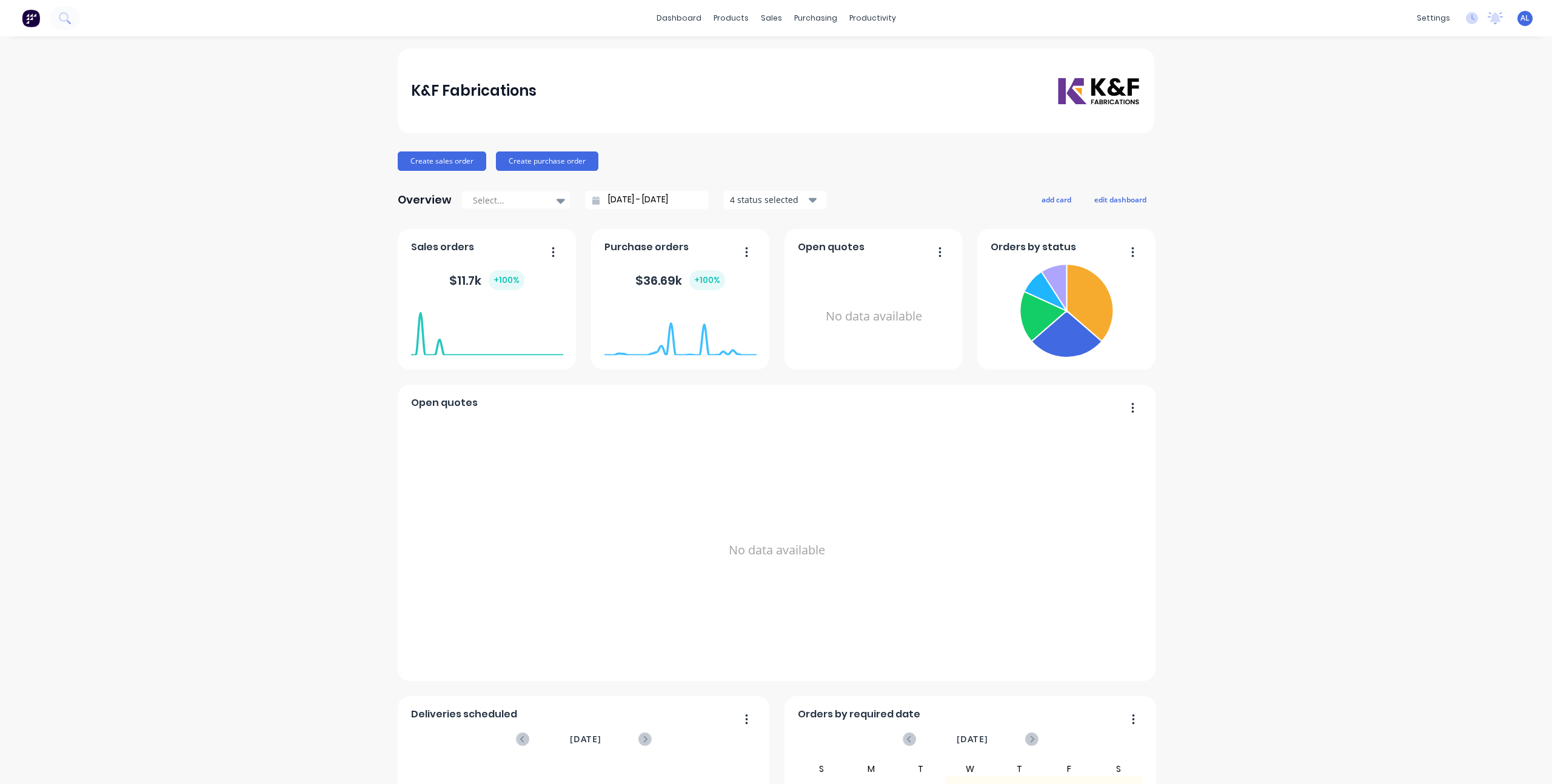
click at [373, 233] on div "K&F Fabrications Create sales order Create purchase order Overview Select... 13…" at bounding box center [776, 520] width 1552 height 944
click at [384, 245] on div "K&F Fabrications Create sales order Create purchase order Overview Select... 13…" at bounding box center [776, 520] width 1552 height 944
click at [356, 285] on div "K&F Fabrications Create sales order Create purchase order Overview Select... 13…" at bounding box center [776, 520] width 1552 height 944
click at [292, 300] on div "K&F Fabrications Create sales order Create purchase order Overview Select... 13…" at bounding box center [776, 520] width 1552 height 944
click at [316, 304] on div "K&F Fabrications Create sales order Create purchase order Overview Select... 13…" at bounding box center [776, 520] width 1552 height 944
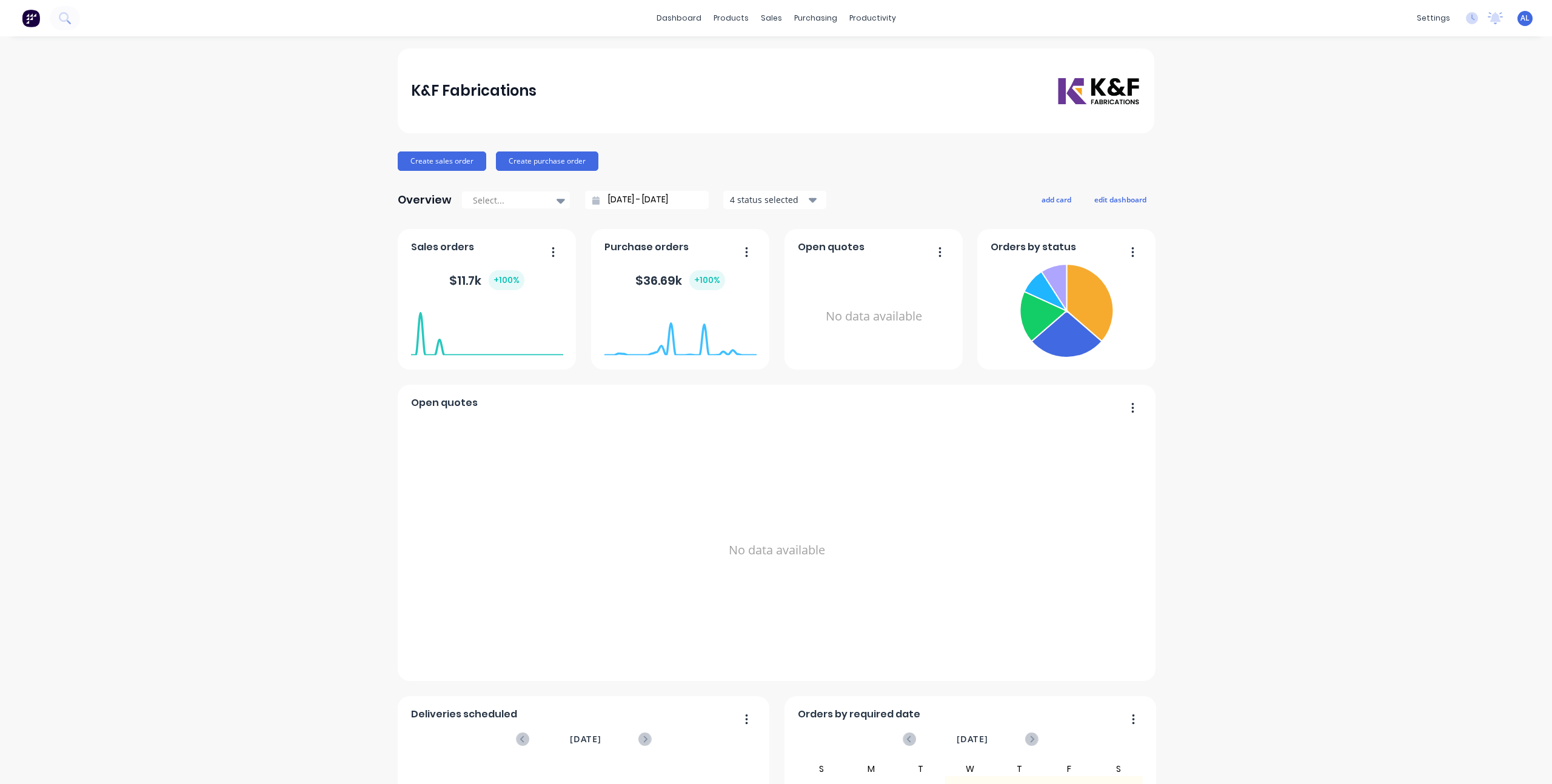
click at [332, 218] on div "K&F Fabrications Create sales order Create purchase order Overview Select... 13…" at bounding box center [776, 520] width 1552 height 944
click at [882, 56] on div "Workflow" at bounding box center [889, 58] width 36 height 11
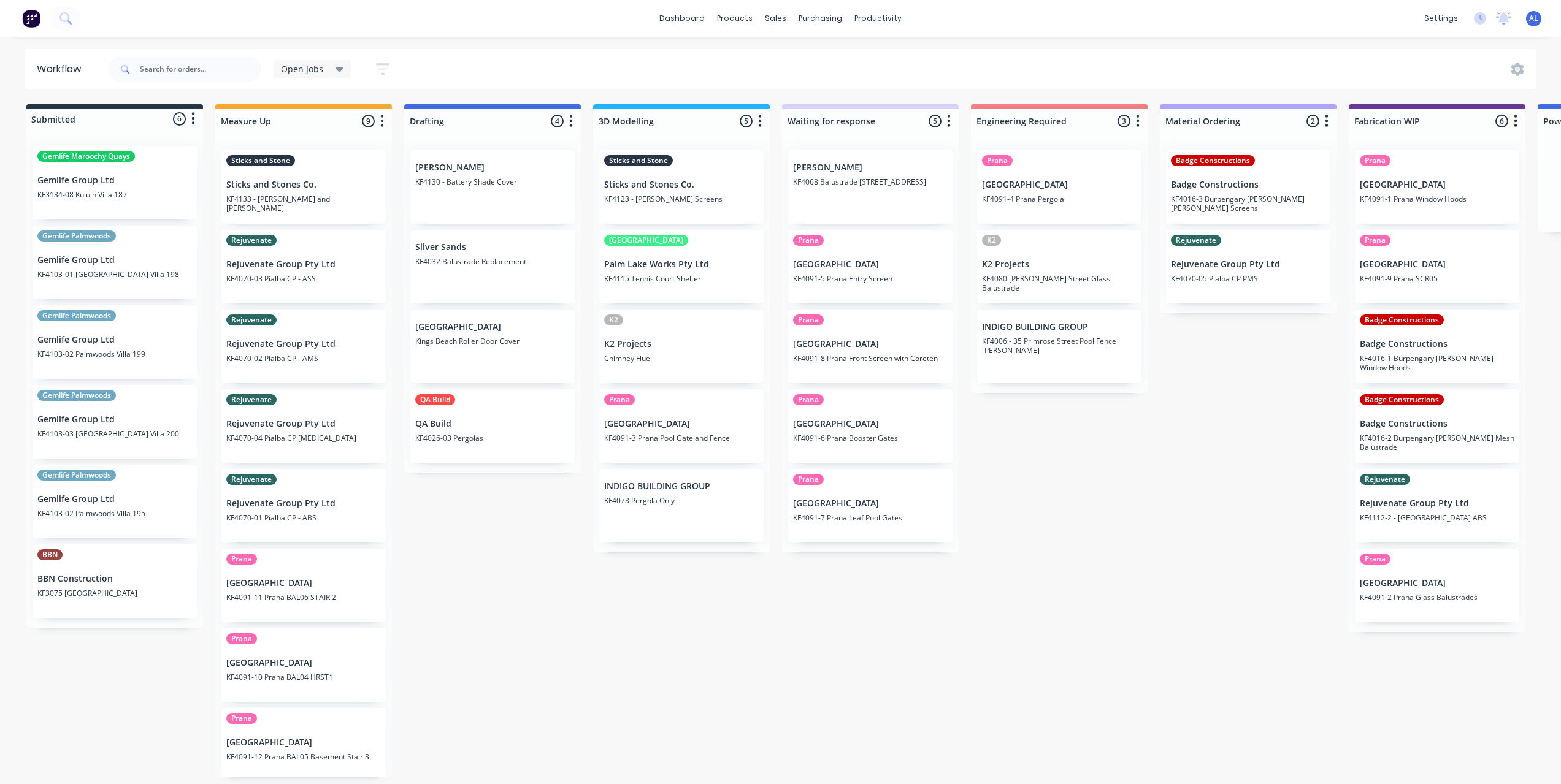
scroll to position [2, 0]
click at [552, 596] on div "Submitted 6 Status colour #273444 hex #273444 Save Cancel Summaries Total order…" at bounding box center [1458, 441] width 2934 height 673
click at [551, 610] on div "Submitted 6 Status colour #273444 hex #273444 Save Cancel Summaries Total order…" at bounding box center [1458, 441] width 2934 height 673
click at [624, 612] on div "Submitted 6 Status colour #273444 hex #273444 Save Cancel Summaries Total order…" at bounding box center [1458, 441] width 2934 height 673
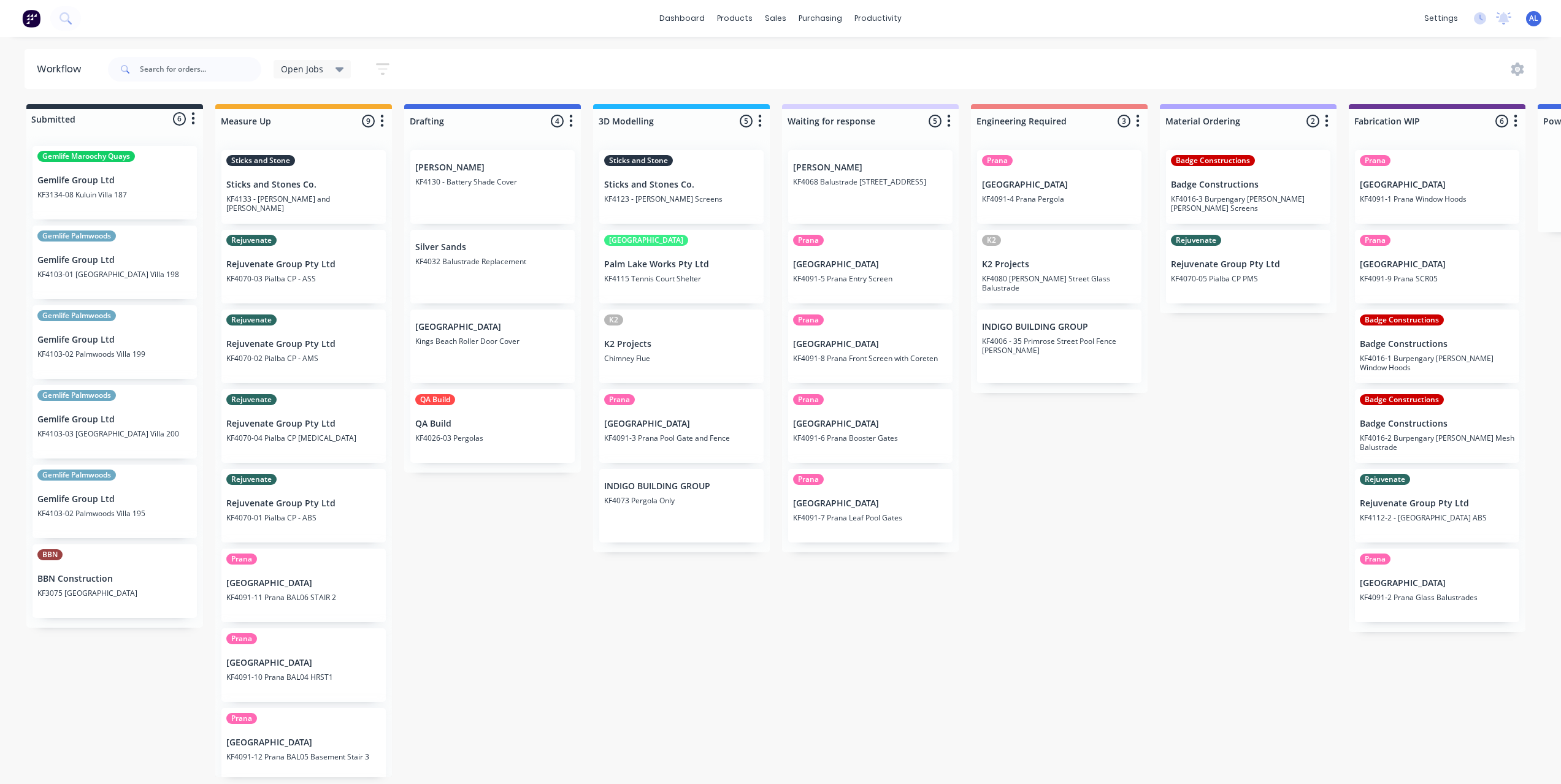
click at [655, 612] on div "Submitted 6 Status colour #273444 hex #273444 Save Cancel Summaries Total order…" at bounding box center [1458, 441] width 2934 height 673
click at [657, 650] on div "Submitted 6 Status colour #273444 hex #273444 Save Cancel Summaries Total order…" at bounding box center [1458, 441] width 2934 height 673
click at [589, 638] on div "Submitted 6 Status colour #273444 hex #273444 Save Cancel Summaries Total order…" at bounding box center [1458, 441] width 2934 height 673
click at [547, 599] on div "Submitted 6 Status colour #273444 hex #273444 Save Cancel Summaries Total order…" at bounding box center [1458, 441] width 2934 height 673
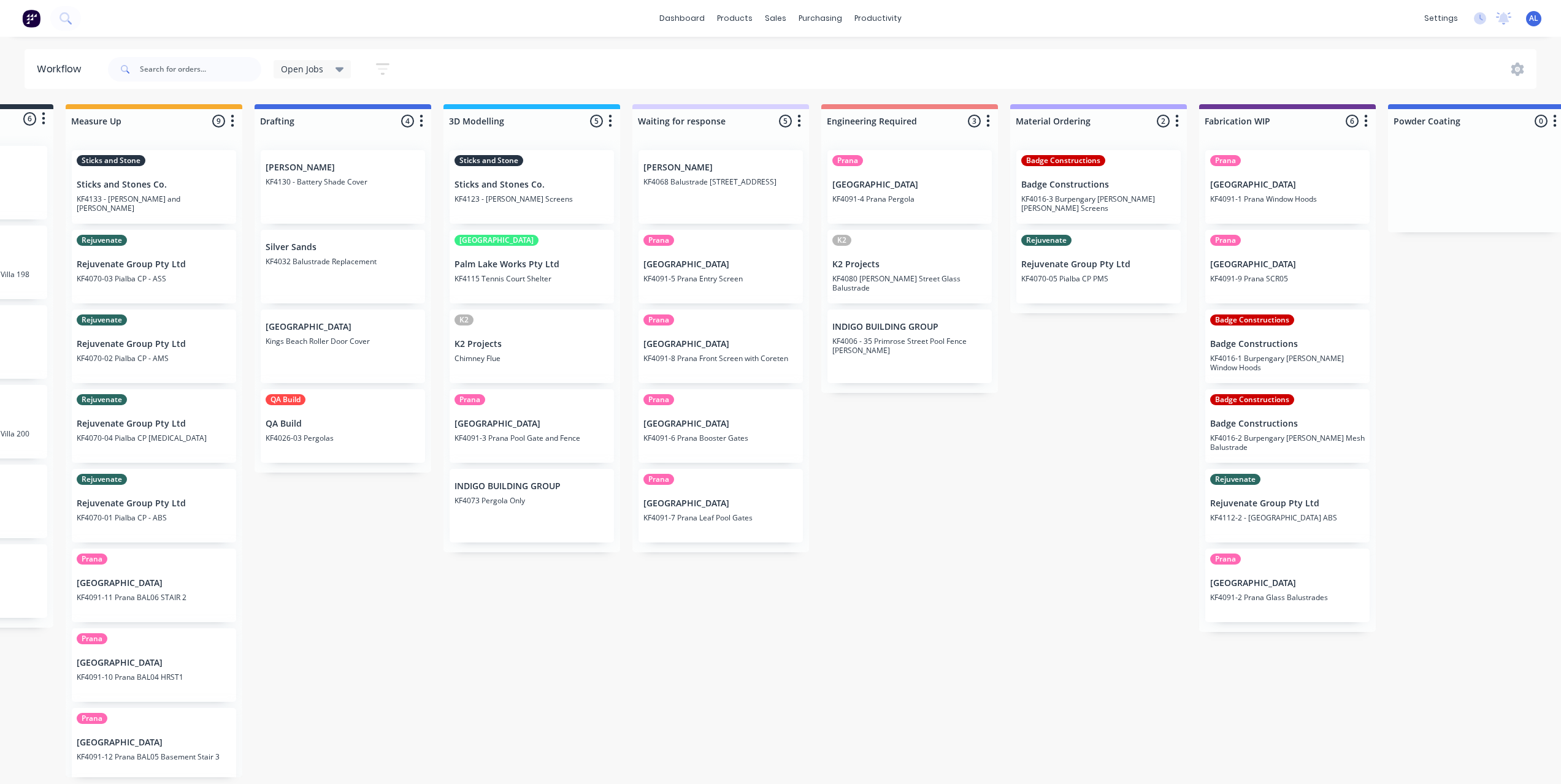
scroll to position [0, 147]
click at [916, 541] on div "Submitted 6 Status colour #273444 hex #273444 Save Cancel Summaries Total order…" at bounding box center [1310, 441] width 2934 height 673
click at [894, 523] on div "Submitted 6 Status colour #273444 hex #273444 Save Cancel Summaries Total order…" at bounding box center [1310, 441] width 2934 height 673
click at [570, 632] on div "Submitted 6 Status colour #273444 hex #273444 Save Cancel Summaries Total order…" at bounding box center [1310, 441] width 2934 height 673
click at [530, 645] on div "Submitted 6 Status colour #273444 hex #273444 Save Cancel Summaries Total order…" at bounding box center [1310, 441] width 2934 height 673
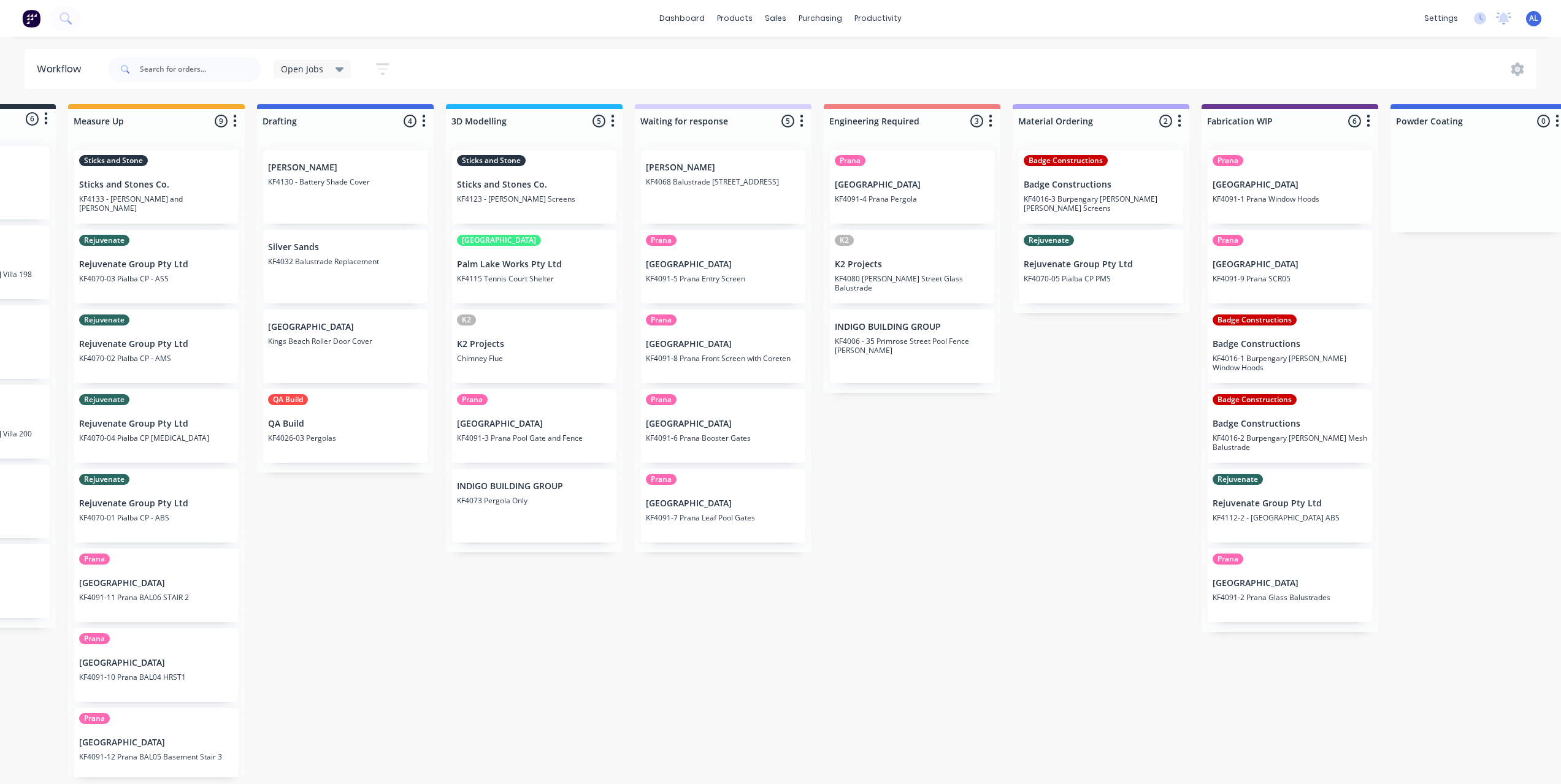
click at [530, 645] on div "Submitted 6 Status colour #273444 hex #273444 Save Cancel Summaries Total order…" at bounding box center [1310, 441] width 2934 height 673
click at [980, 589] on div "Submitted 6 Status colour #273444 hex #273444 Save Cancel Summaries Total order…" at bounding box center [1310, 441] width 2934 height 673
click at [988, 505] on div "Submitted 6 Status colour #273444 hex #273444 Save Cancel Summaries Total order…" at bounding box center [1310, 441] width 2934 height 673
click at [988, 503] on div "Submitted 6 Status colour #273444 hex #273444 Save Cancel Summaries Total order…" at bounding box center [1310, 441] width 2934 height 673
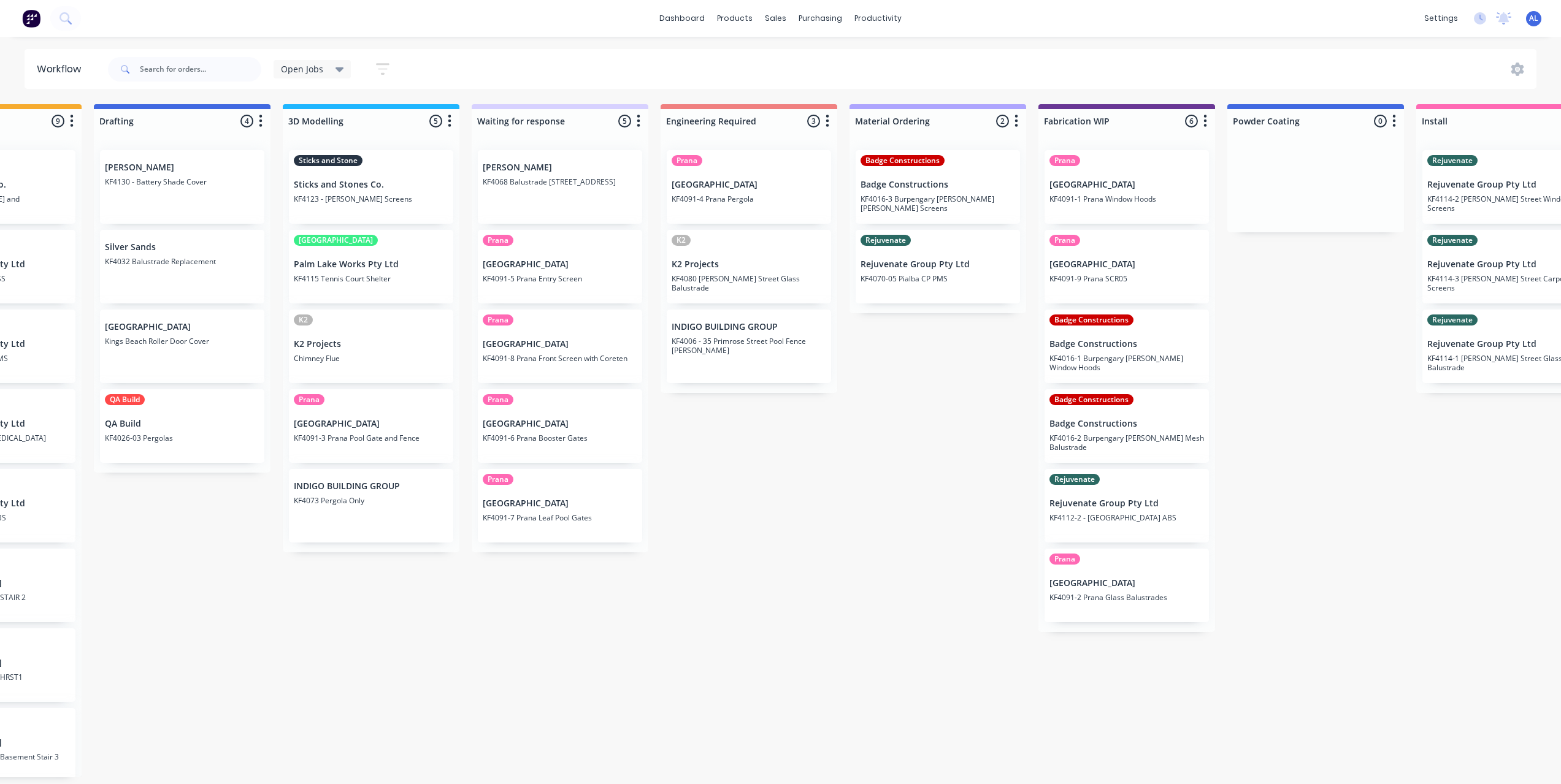
scroll to position [2, 393]
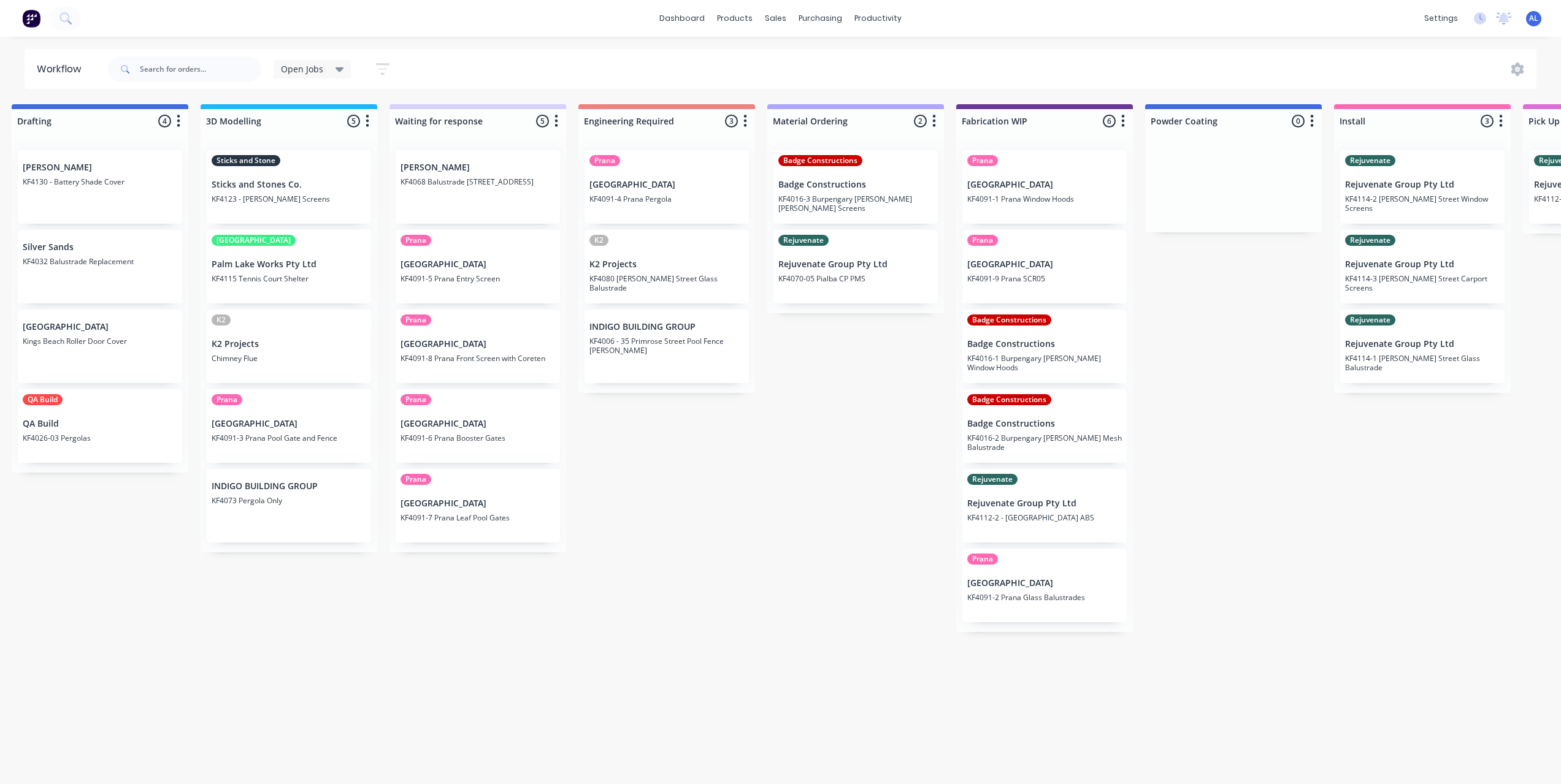
click at [689, 663] on div "Submitted 6 Status colour #273444 hex #273444 Save Cancel Summaries Total order…" at bounding box center [1065, 441] width 2934 height 673
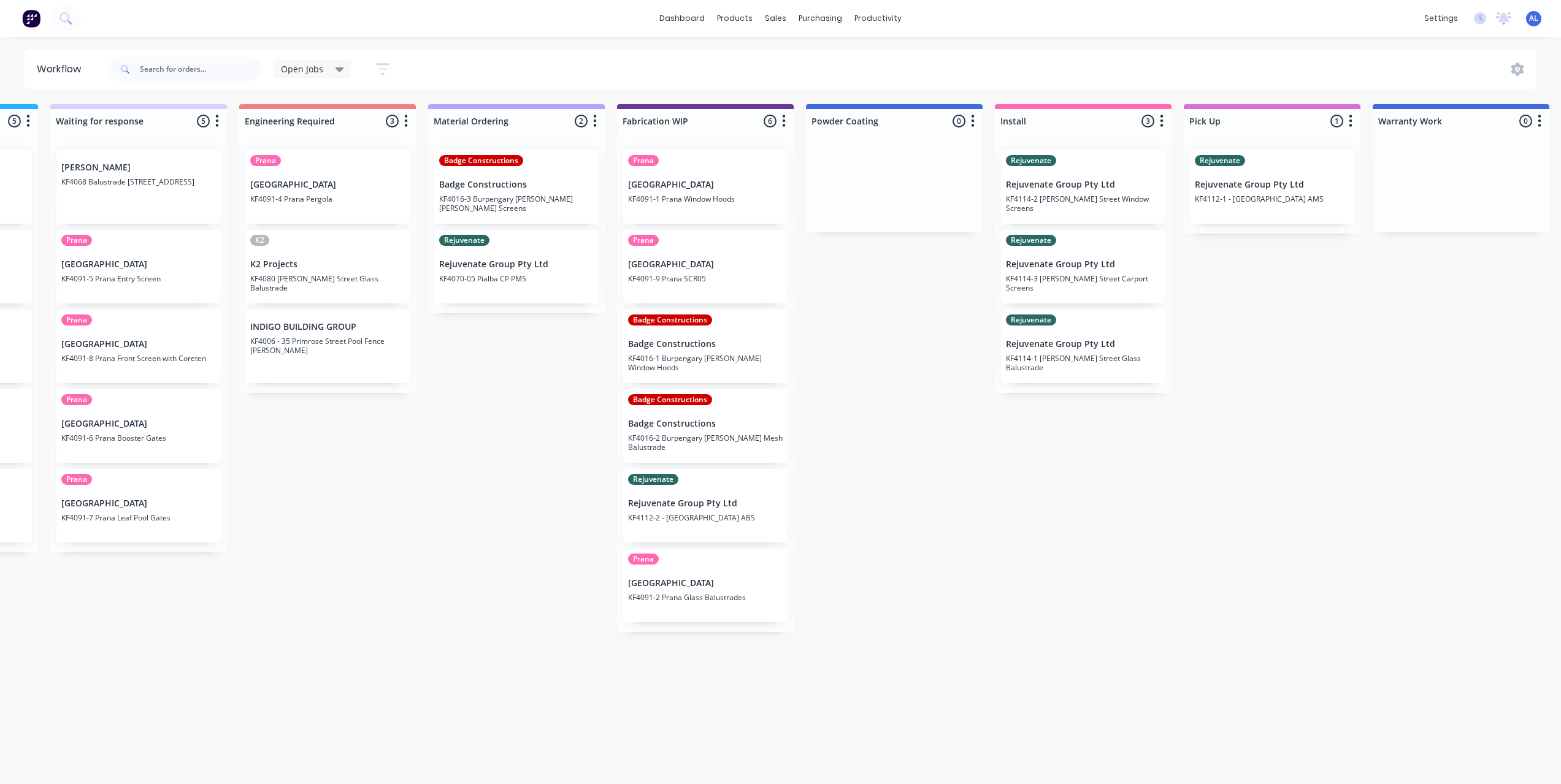
scroll to position [0, 736]
click at [852, 307] on div "Submitted 6 Status colour #273444 hex #273444 Save Cancel Summaries Total order…" at bounding box center [722, 441] width 2934 height 673
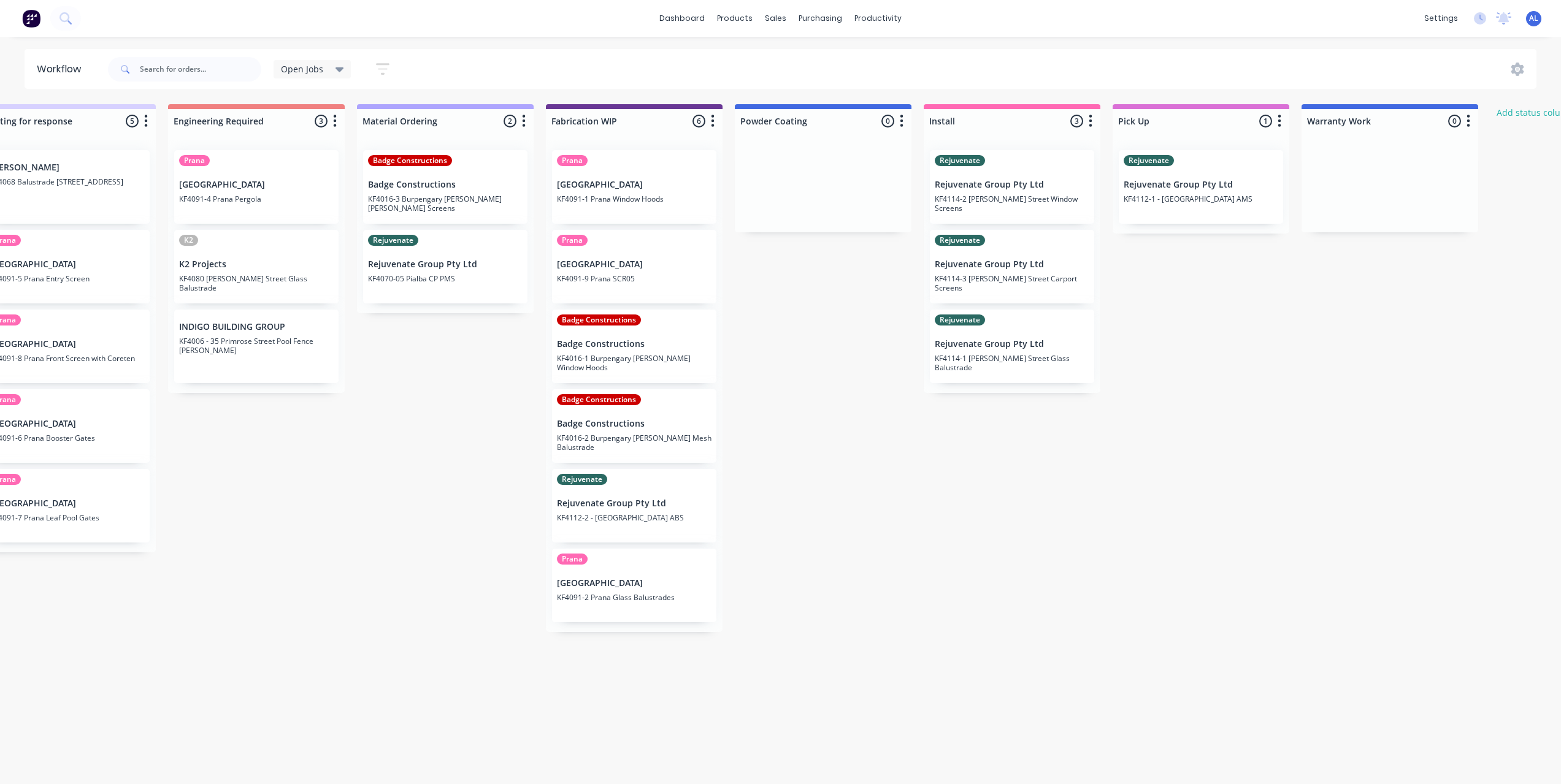
scroll to position [2, 810]
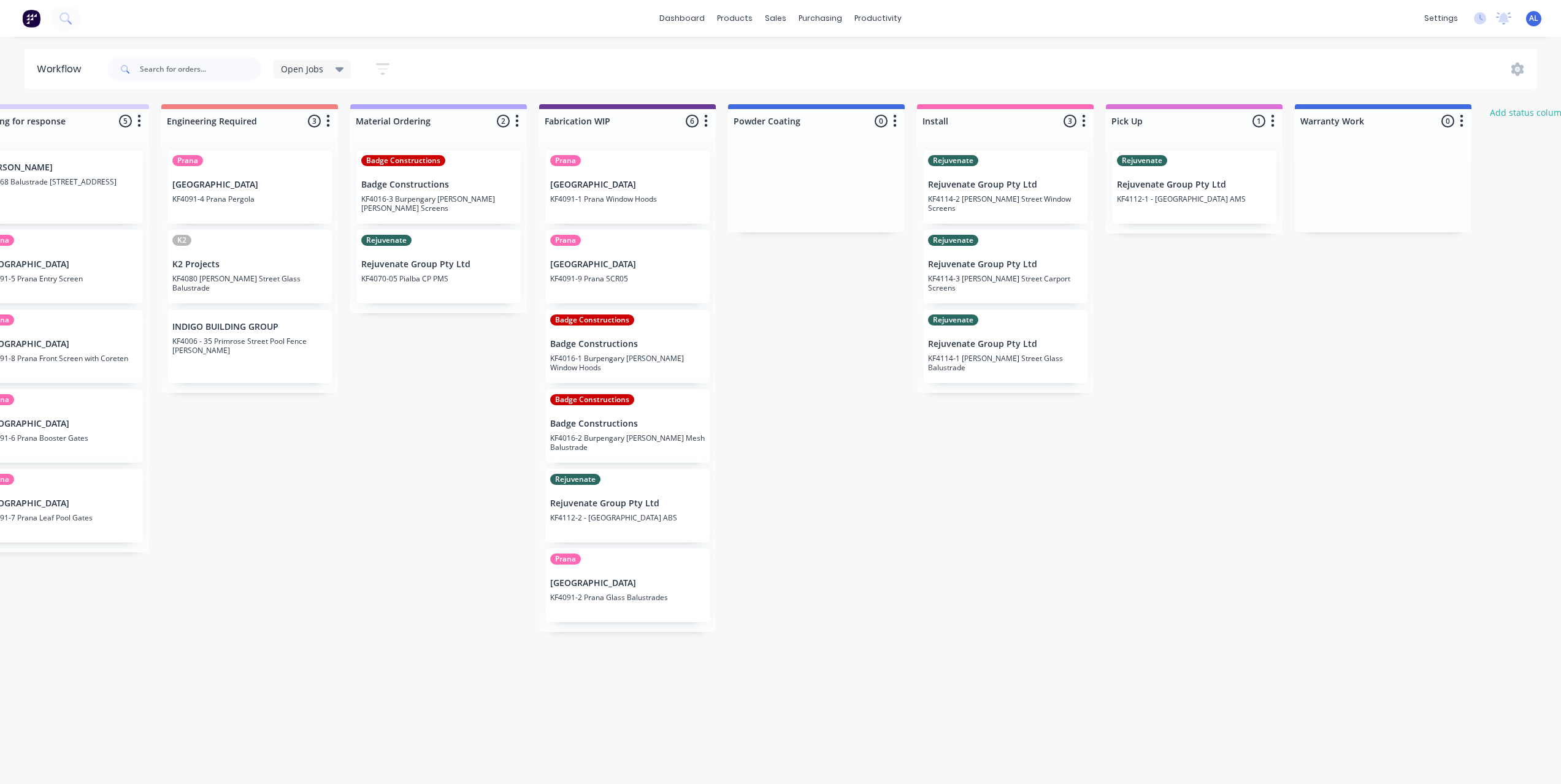
click at [771, 370] on div "Submitted 6 Status colour #273444 hex #273444 Save Cancel Summaries Total order…" at bounding box center [648, 441] width 2934 height 673
click at [782, 381] on div "Submitted 6 Status colour #273444 hex #273444 Save Cancel Summaries Total order…" at bounding box center [648, 441] width 2934 height 673
click at [490, 557] on div "Submitted 6 Status colour #273444 hex #273444 Save Cancel Summaries Total order…" at bounding box center [648, 441] width 2934 height 673
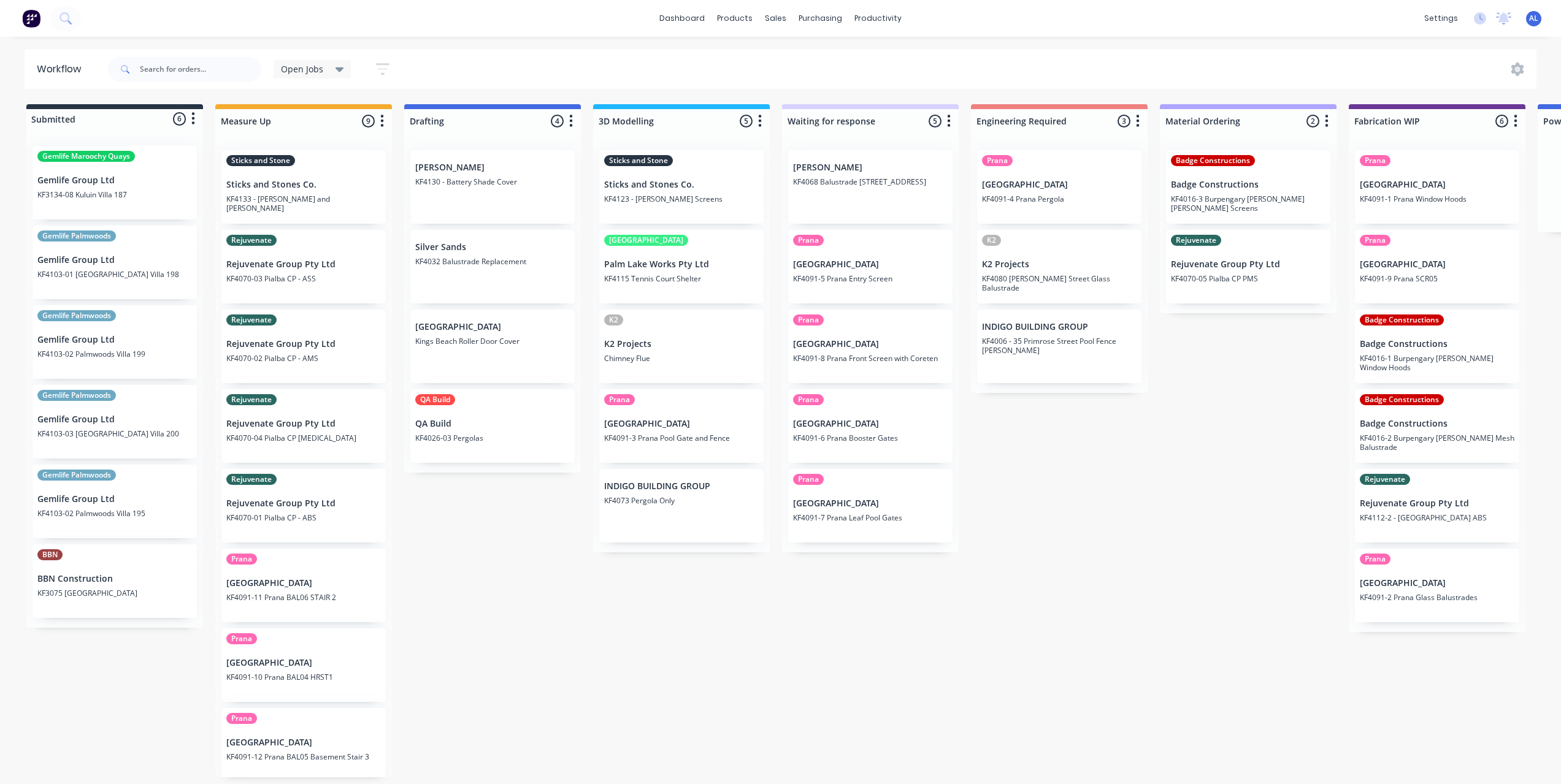
scroll to position [2, 0]
click at [499, 706] on div "Submitted 6 Status colour #273444 hex #273444 Save Cancel Summaries Total order…" at bounding box center [1458, 441] width 2934 height 673
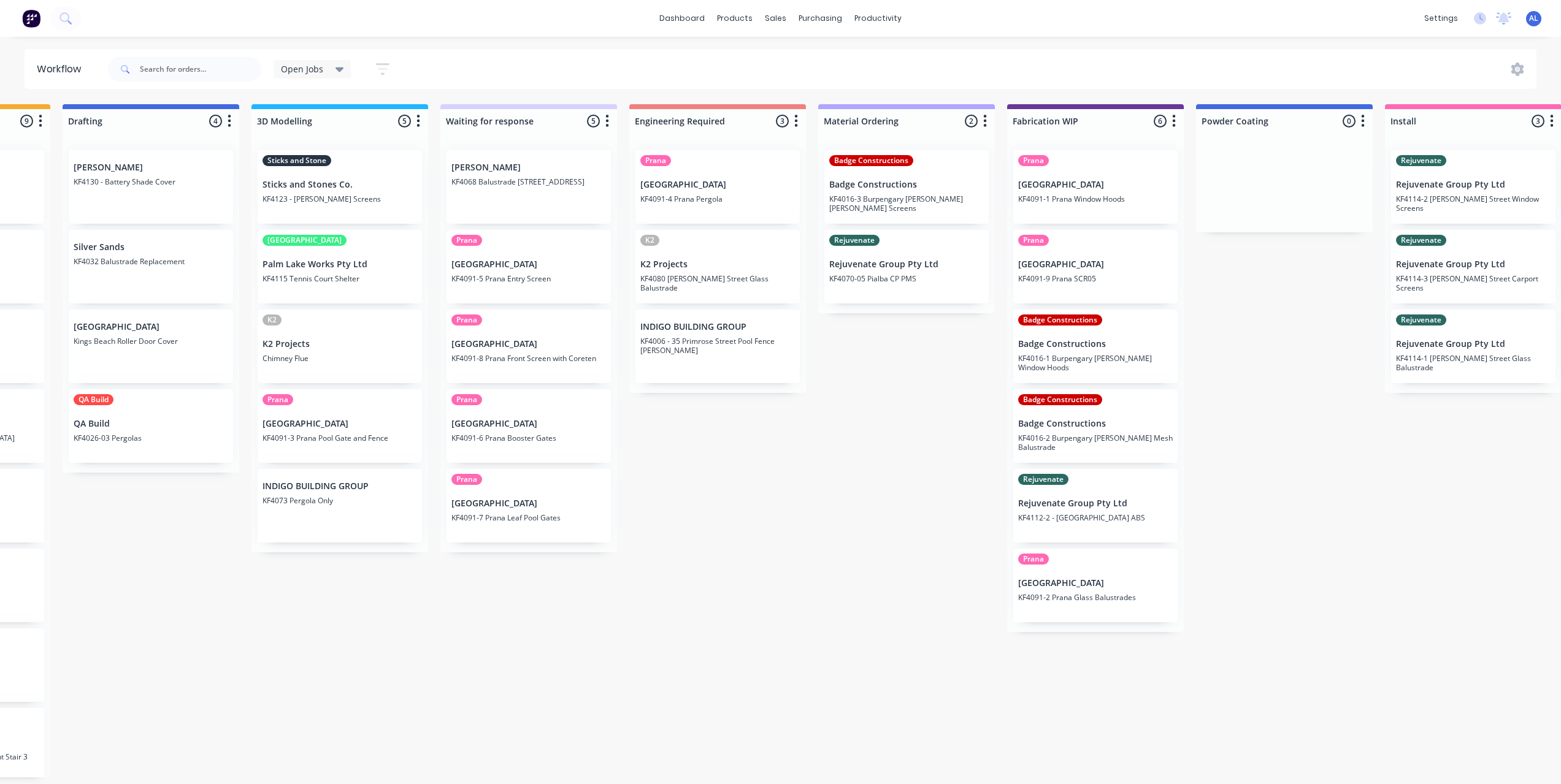
scroll to position [0, 368]
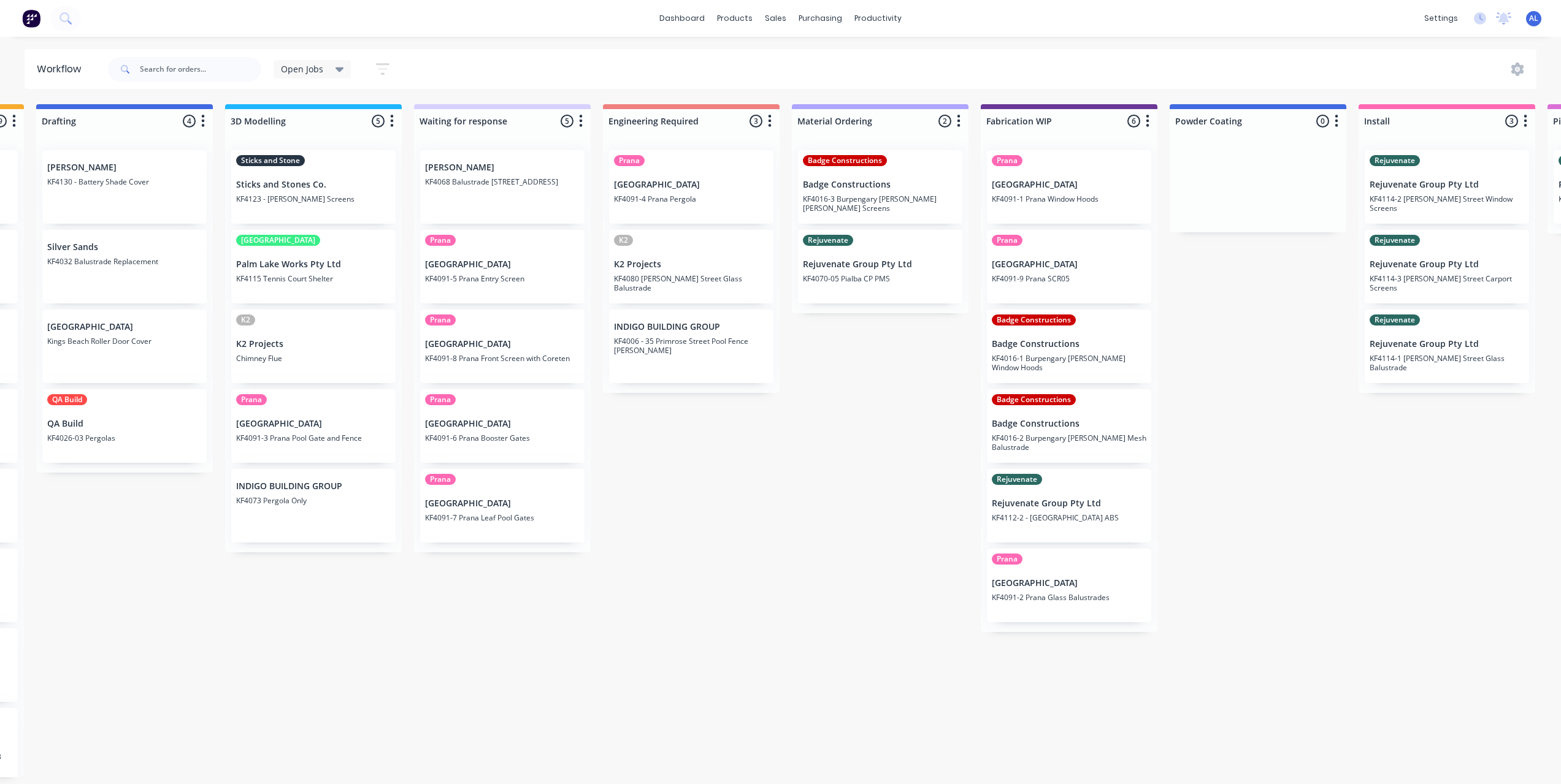
click at [683, 62] on div "Open Jobs Save new view None edit Open Jobs (Default) edit Show/Hide statuses S…" at bounding box center [821, 69] width 1431 height 37
click at [848, 5] on div "dashboard products sales purchasing productivity dashboard products Product Cat…" at bounding box center [780, 18] width 1561 height 37
click at [869, 131] on icon at bounding box center [866, 133] width 14 height 11
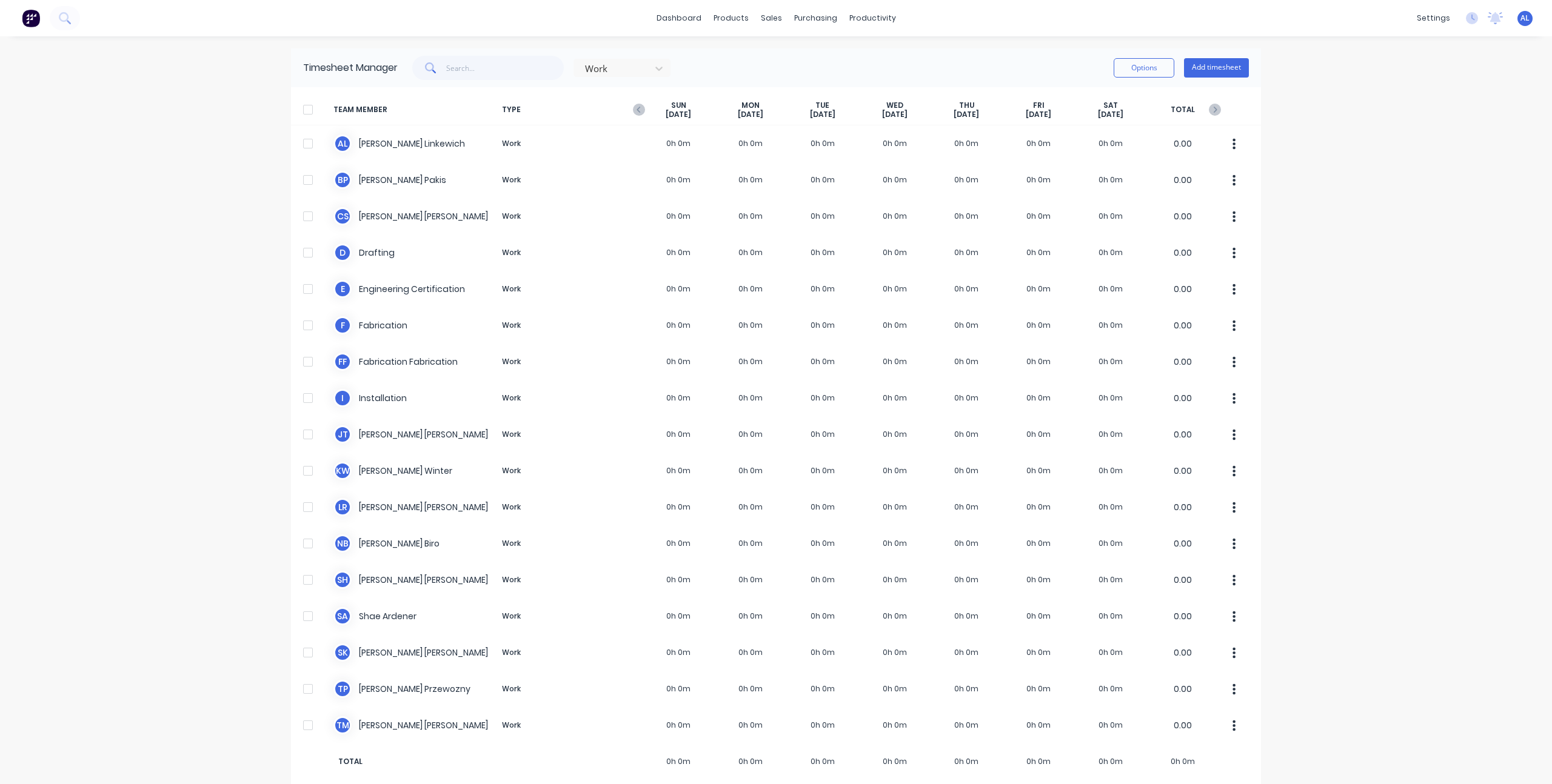
click at [1401, 252] on div "dashboard products sales purchasing productivity dashboard products Product Cat…" at bounding box center [776, 392] width 1552 height 784
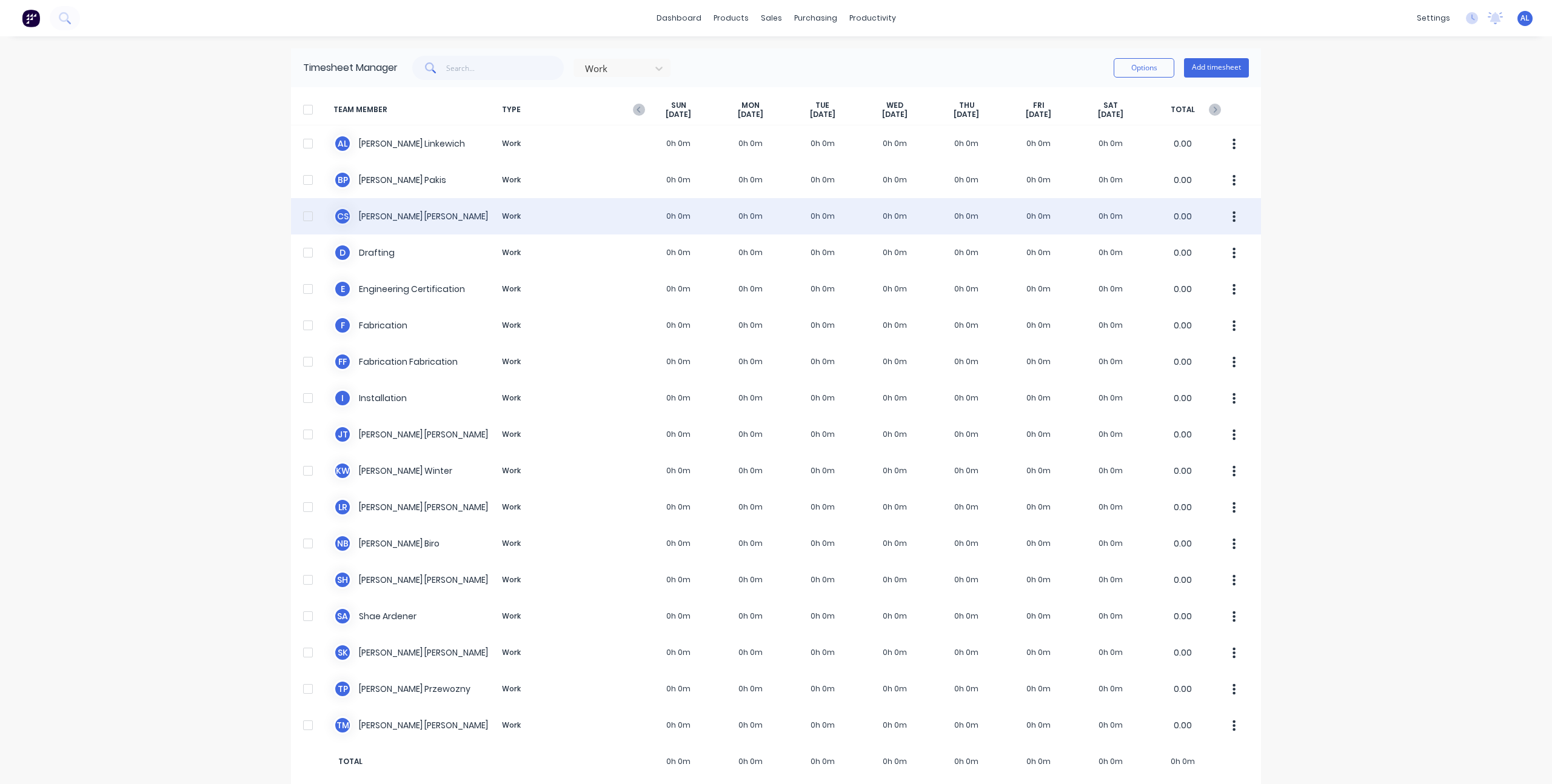
click at [473, 220] on div "C S Chris Schleusener Work 0h 0m 0h 0m 0h 0m 0h 0m 0h 0m 0h 0m 0h 0m 0.00" at bounding box center [776, 216] width 970 height 36
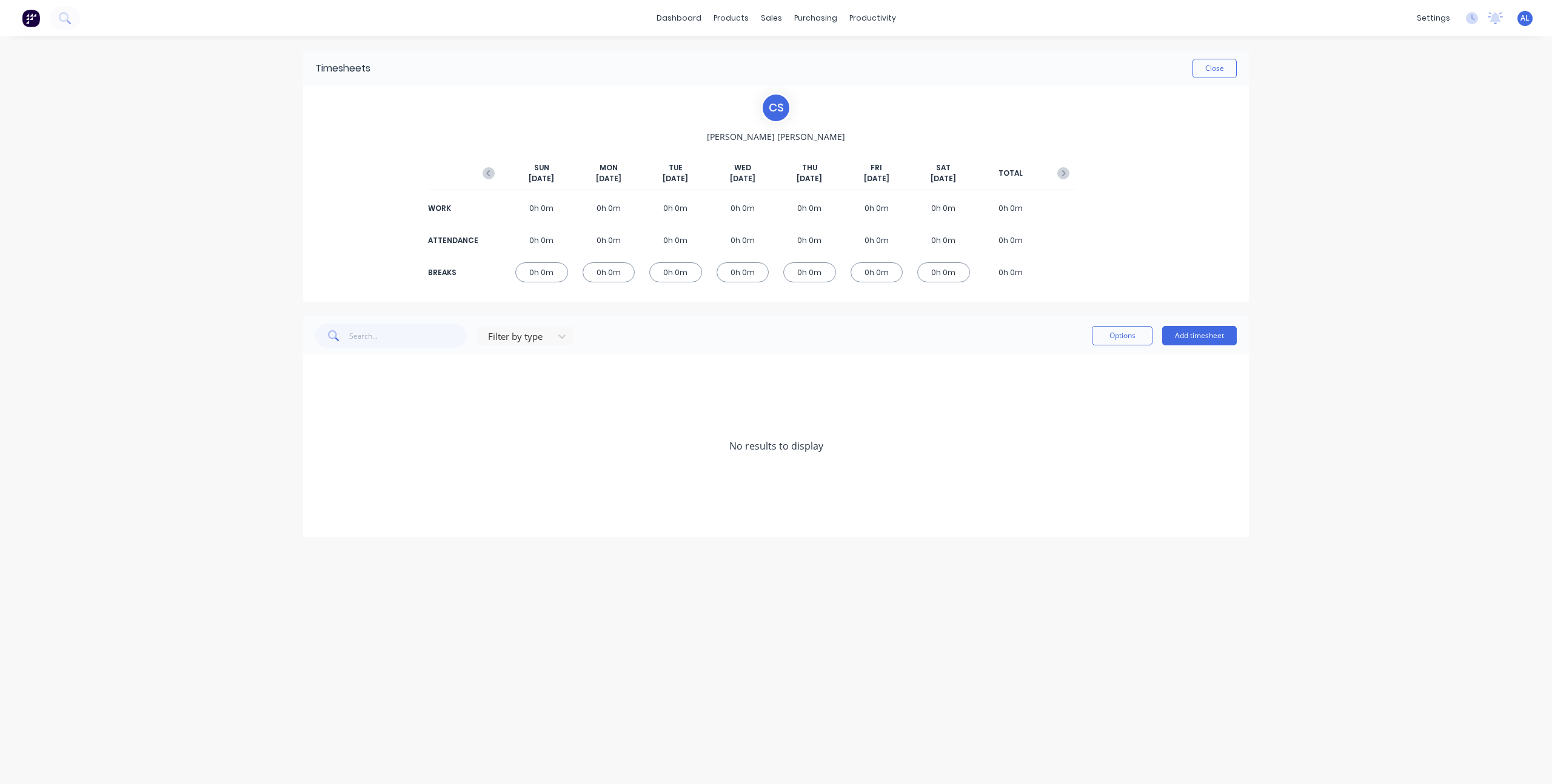
click at [210, 251] on div "dashboard products sales purchasing productivity dashboard products Product Cat…" at bounding box center [776, 392] width 1552 height 784
click at [1210, 70] on button "Close" at bounding box center [1214, 68] width 44 height 19
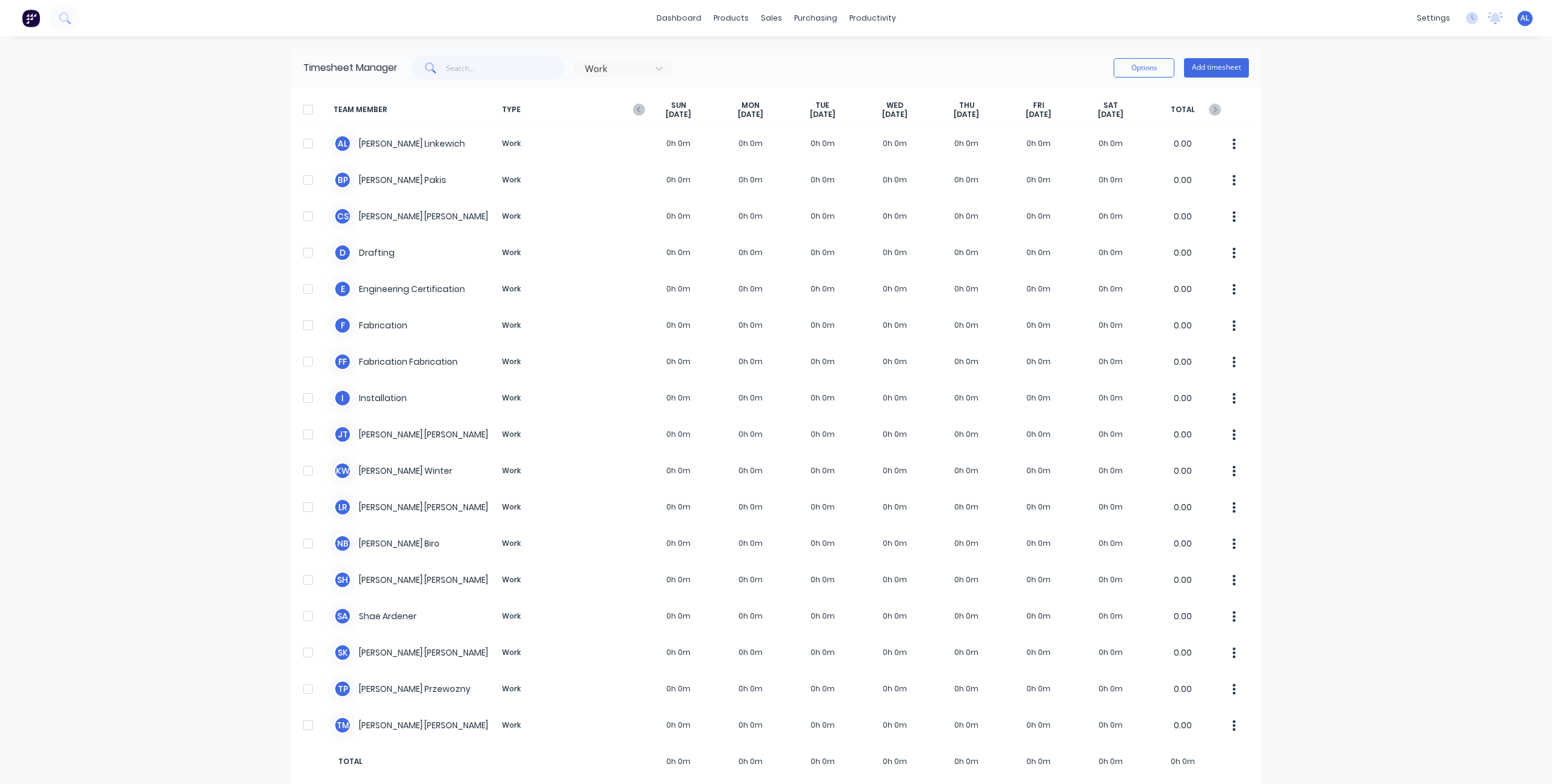
click at [1068, 61] on div "Work Options Add timesheet" at bounding box center [823, 68] width 851 height 25
click at [1279, 129] on div "dashboard products sales purchasing productivity dashboard products Product Cat…" at bounding box center [776, 392] width 1552 height 784
click at [1262, 142] on div "dashboard products sales purchasing productivity dashboard products Product Cat…" at bounding box center [776, 392] width 1552 height 784
click at [807, 66] on link "Purchase Orders" at bounding box center [862, 57] width 161 height 25
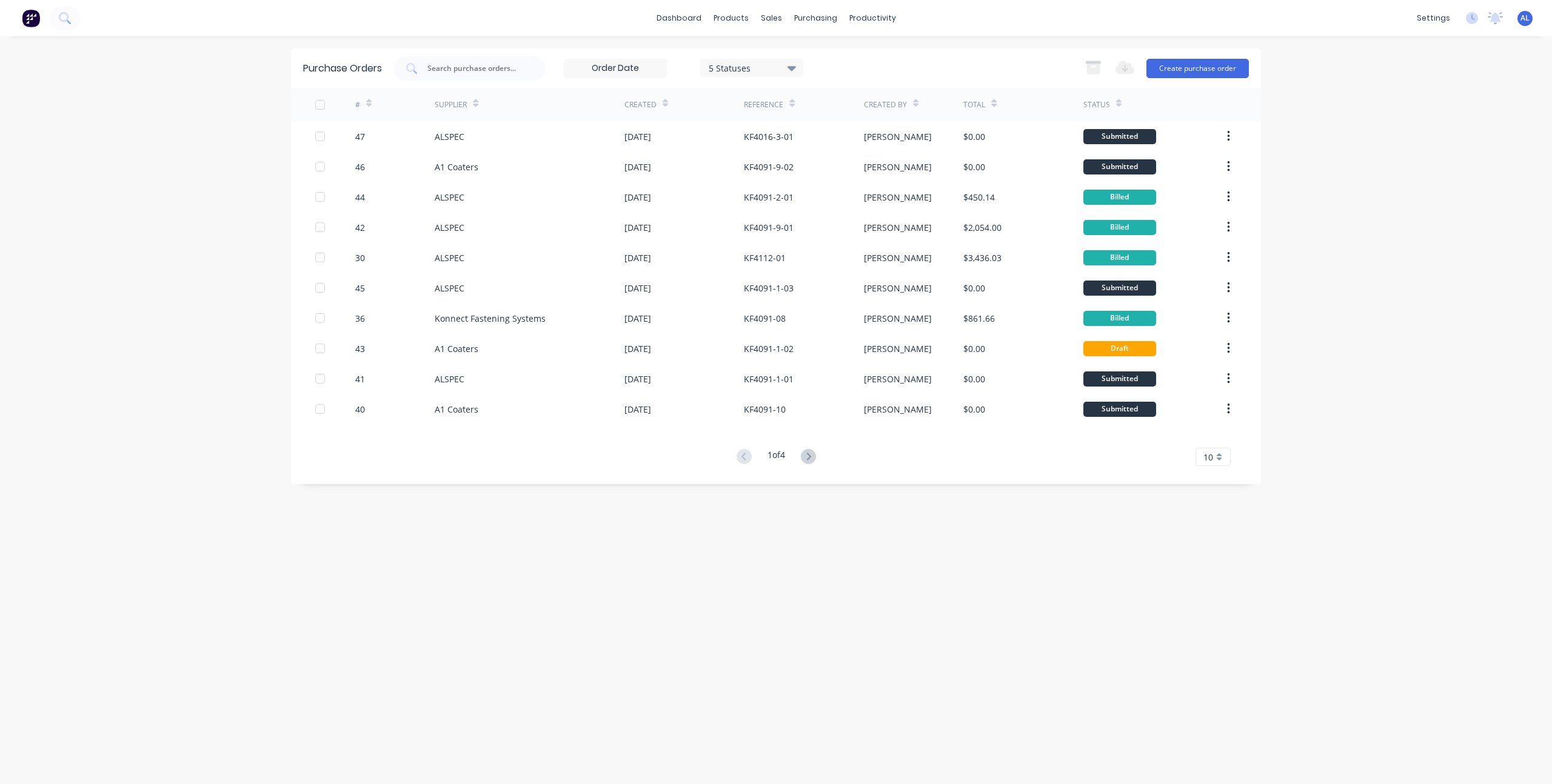
click at [1362, 403] on div "dashboard products sales purchasing productivity dashboard products Product Cat…" at bounding box center [776, 392] width 1552 height 784
click at [281, 312] on div "dashboard products sales purchasing productivity dashboard products Product Cat…" at bounding box center [776, 392] width 1552 height 784
click at [865, 54] on div at bounding box center [862, 58] width 18 height 11
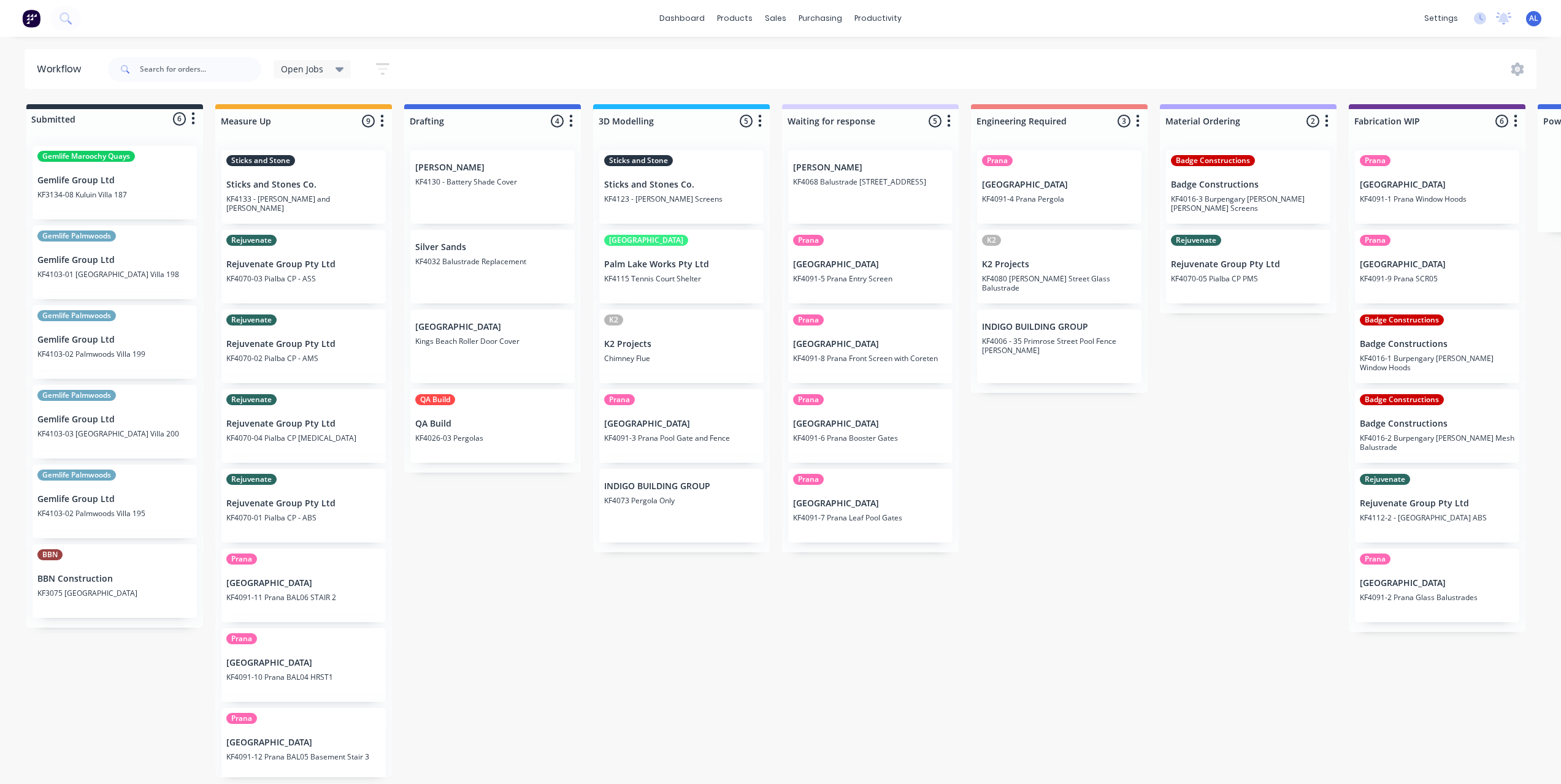
click at [469, 648] on div "Submitted 6 Status colour #273444 hex #273444 Save Cancel Summaries Total order…" at bounding box center [1458, 441] width 2934 height 673
click at [454, 612] on div "Submitted 6 Status colour #273444 hex #273444 Save Cancel Summaries Total order…" at bounding box center [1458, 441] width 2934 height 673
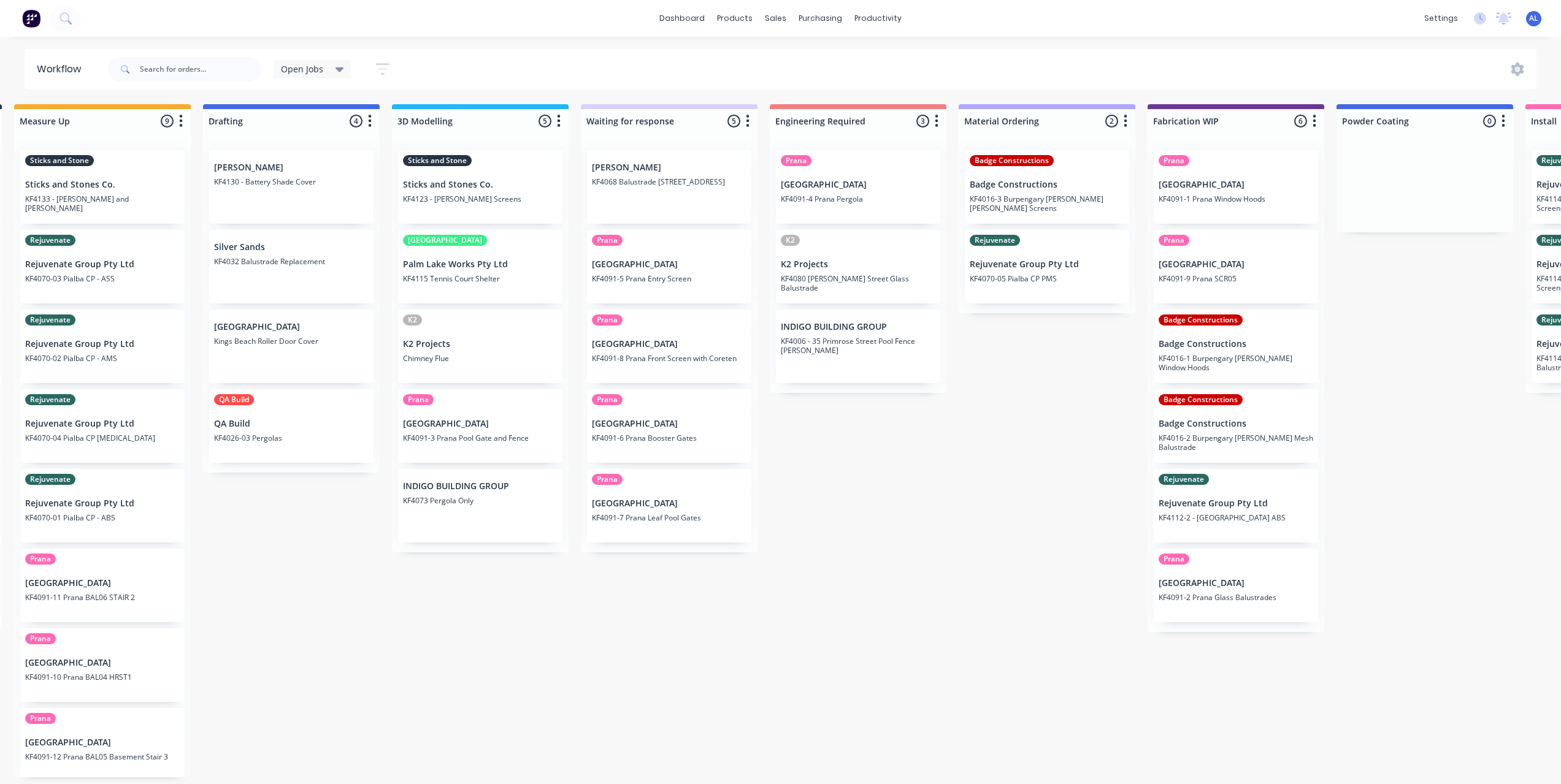
scroll to position [0, 197]
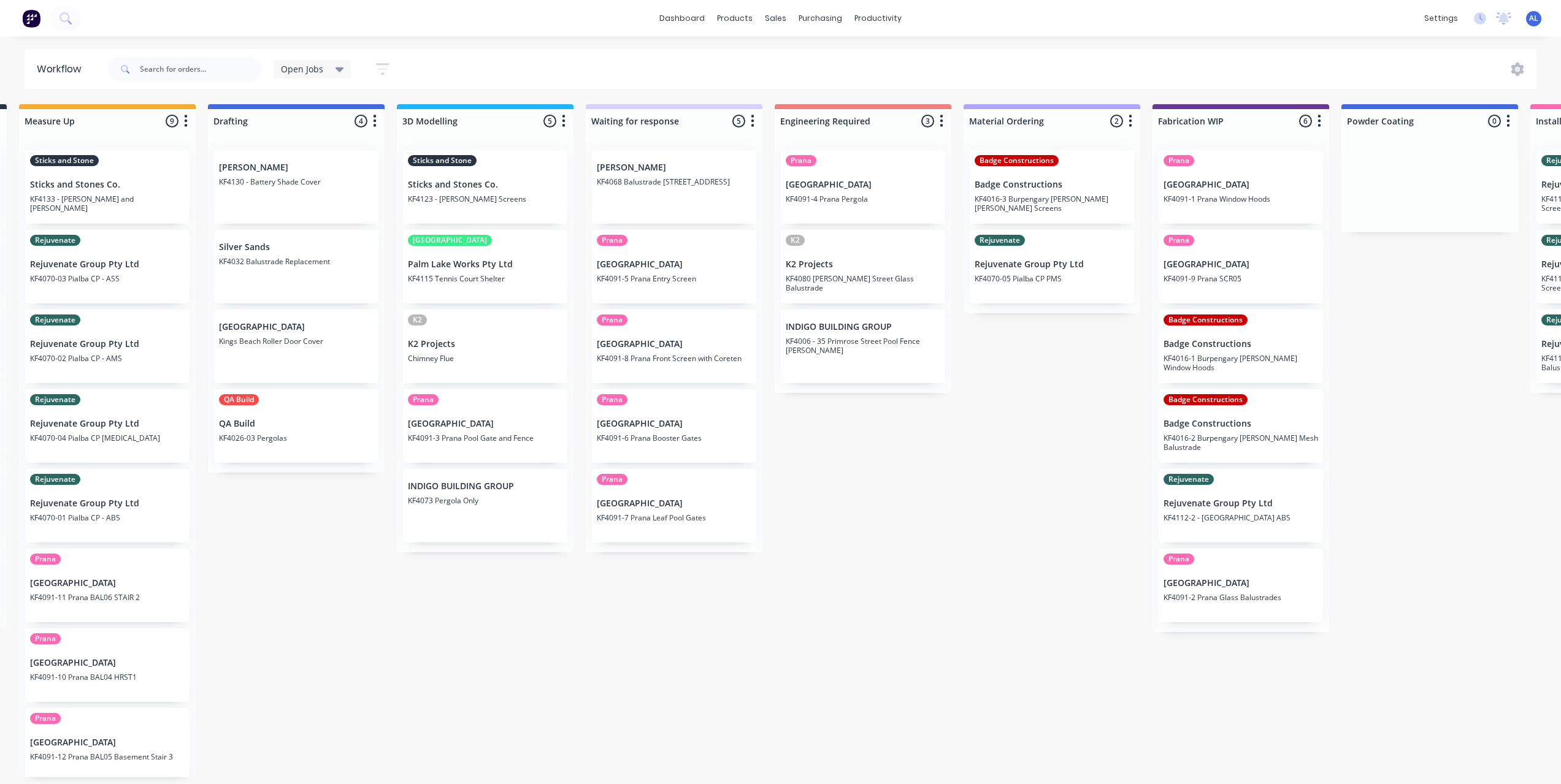
drag, startPoint x: 697, startPoint y: 642, endPoint x: 698, endPoint y: 634, distance: 8.1
click at [698, 642] on div "Submitted 6 Status colour #273444 hex #273444 Save Cancel Summaries Total order…" at bounding box center [1261, 441] width 2934 height 673
click at [911, 540] on div "Submitted 6 Status colour #273444 hex #273444 Save Cancel Summaries Total order…" at bounding box center [1261, 441] width 2934 height 673
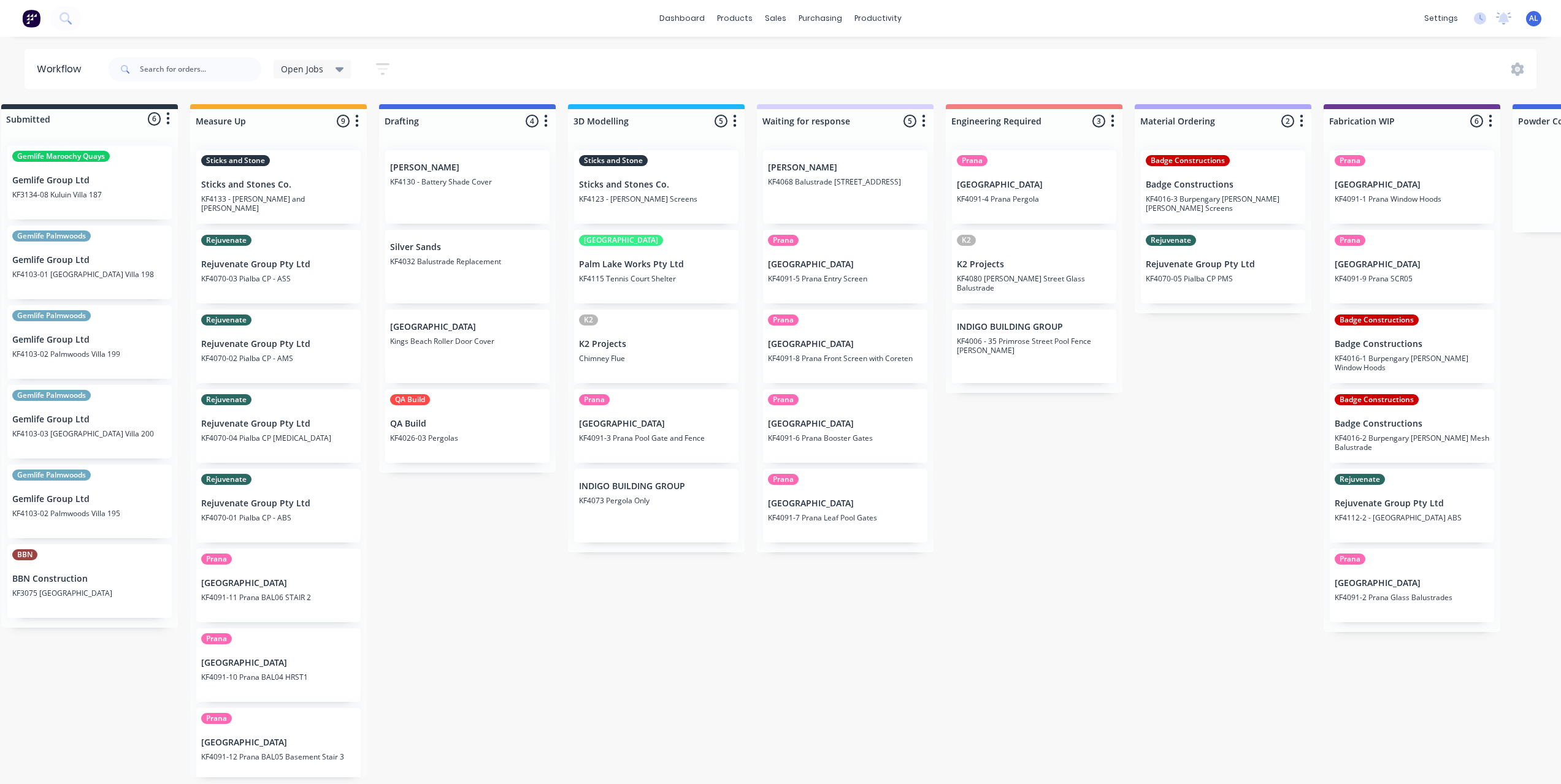
scroll to position [2, 25]
click at [882, 16] on div "productivity" at bounding box center [878, 18] width 60 height 18
click at [887, 127] on link "Timesheets" at bounding box center [926, 136] width 163 height 25
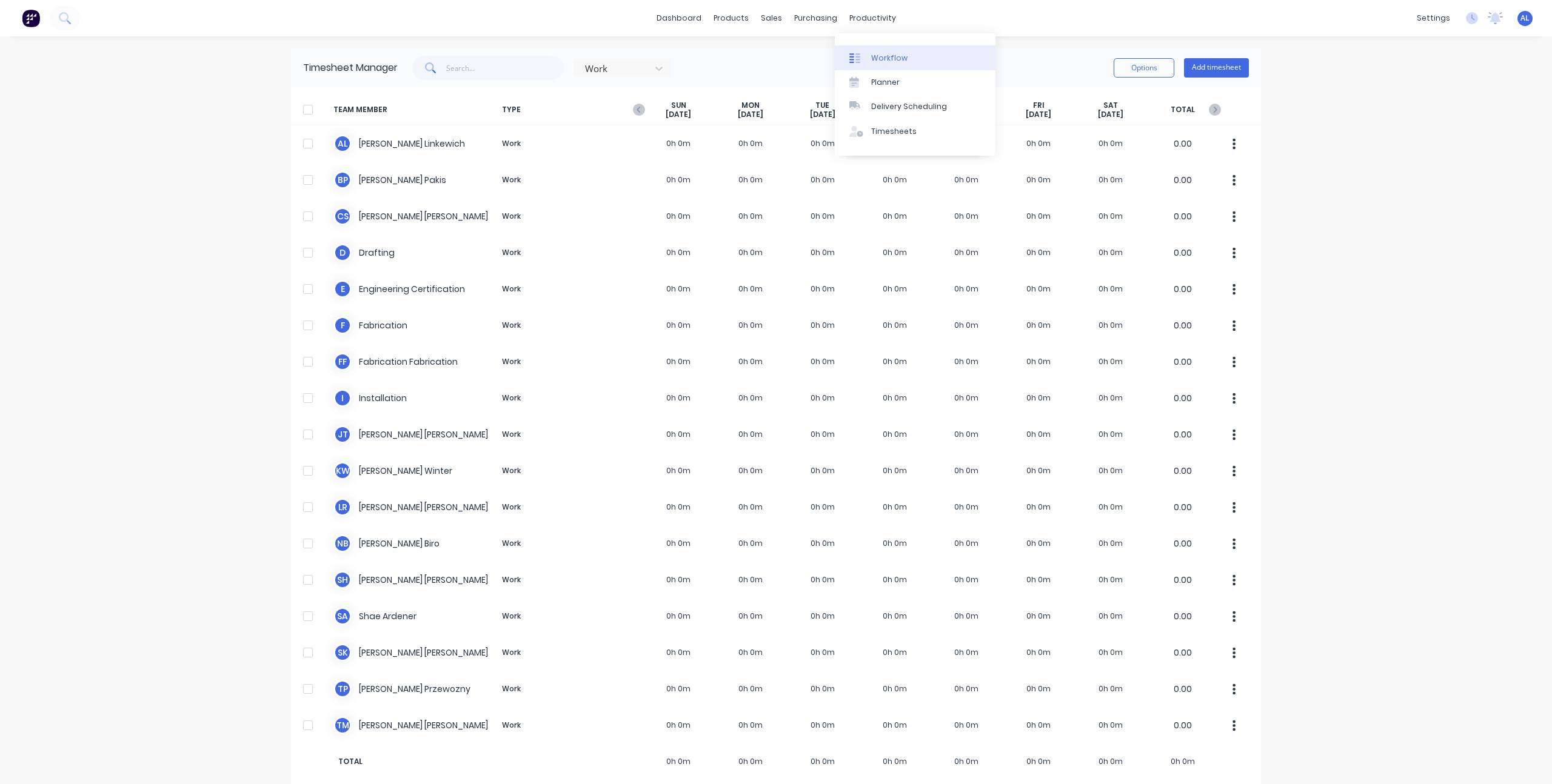
click at [875, 53] on div "Workflow" at bounding box center [889, 58] width 36 height 11
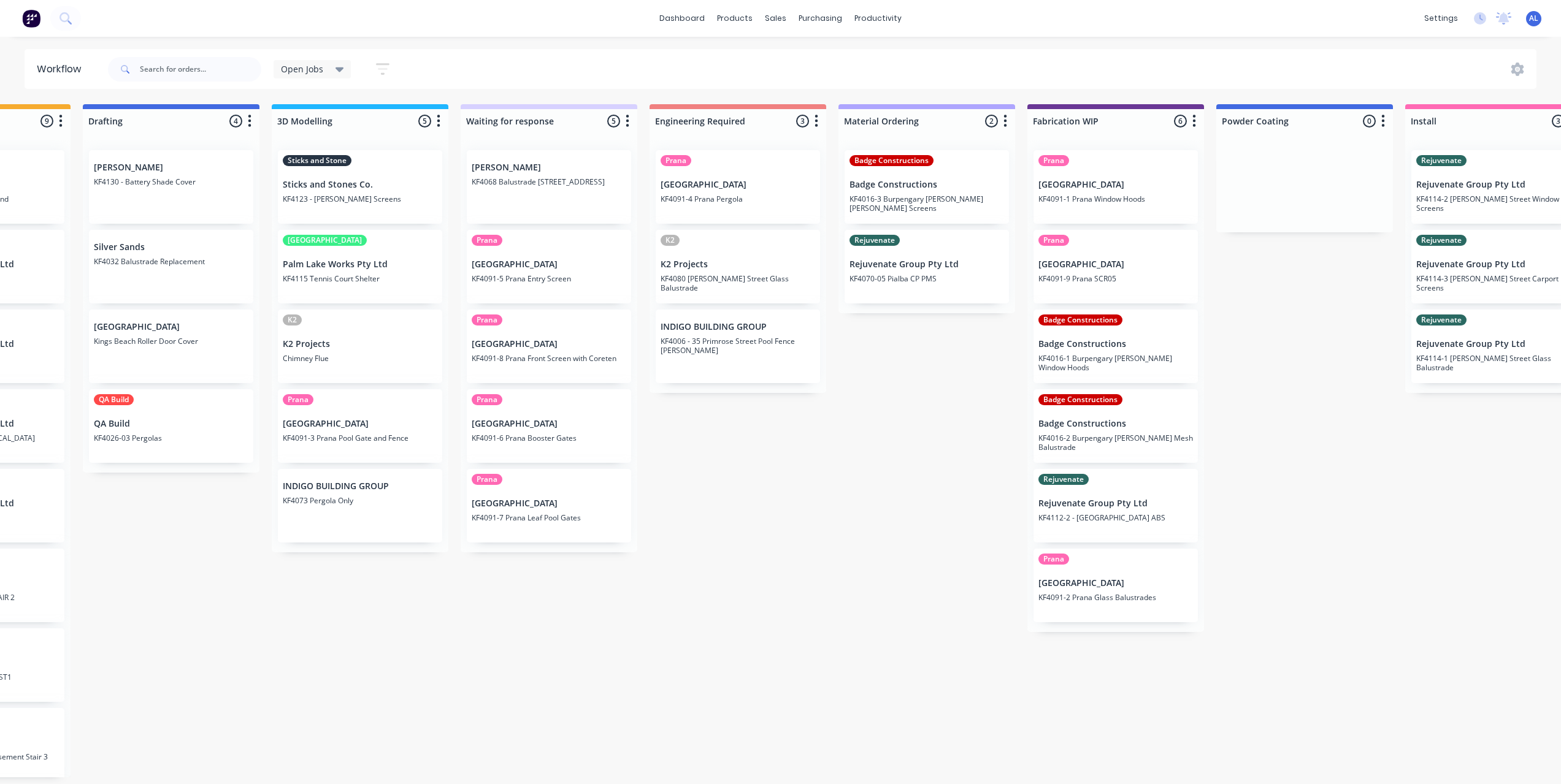
scroll to position [0, 368]
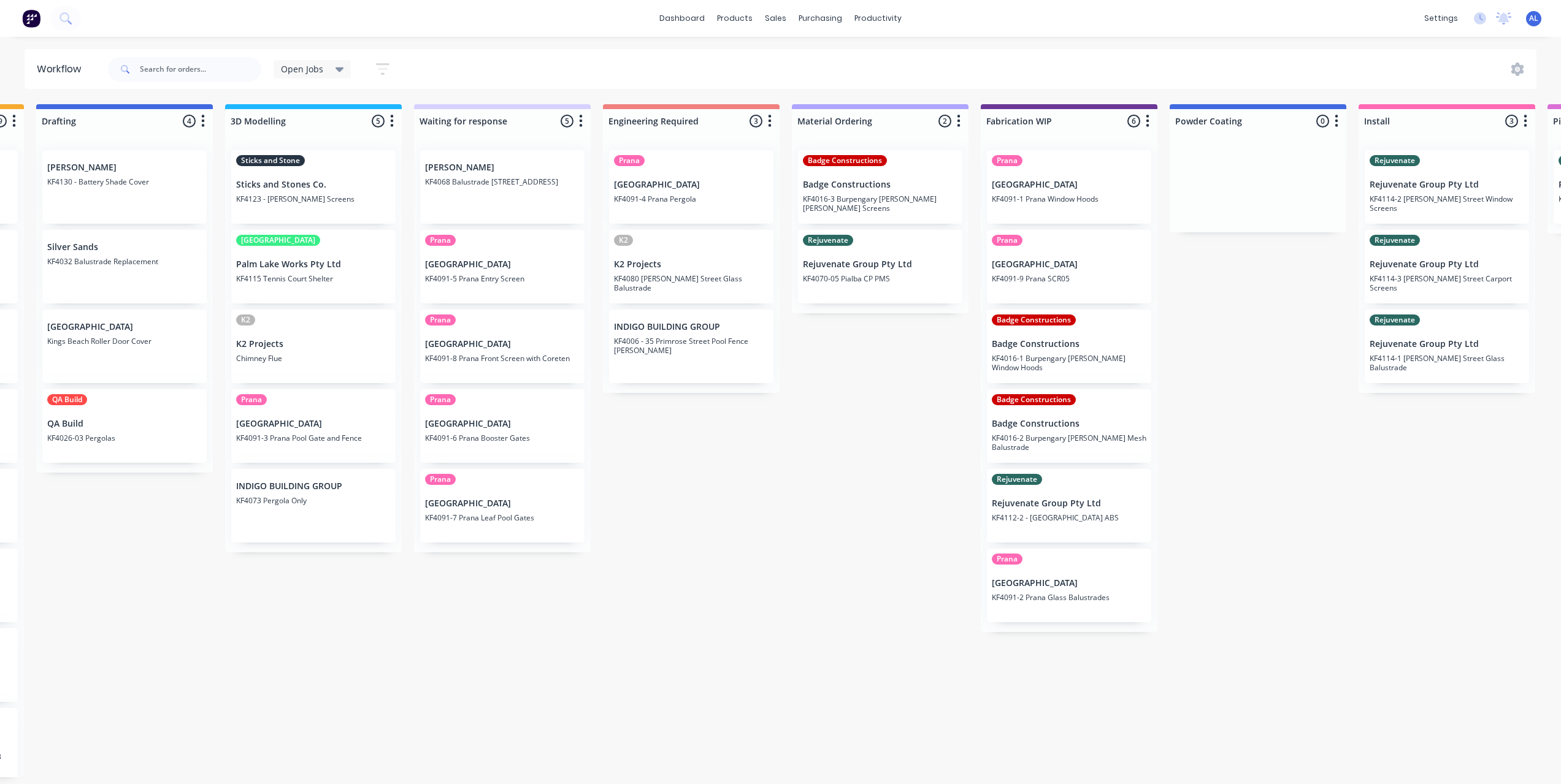
click at [1090, 587] on p "[GEOGRAPHIC_DATA]" at bounding box center [1068, 584] width 154 height 11
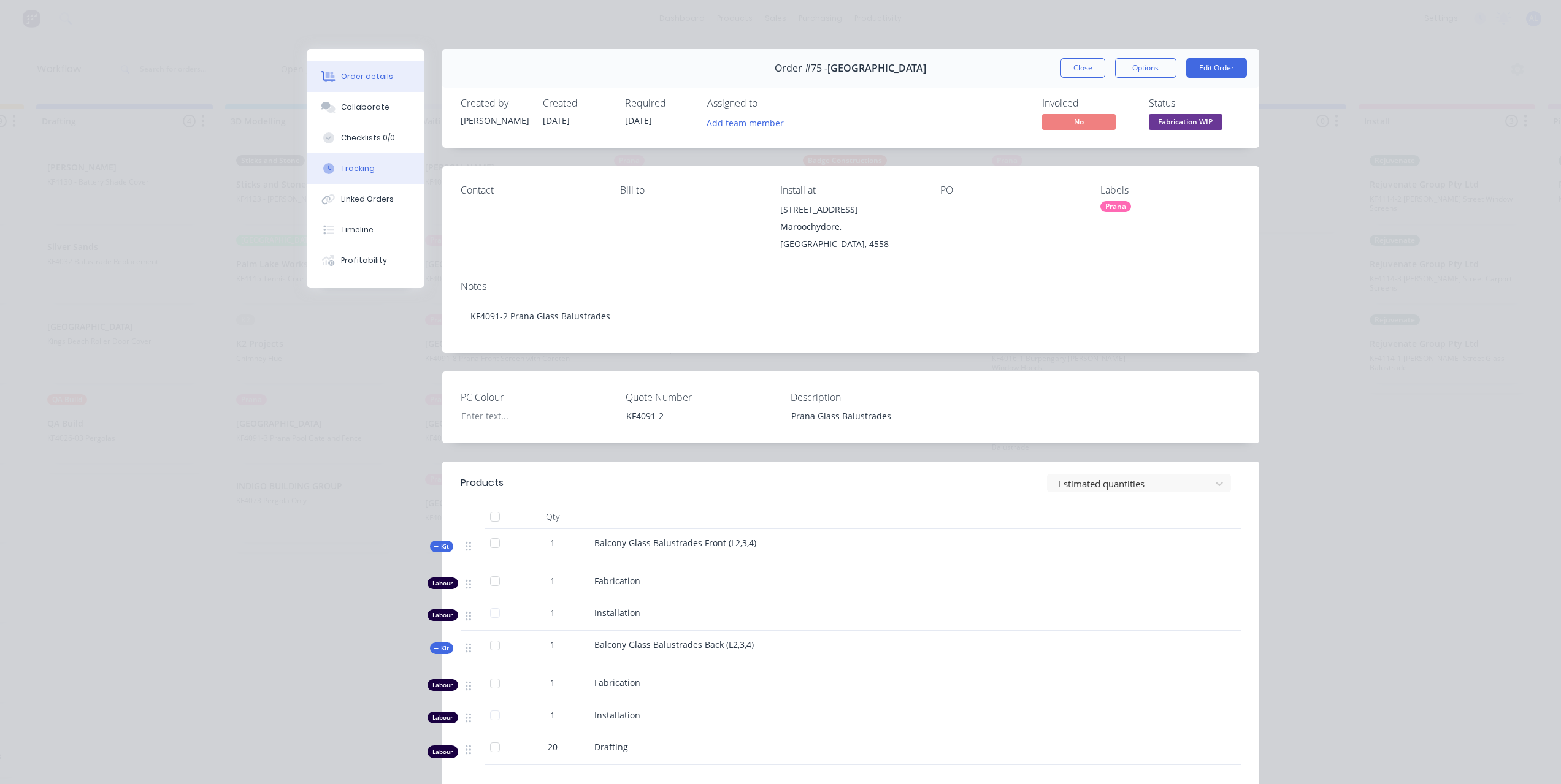
click at [379, 171] on button "Tracking" at bounding box center [365, 169] width 117 height 31
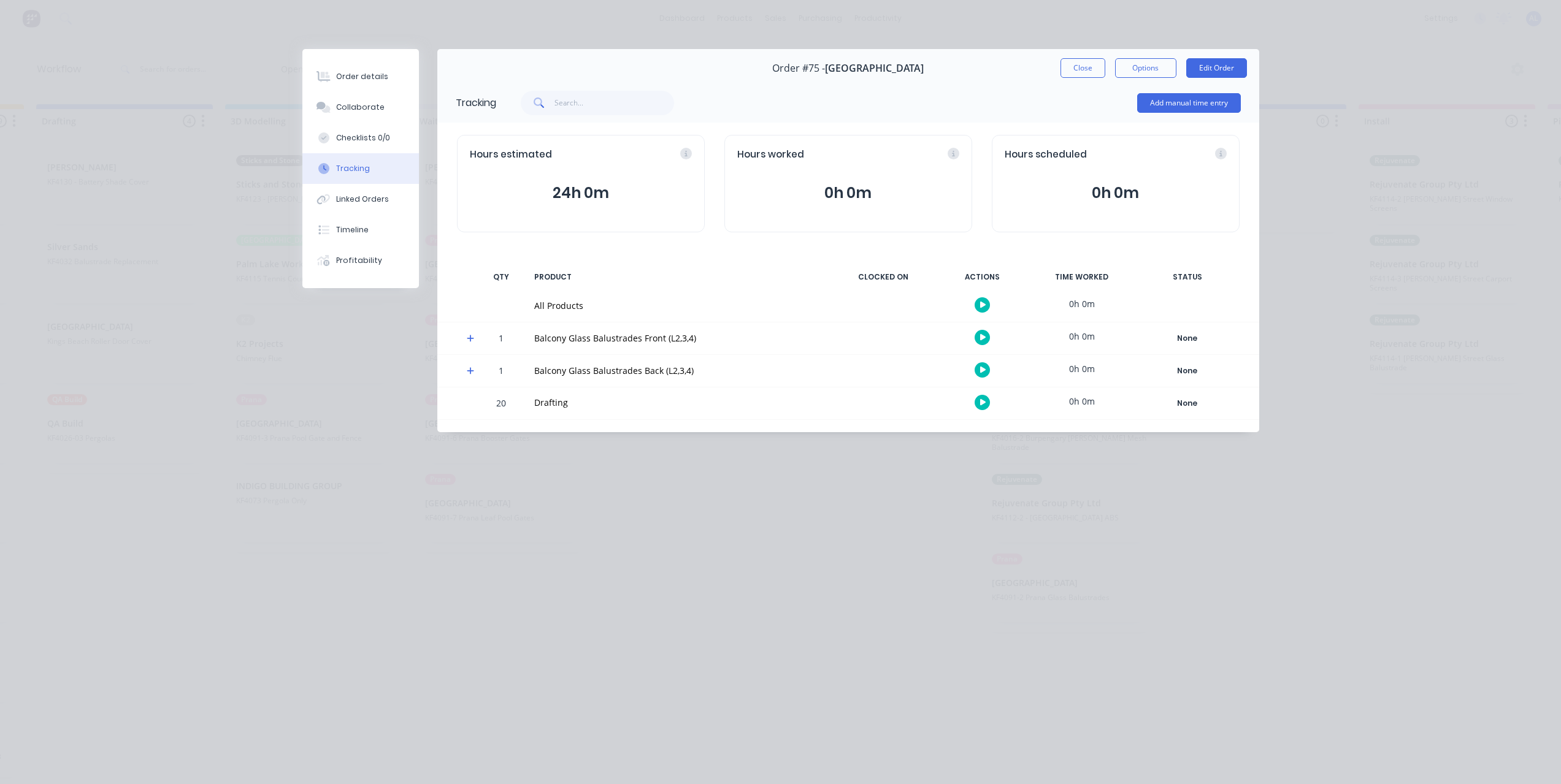
click at [467, 344] on span at bounding box center [473, 340] width 12 height 12
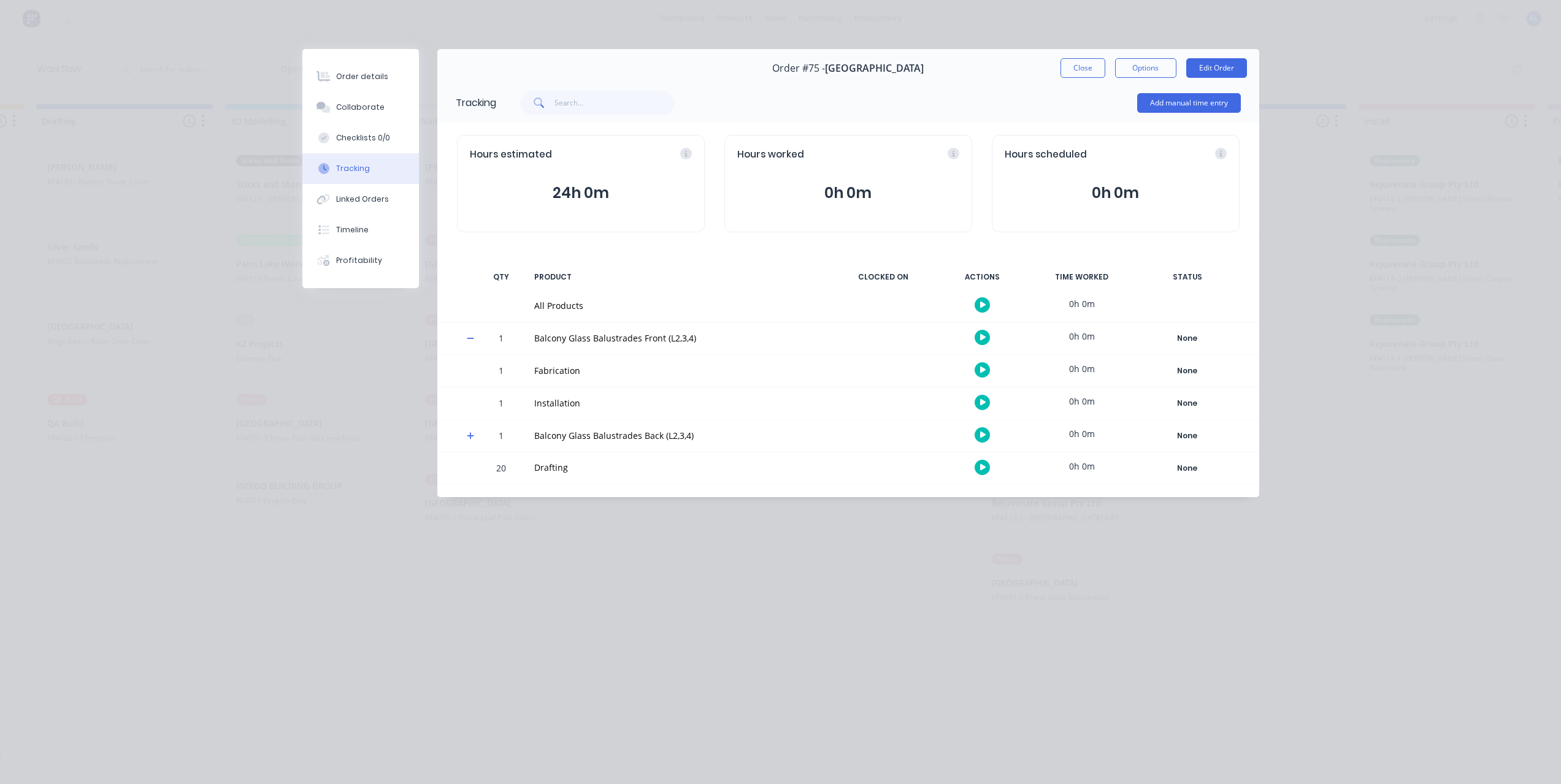
click at [982, 367] on icon "button" at bounding box center [983, 370] width 6 height 8
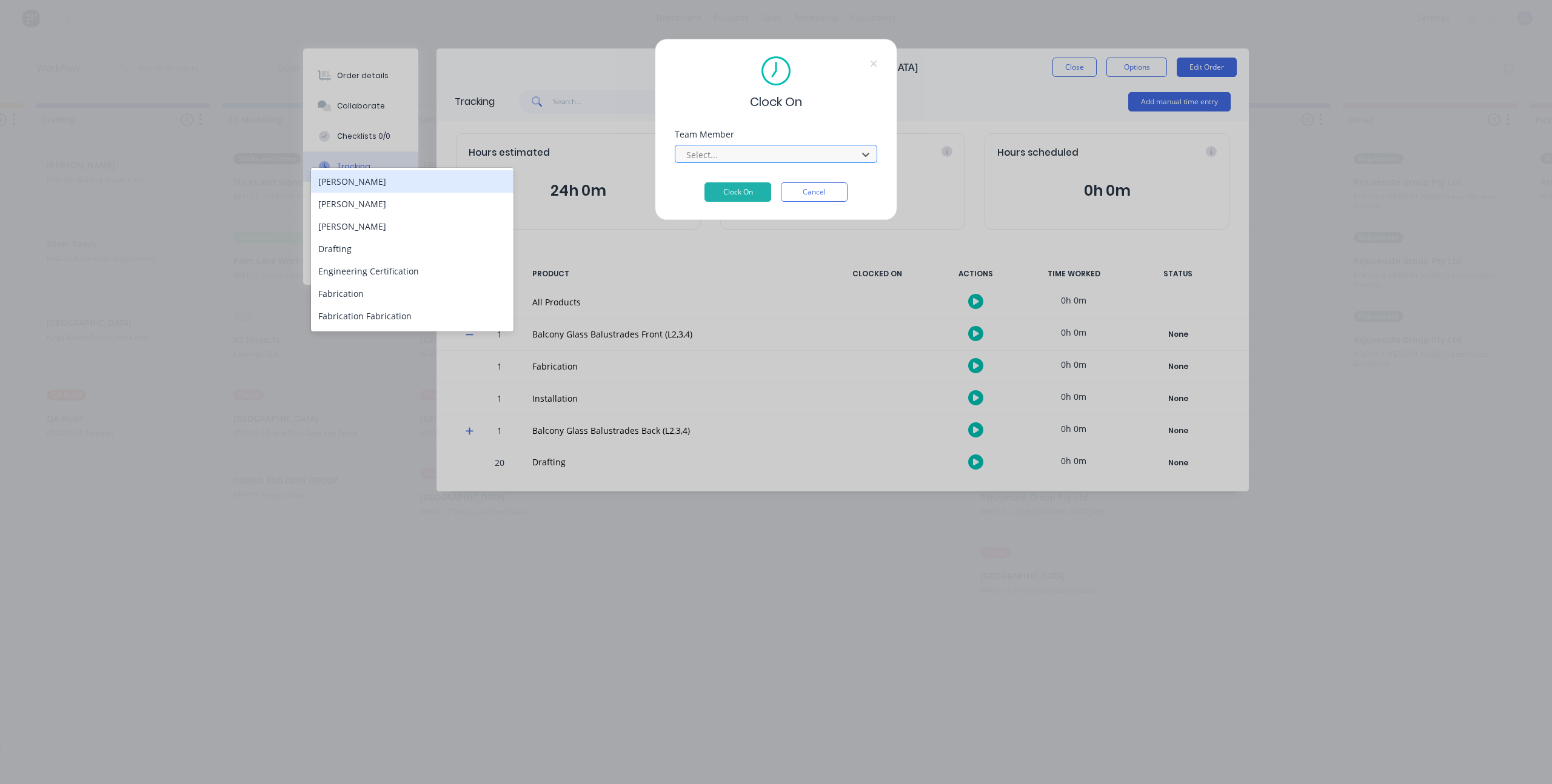
click at [805, 155] on div at bounding box center [768, 155] width 166 height 15
click at [555, 88] on div "Clock On Team Member Ashley Linkewich, 1 of 17. 17 results available. Use Up an…" at bounding box center [776, 392] width 1552 height 784
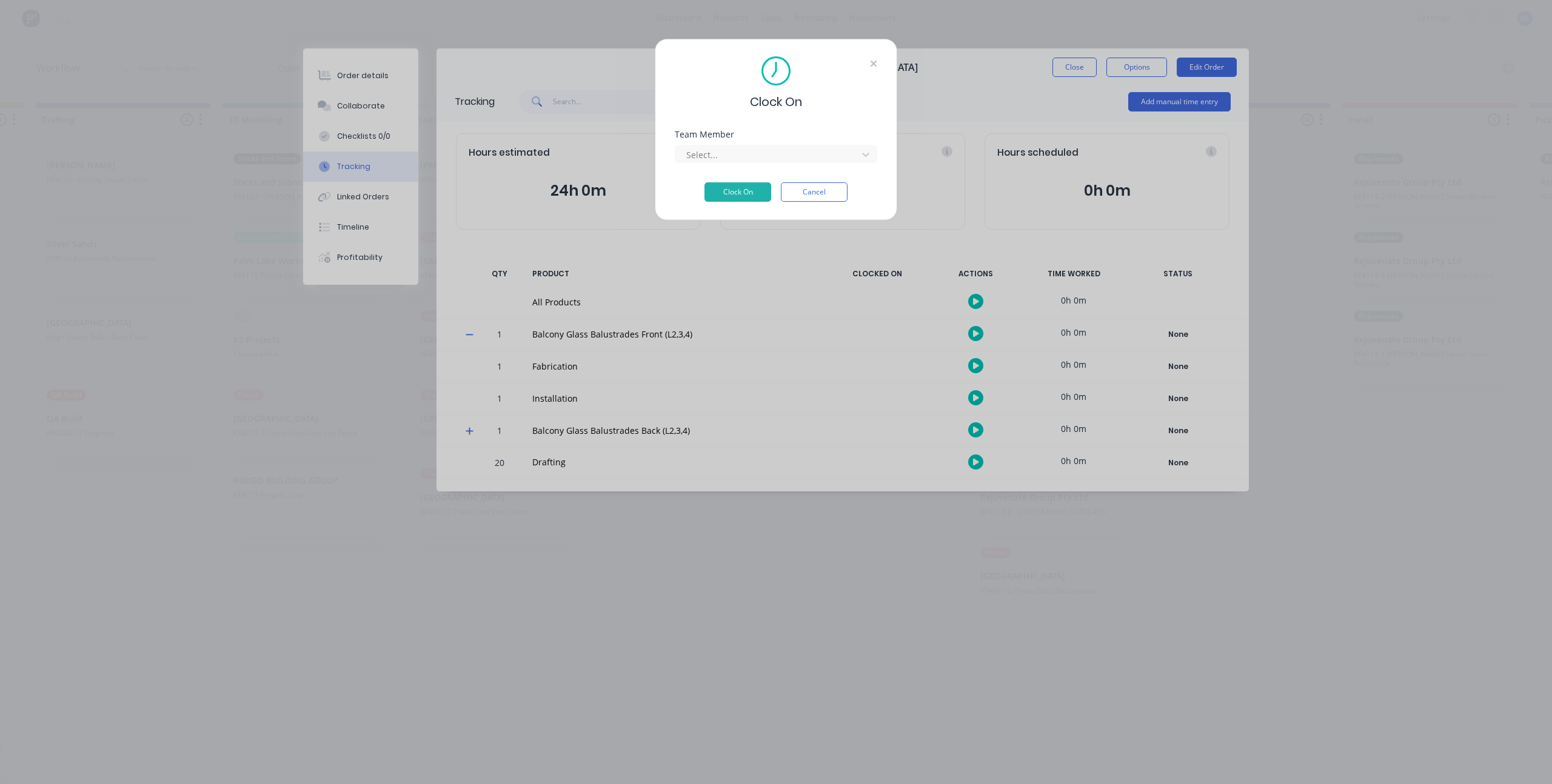
click at [876, 61] on icon at bounding box center [874, 63] width 6 height 6
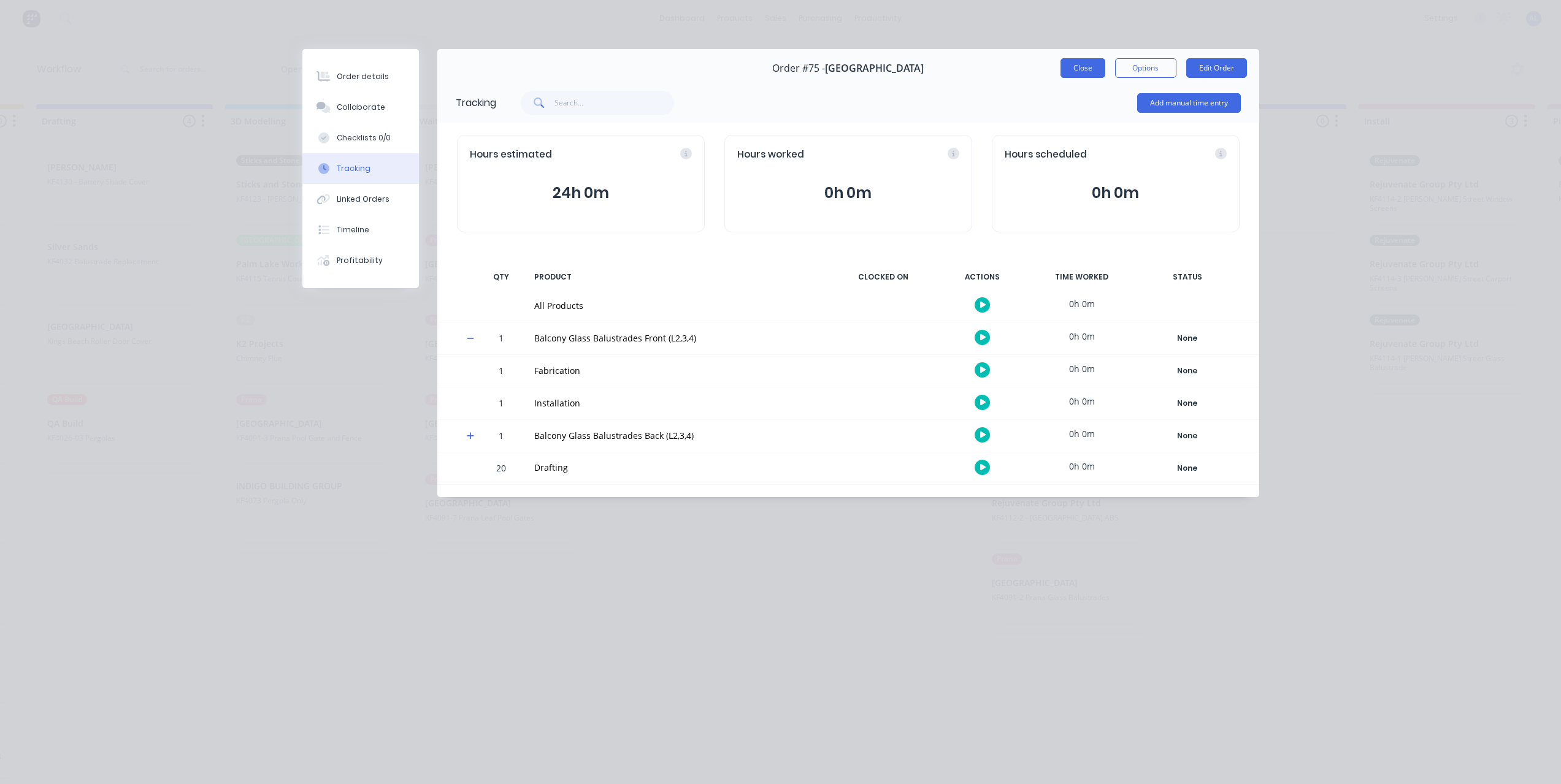
click at [1088, 64] on button "Close" at bounding box center [1083, 68] width 44 height 20
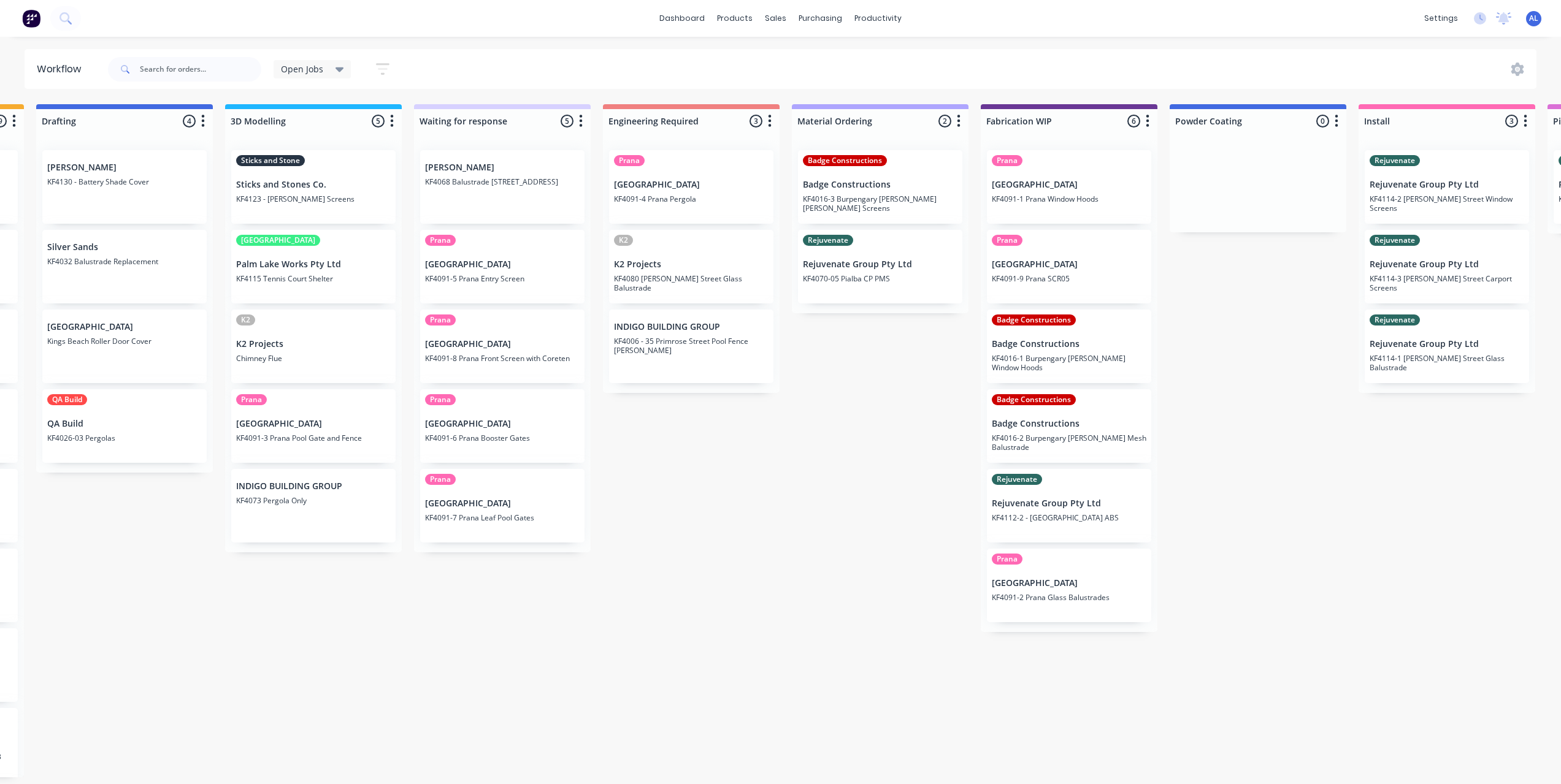
click at [753, 475] on div "Submitted 6 Status colour #273444 hex #273444 Save Cancel Summaries Total order…" at bounding box center [1089, 441] width 2934 height 673
click at [754, 56] on div "Product Catalogue" at bounding box center [789, 59] width 76 height 11
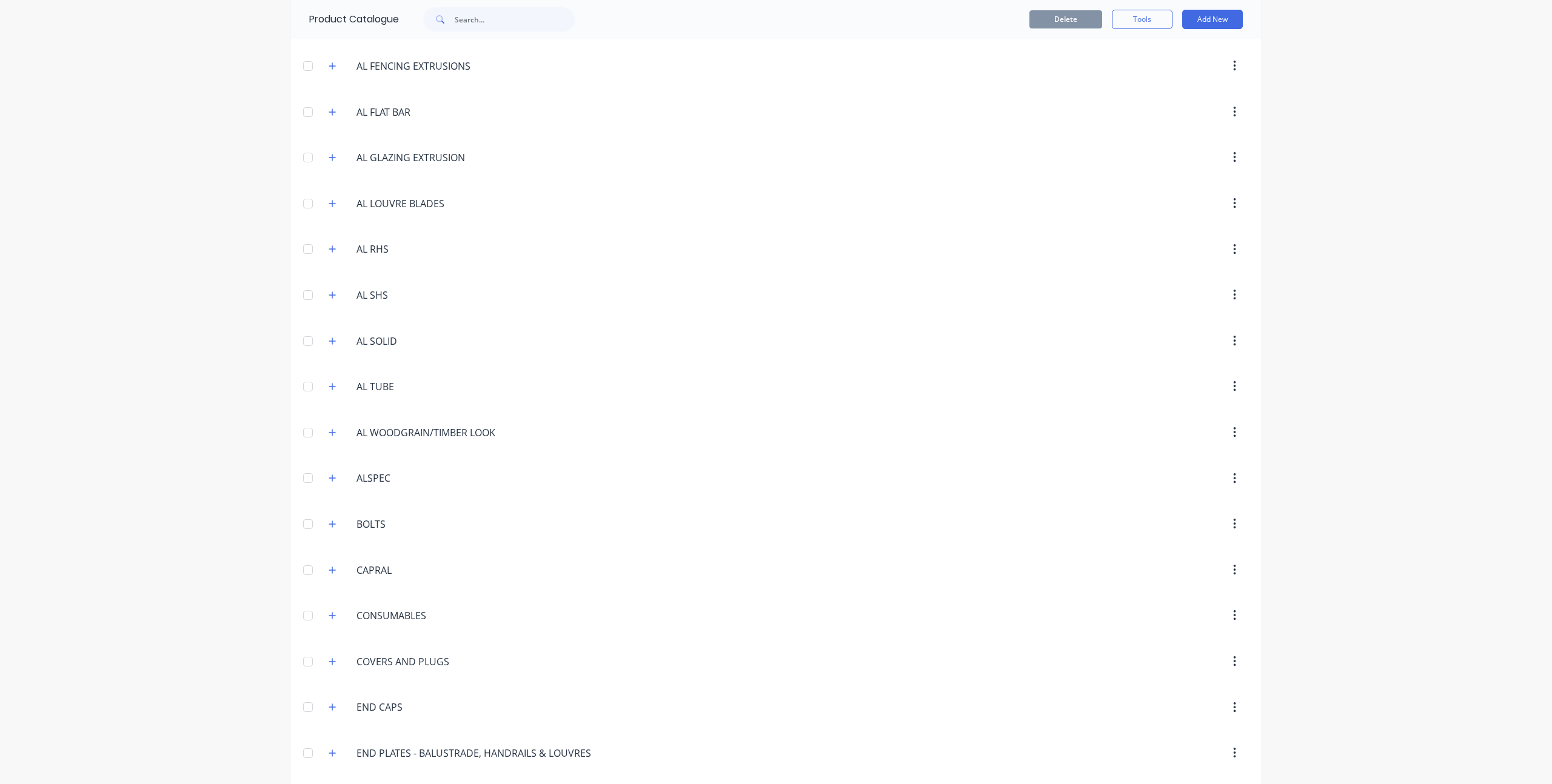
scroll to position [215, 0]
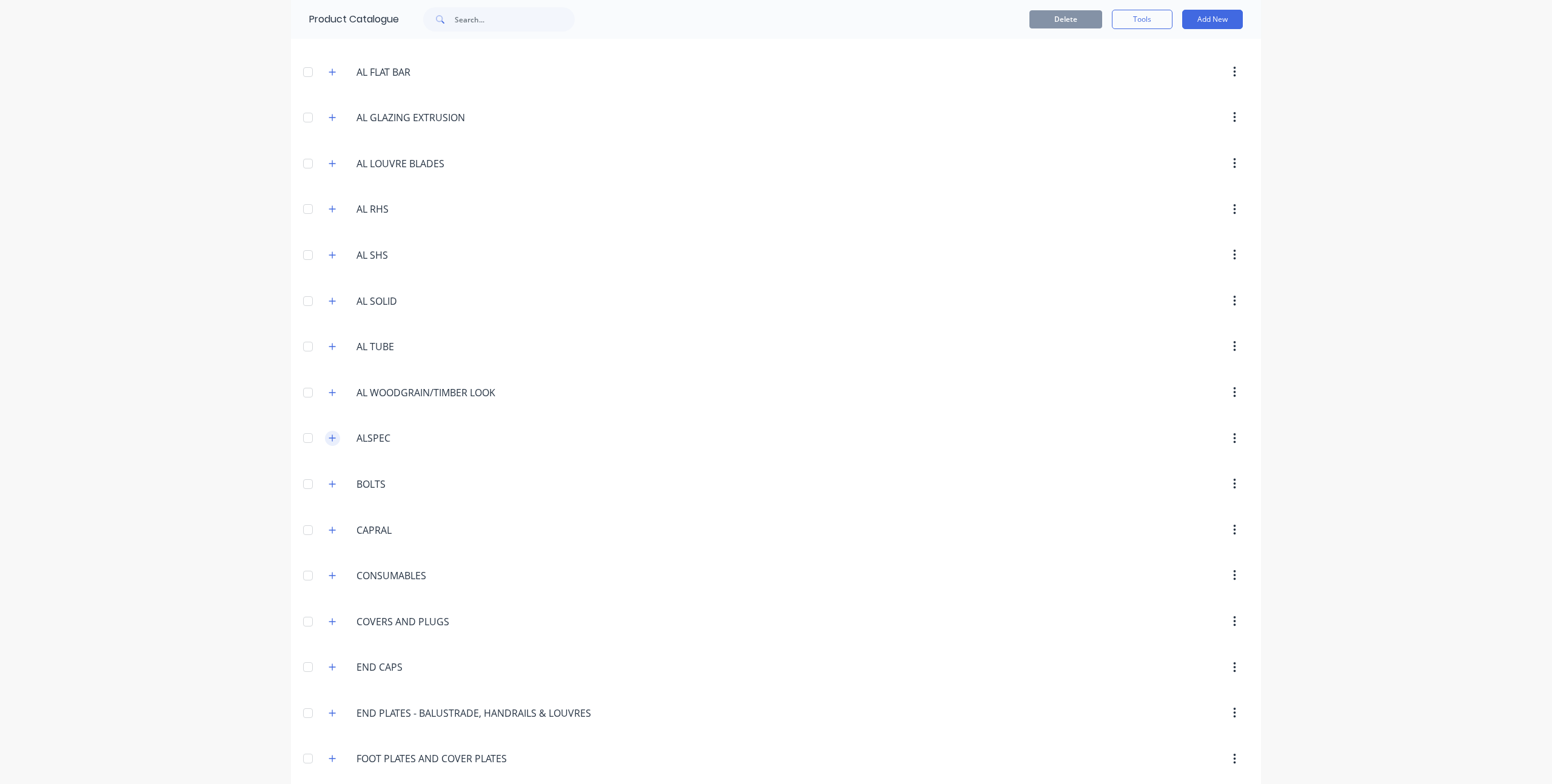
click at [331, 439] on icon "button" at bounding box center [332, 438] width 7 height 8
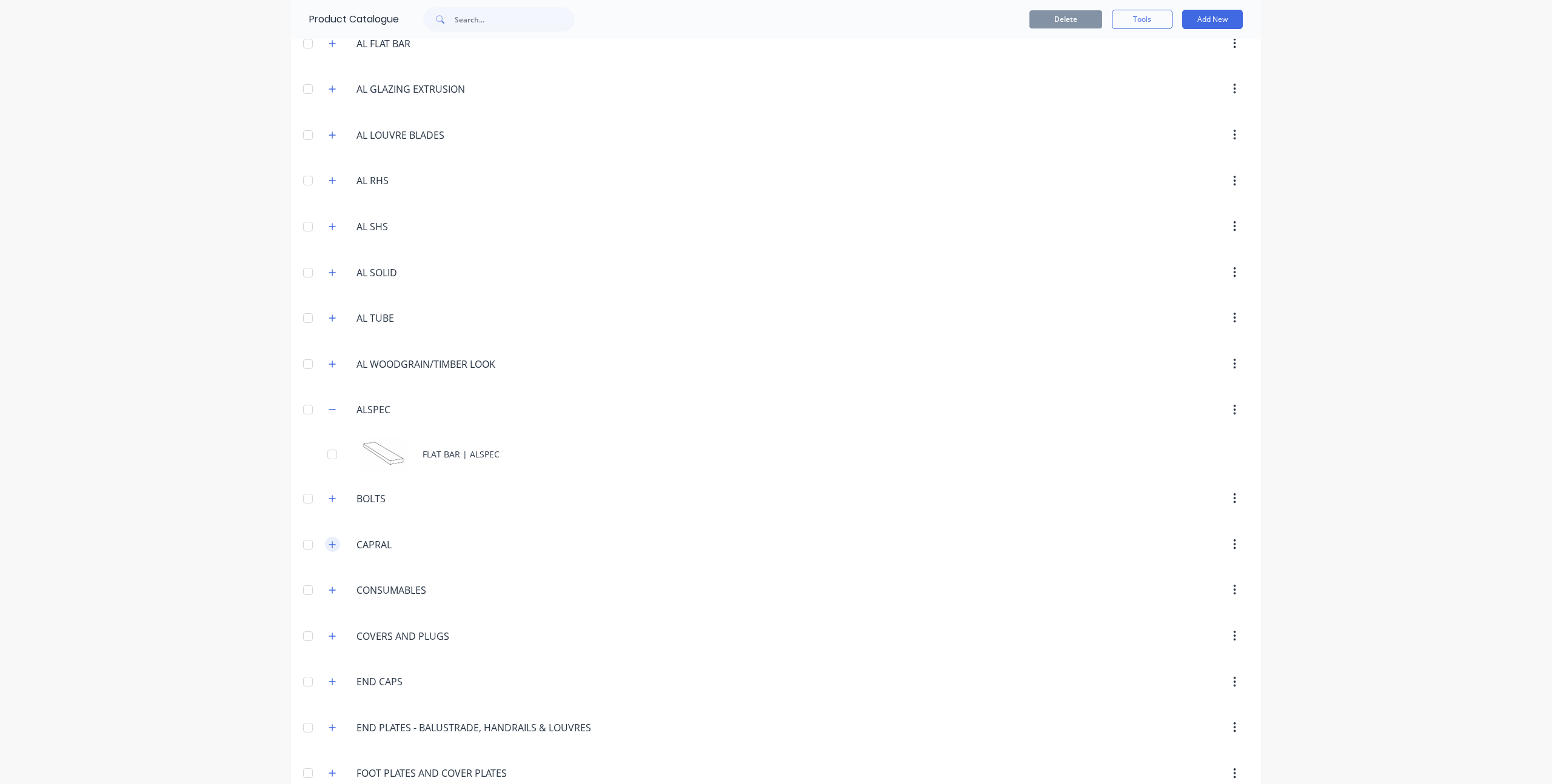
scroll to position [244, 0]
click at [332, 543] on button "button" at bounding box center [332, 544] width 15 height 15
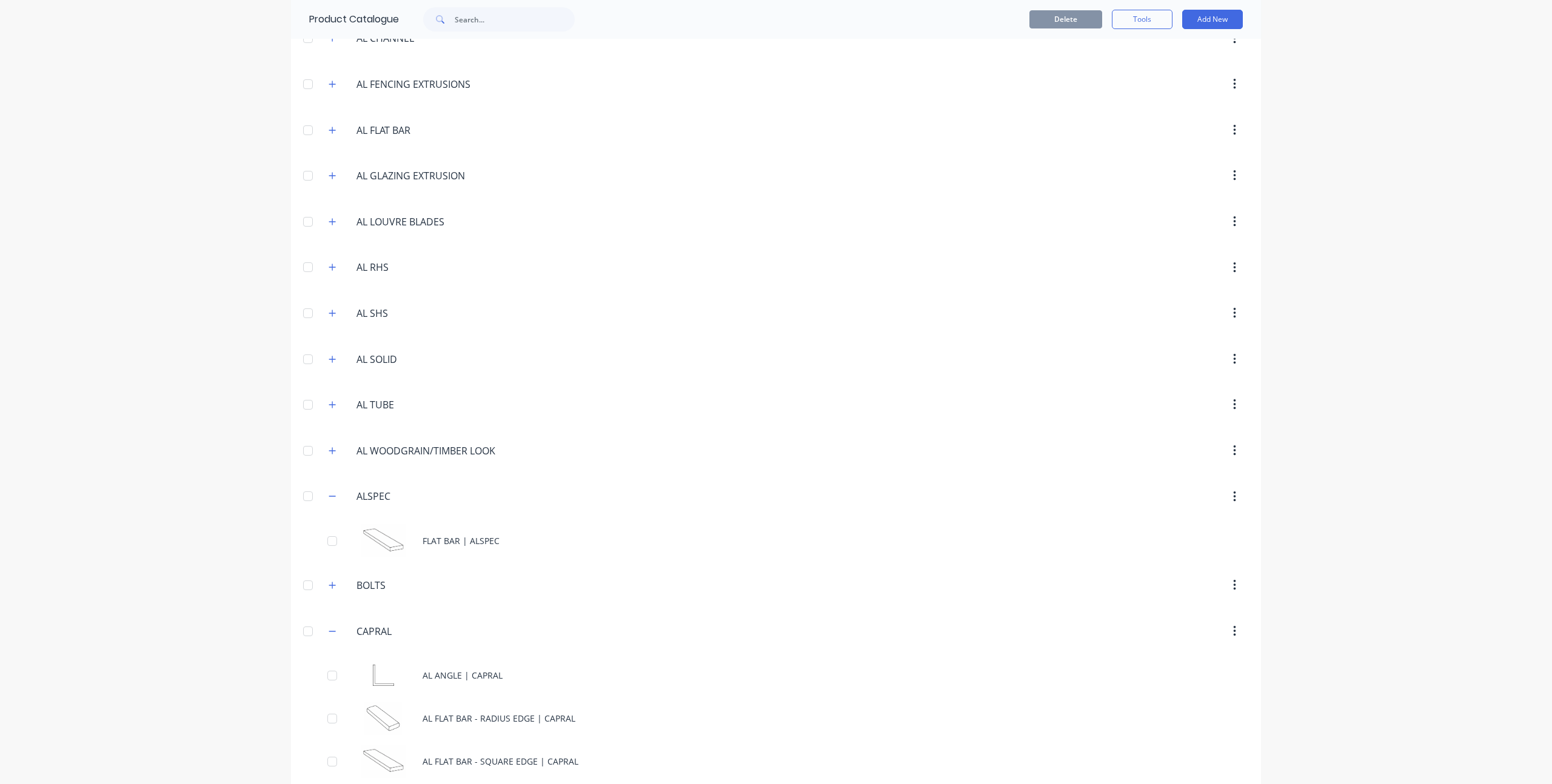
scroll to position [109, 0]
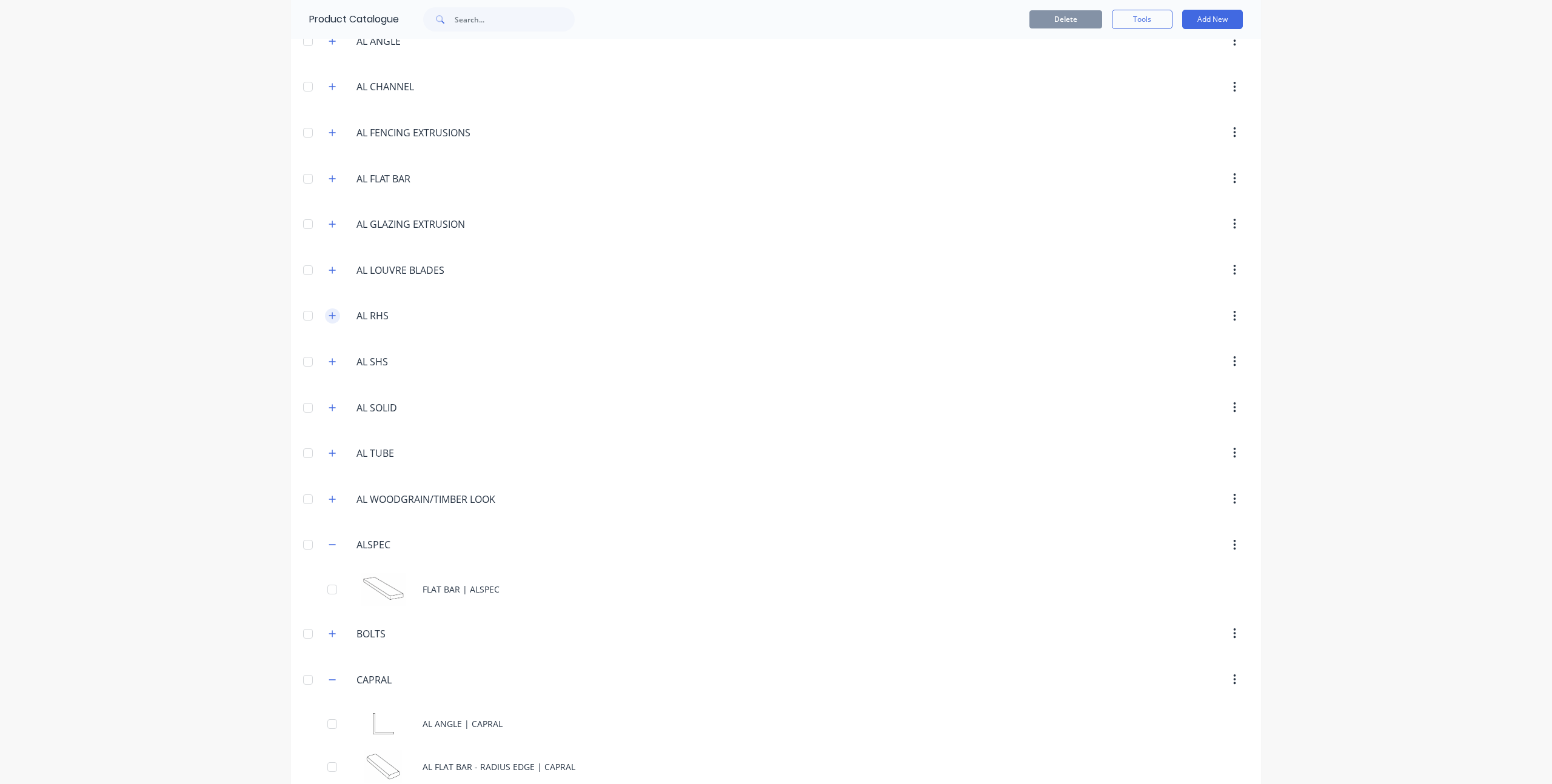
click at [330, 319] on icon "button" at bounding box center [332, 315] width 7 height 8
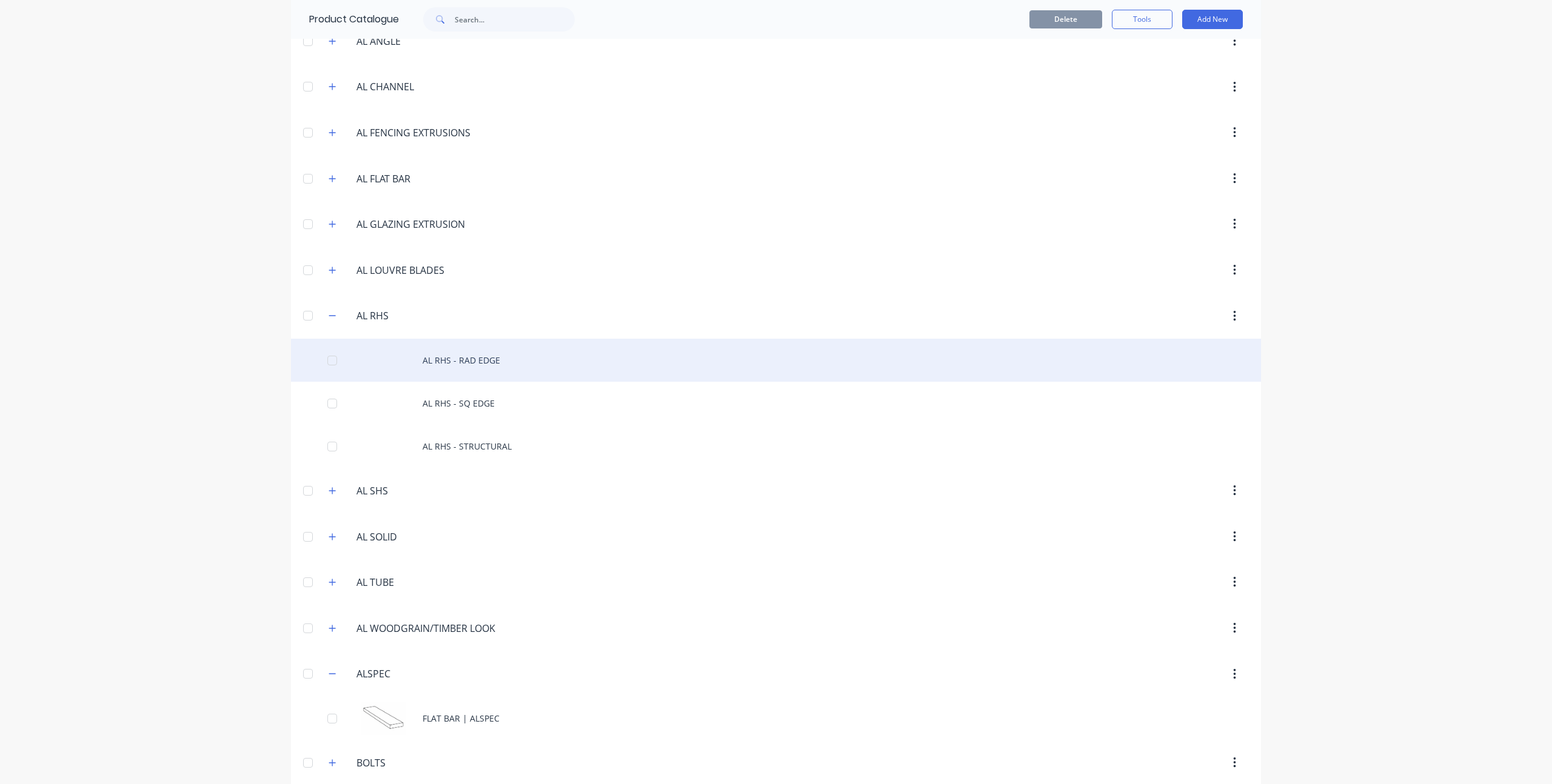
click at [419, 354] on div "AL RHS - RAD EDGE" at bounding box center [776, 360] width 970 height 43
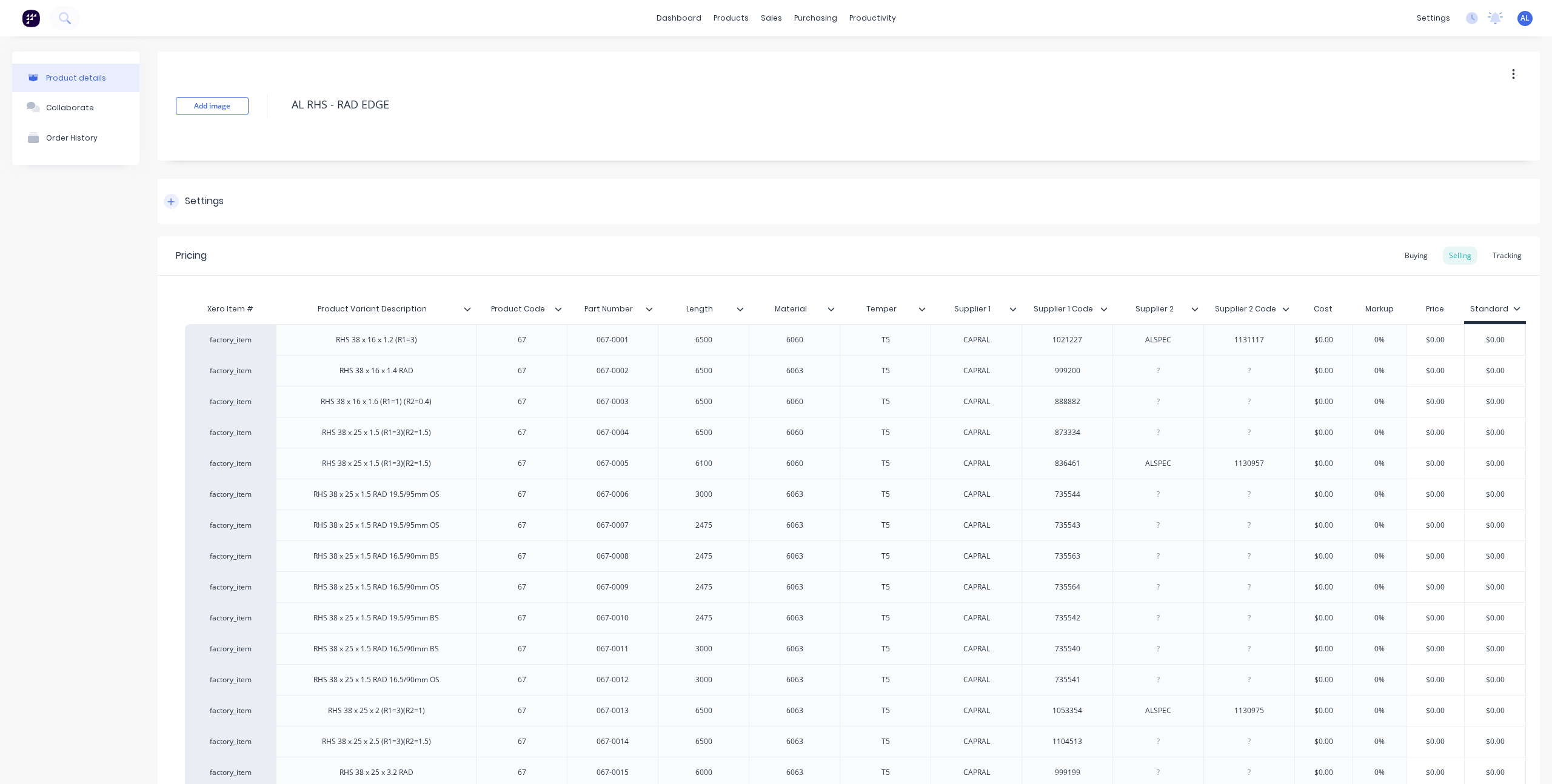
click at [190, 197] on div "Settings" at bounding box center [204, 202] width 39 height 15
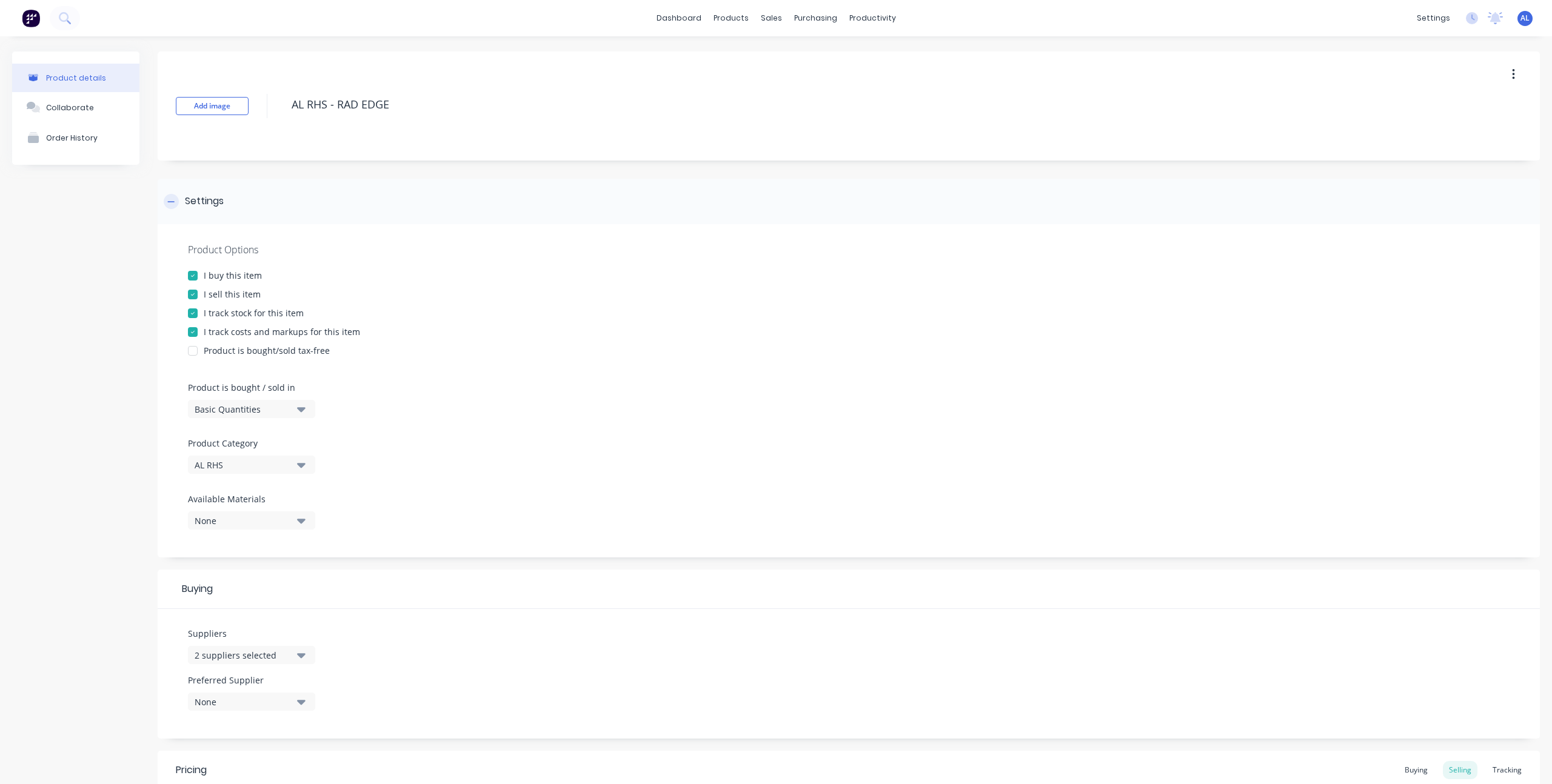
click at [190, 197] on div "Settings" at bounding box center [204, 202] width 39 height 15
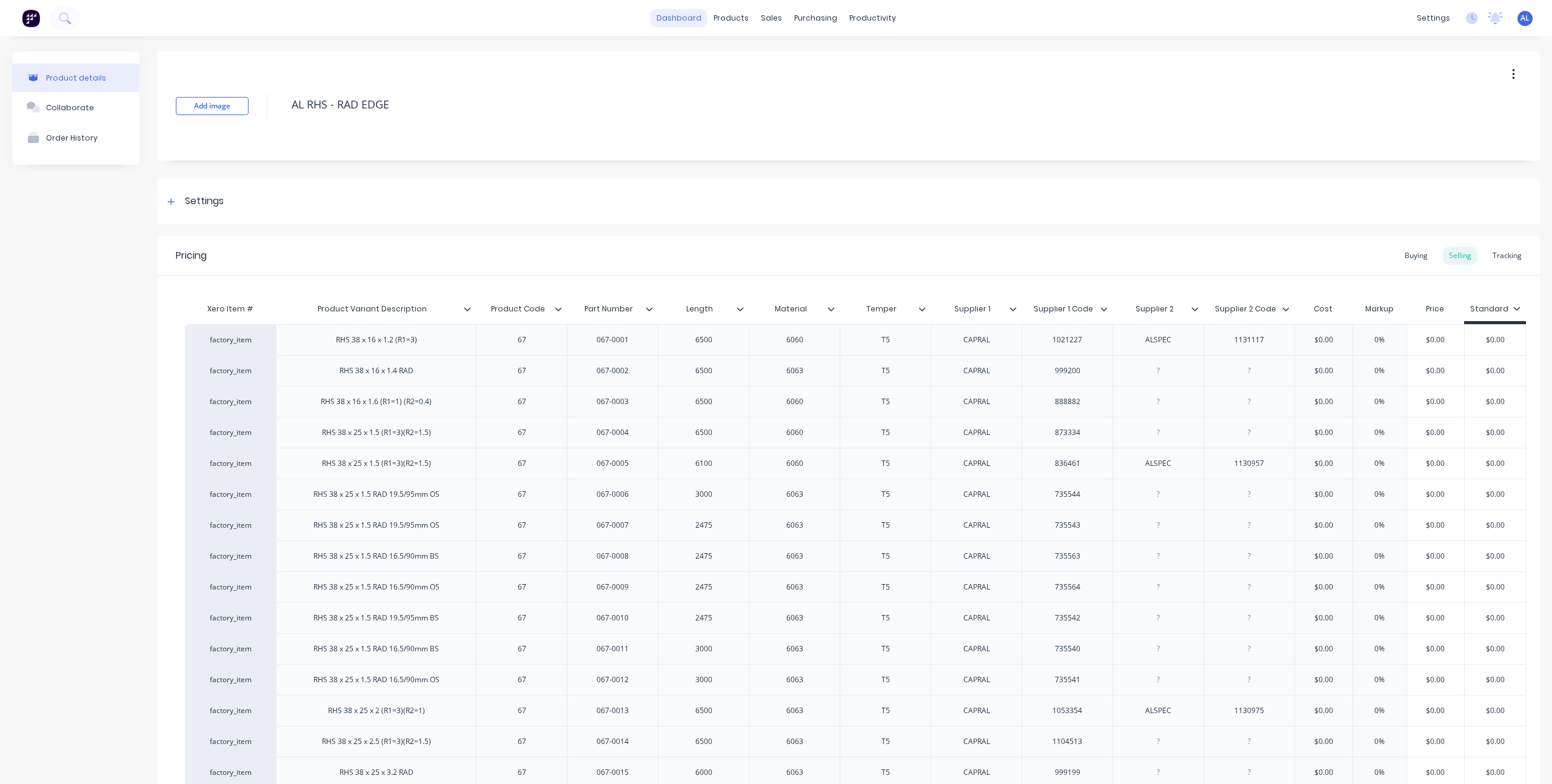
click at [657, 20] on link "dashboard" at bounding box center [679, 18] width 57 height 18
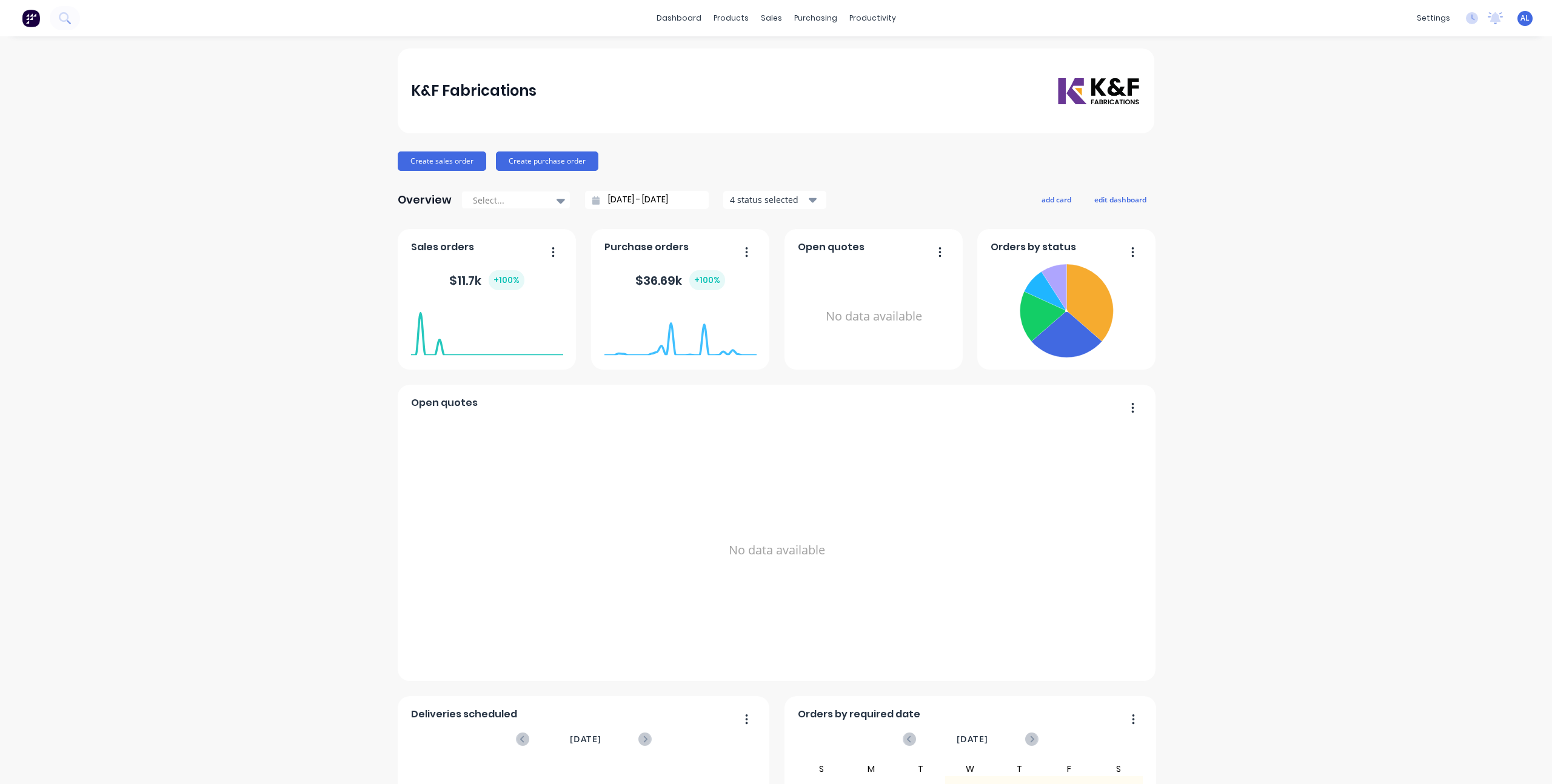
click at [372, 276] on div "K&F Fabrications Create sales order Create purchase order Overview Select... 13…" at bounding box center [776, 520] width 1552 height 944
click at [325, 233] on div "K&F Fabrications Create sales order Create purchase order Overview Select... 13…" at bounding box center [776, 520] width 1552 height 944
click at [358, 182] on div "K&F Fabrications Create sales order Create purchase order Overview Select... 13…" at bounding box center [776, 520] width 1552 height 944
click at [351, 351] on div "K&F Fabrications Create sales order Create purchase order Overview Select... 13…" at bounding box center [776, 520] width 1552 height 944
click at [357, 348] on div "K&F Fabrications Create sales order Create purchase order Overview Select... 13…" at bounding box center [776, 520] width 1552 height 944
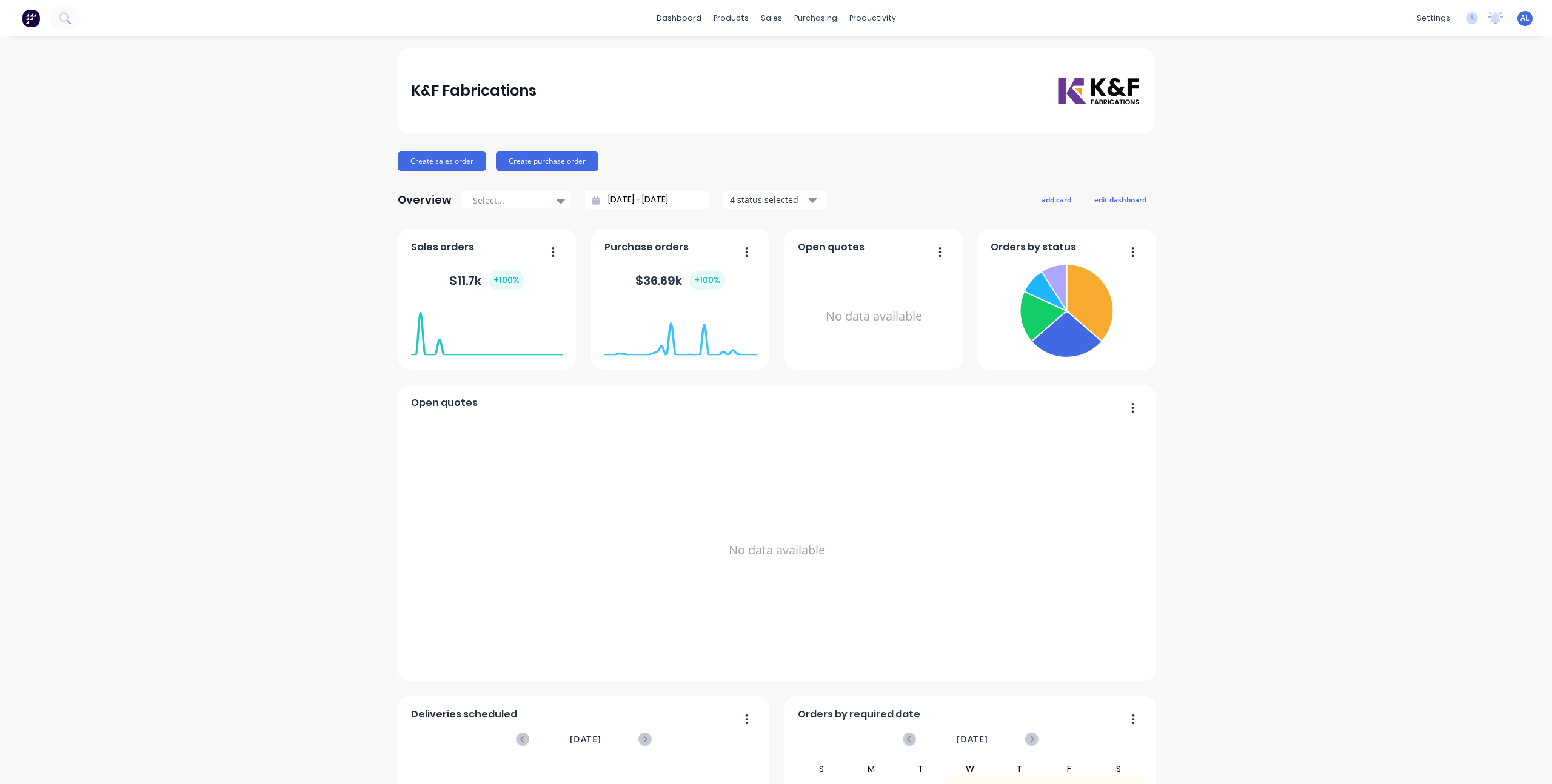
click at [383, 340] on div "K&F Fabrications Create sales order Create purchase order Overview Select... 13…" at bounding box center [776, 520] width 1552 height 944
click at [340, 283] on div "K&F Fabrications Create sales order Create purchase order Overview Select... 13…" at bounding box center [776, 520] width 1552 height 944
click at [1189, 233] on div "K&F Fabrications Create sales order Create purchase order Overview Select... 13…" at bounding box center [776, 520] width 1552 height 944
click at [375, 278] on div "K&F Fabrications Create sales order Create purchase order Overview Select... 13…" at bounding box center [776, 520] width 1552 height 944
click at [859, 60] on icon at bounding box center [855, 58] width 11 height 11
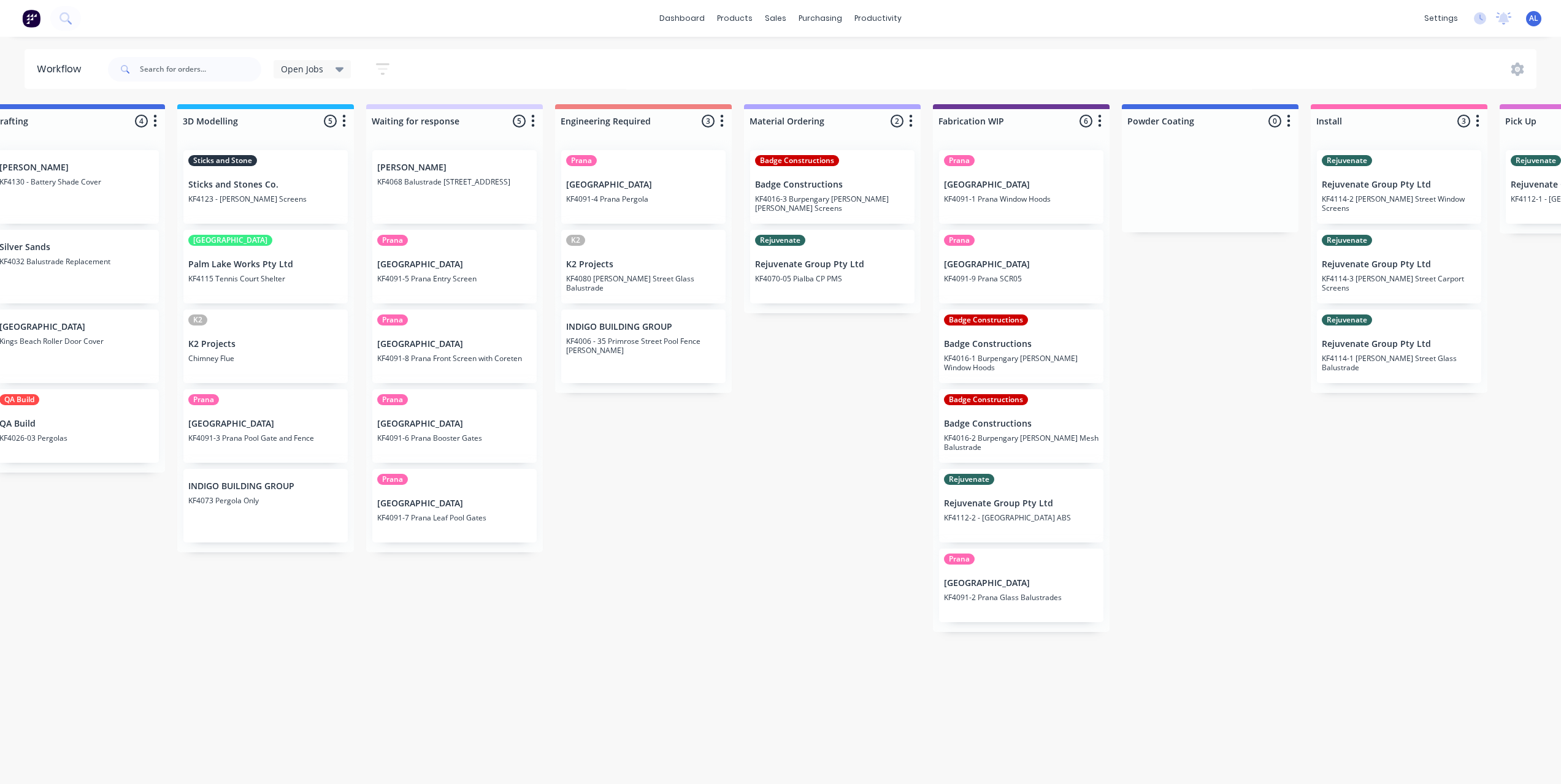
scroll to position [2, 417]
click at [1168, 648] on div "Submitted 6 Status colour #273444 hex #273444 Save Cancel Summaries Total order…" at bounding box center [1040, 441] width 2934 height 673
click at [1193, 478] on div "Submitted 6 Status colour #273444 hex #273444 Save Cancel Summaries Total order…" at bounding box center [1040, 441] width 2934 height 673
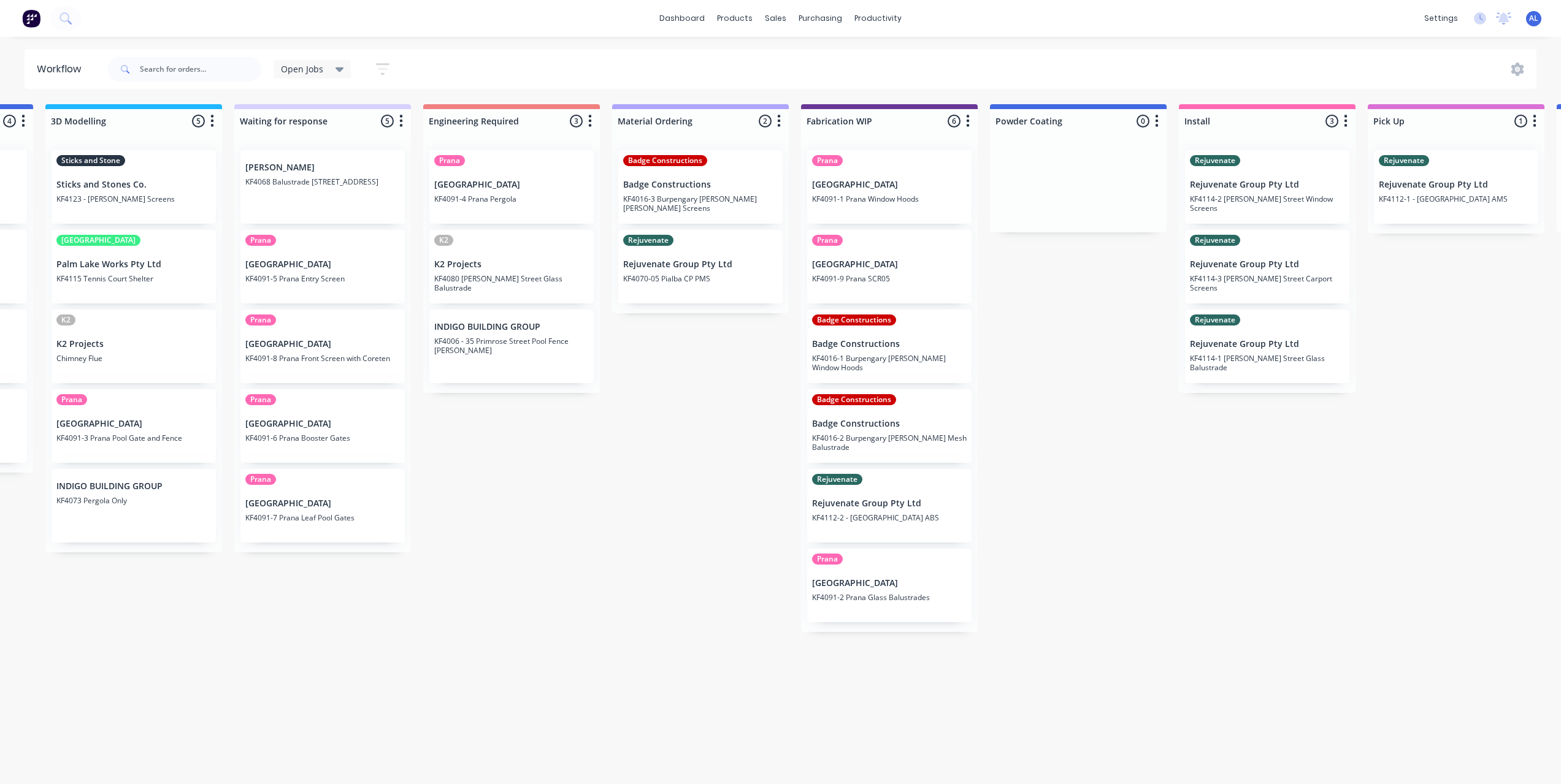
scroll to position [2, 539]
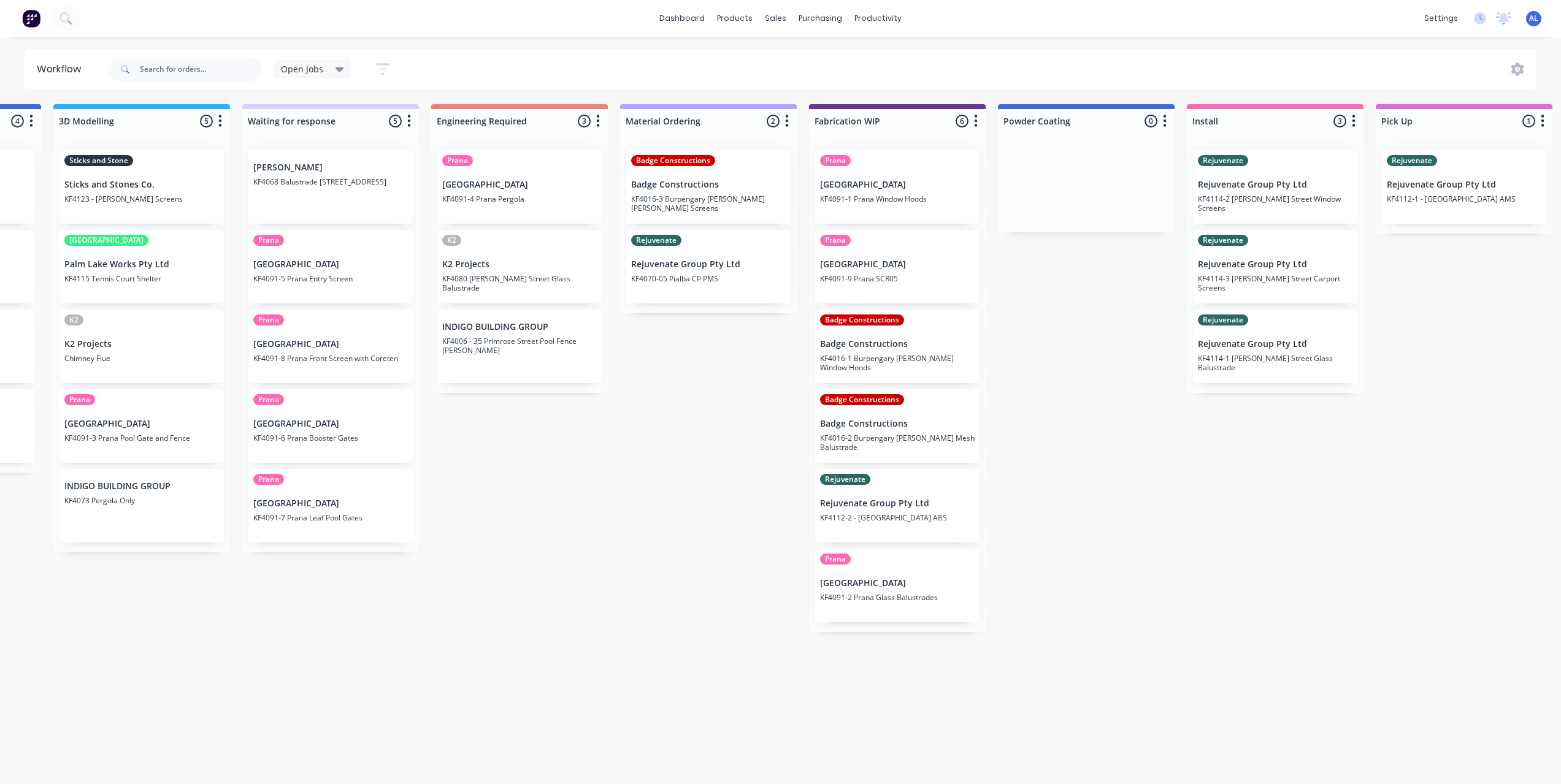
click at [566, 505] on div "Submitted 6 Status colour #273444 hex #273444 Save Cancel Summaries Total order…" at bounding box center [918, 441] width 2934 height 673
click at [720, 535] on div "Submitted 6 Status colour #273444 hex #273444 Save Cancel Summaries Total order…" at bounding box center [918, 441] width 2934 height 673
click at [711, 494] on div "Submitted 6 Status colour #273444 hex #273444 Save Cancel Summaries Total order…" at bounding box center [918, 441] width 2934 height 673
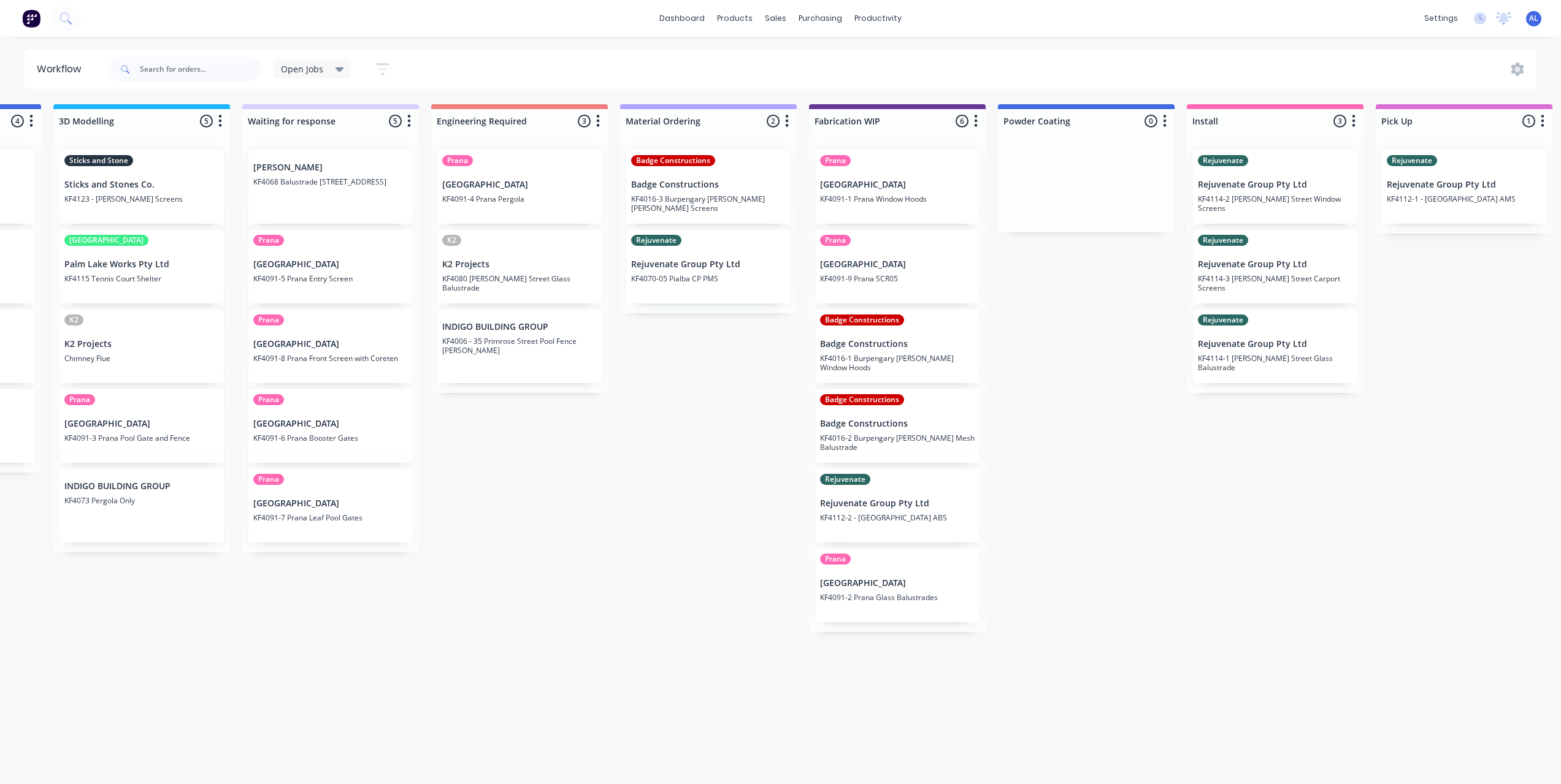
click at [717, 618] on div "Submitted 6 Status colour #273444 hex #273444 Save Cancel Summaries Total order…" at bounding box center [918, 441] width 2934 height 673
click at [837, 56] on div "Purchase Orders" at bounding box center [860, 61] width 65 height 11
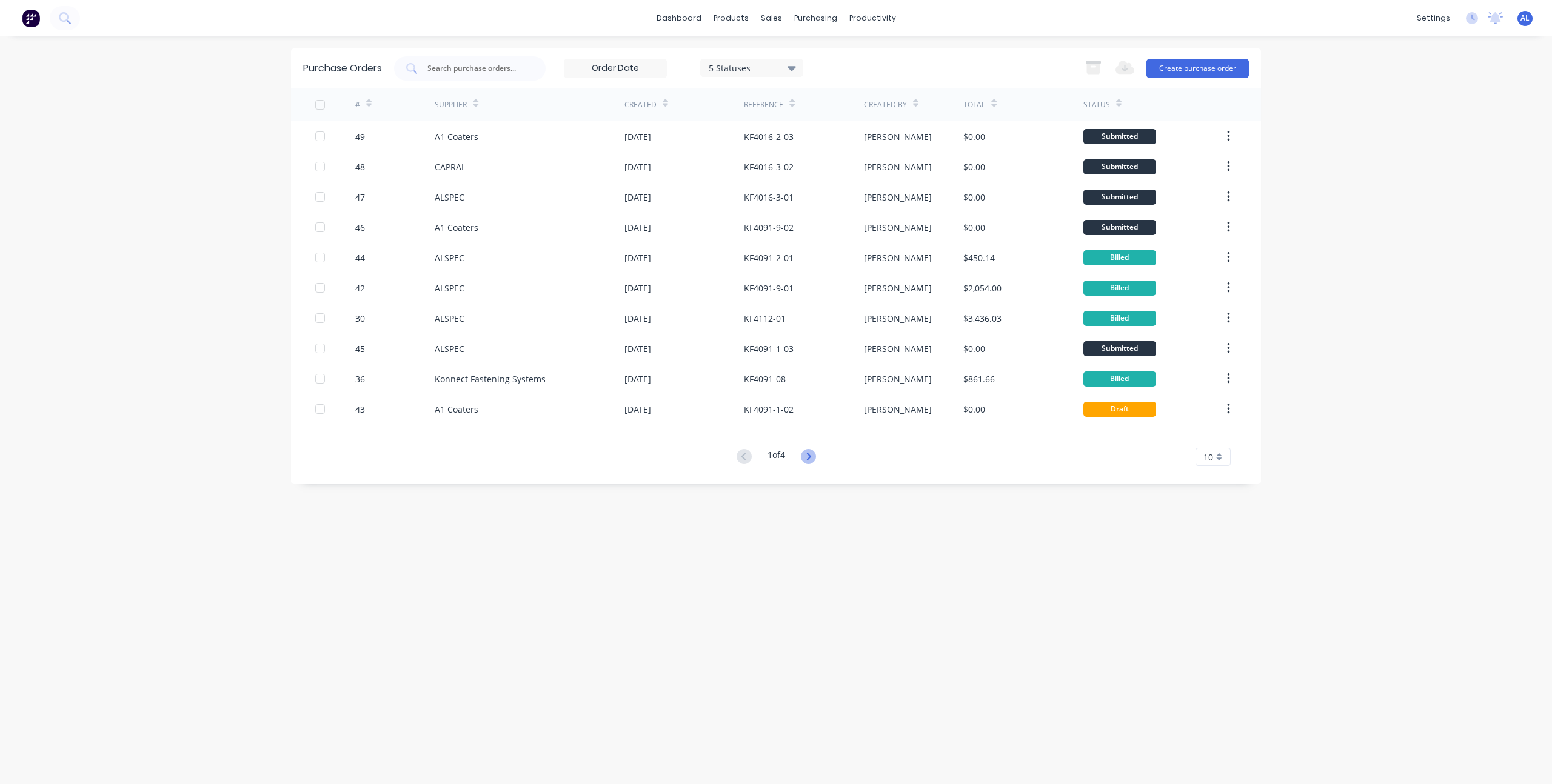
click at [816, 459] on icon at bounding box center [808, 456] width 15 height 15
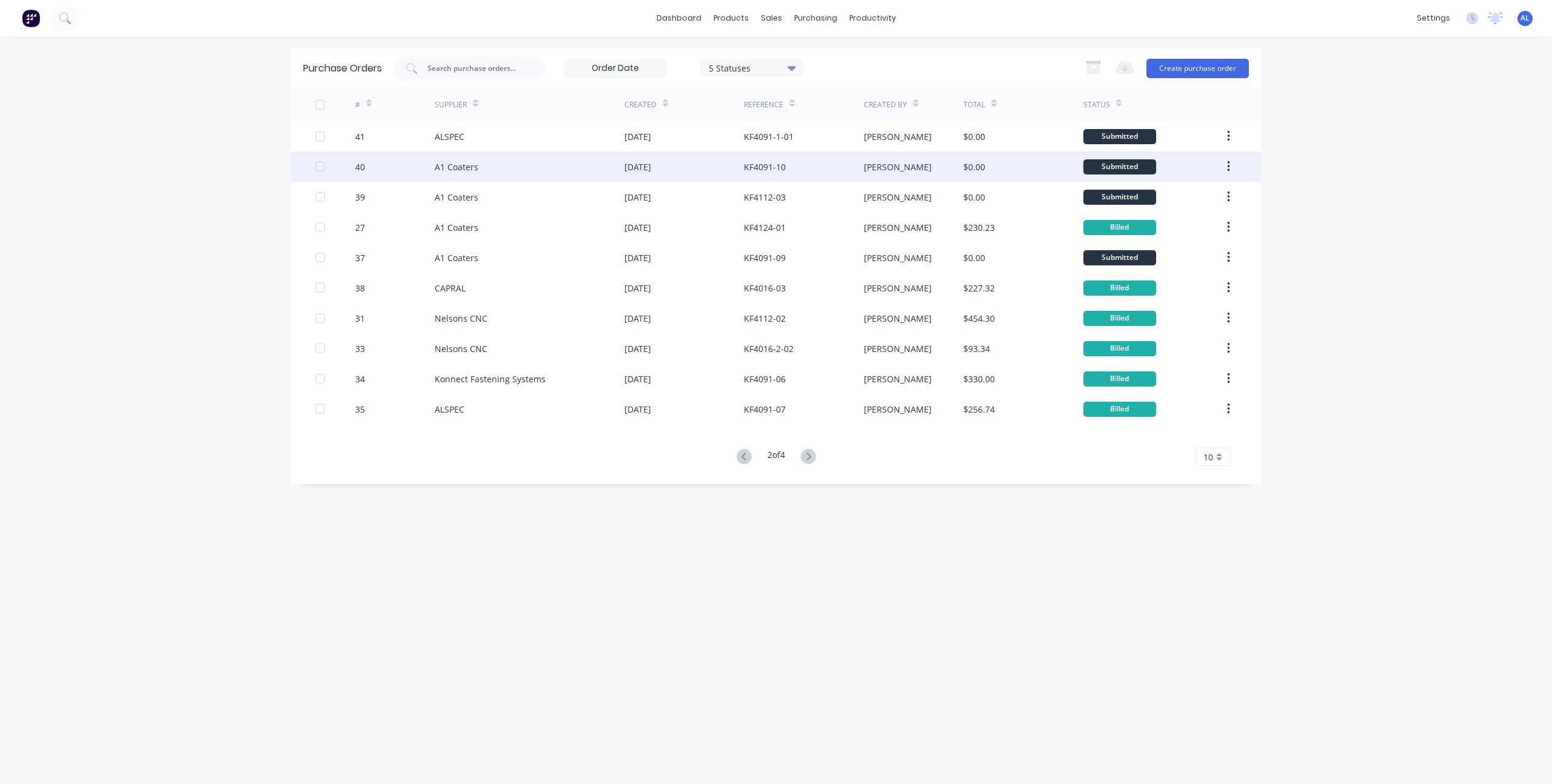
click at [708, 168] on div "09 Oct 2025" at bounding box center [684, 167] width 119 height 31
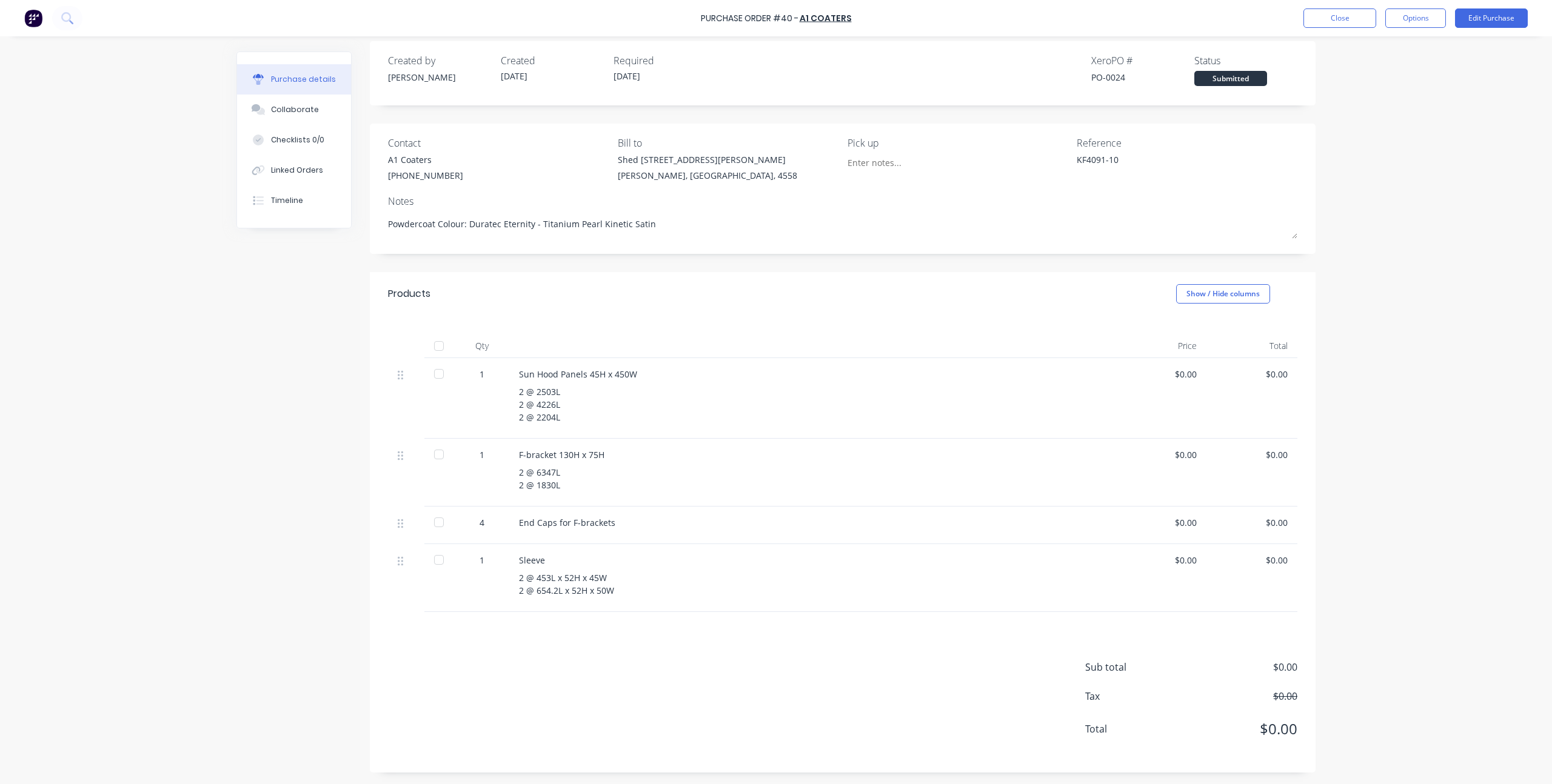
scroll to position [11, 0]
click at [522, 655] on div "Sub total $0.00 Tax $0.00 Total $0.00" at bounding box center [843, 692] width 946 height 161
click at [287, 185] on button "Timeline" at bounding box center [293, 200] width 114 height 31
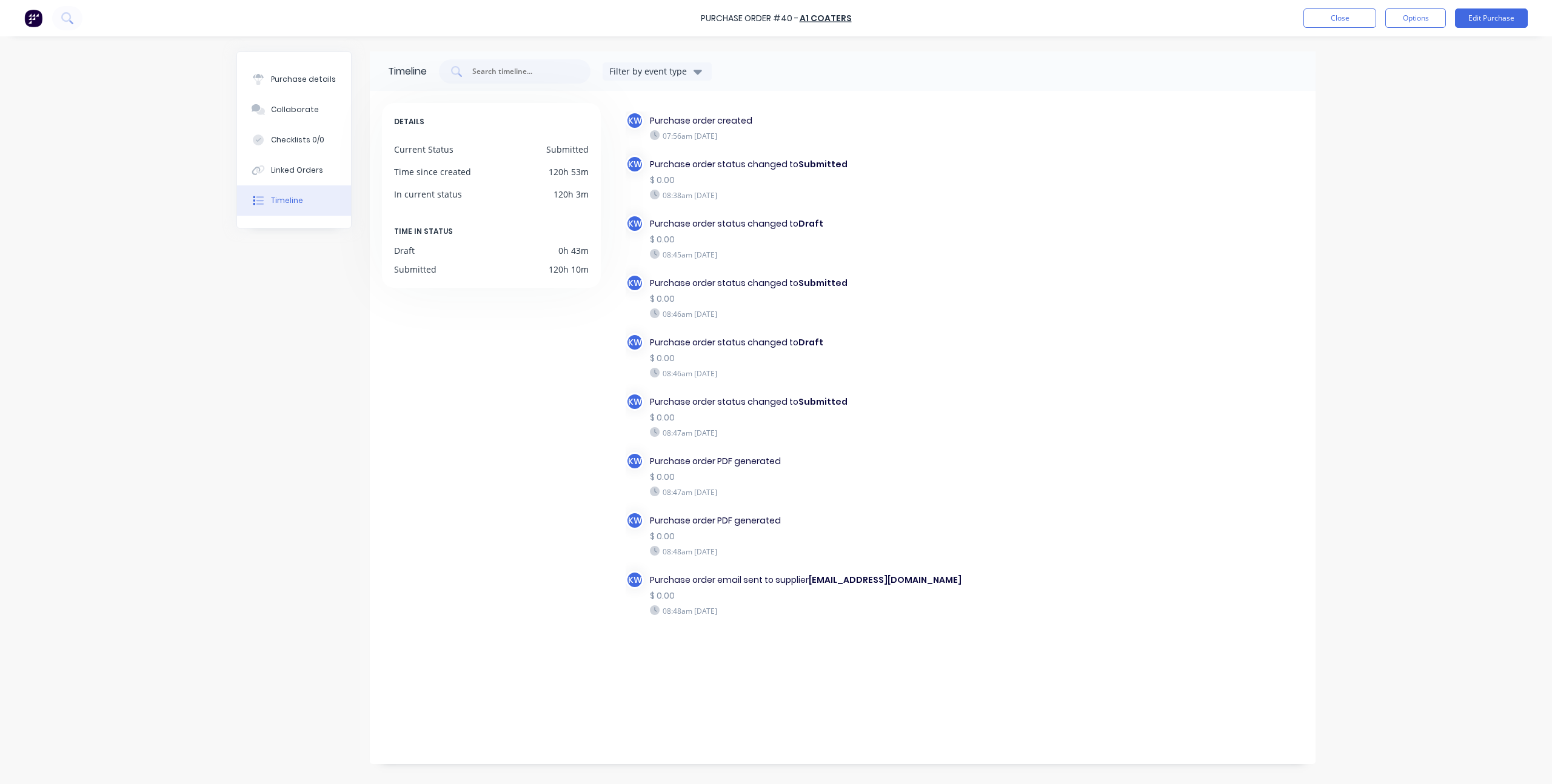
click at [289, 204] on div "Timeline" at bounding box center [287, 200] width 32 height 11
click at [270, 491] on div "Timeline Filter by event type DETAILS Current Status Submitted Time since creat…" at bounding box center [775, 407] width 1079 height 713
click at [308, 86] on button "Purchase details" at bounding box center [293, 79] width 114 height 31
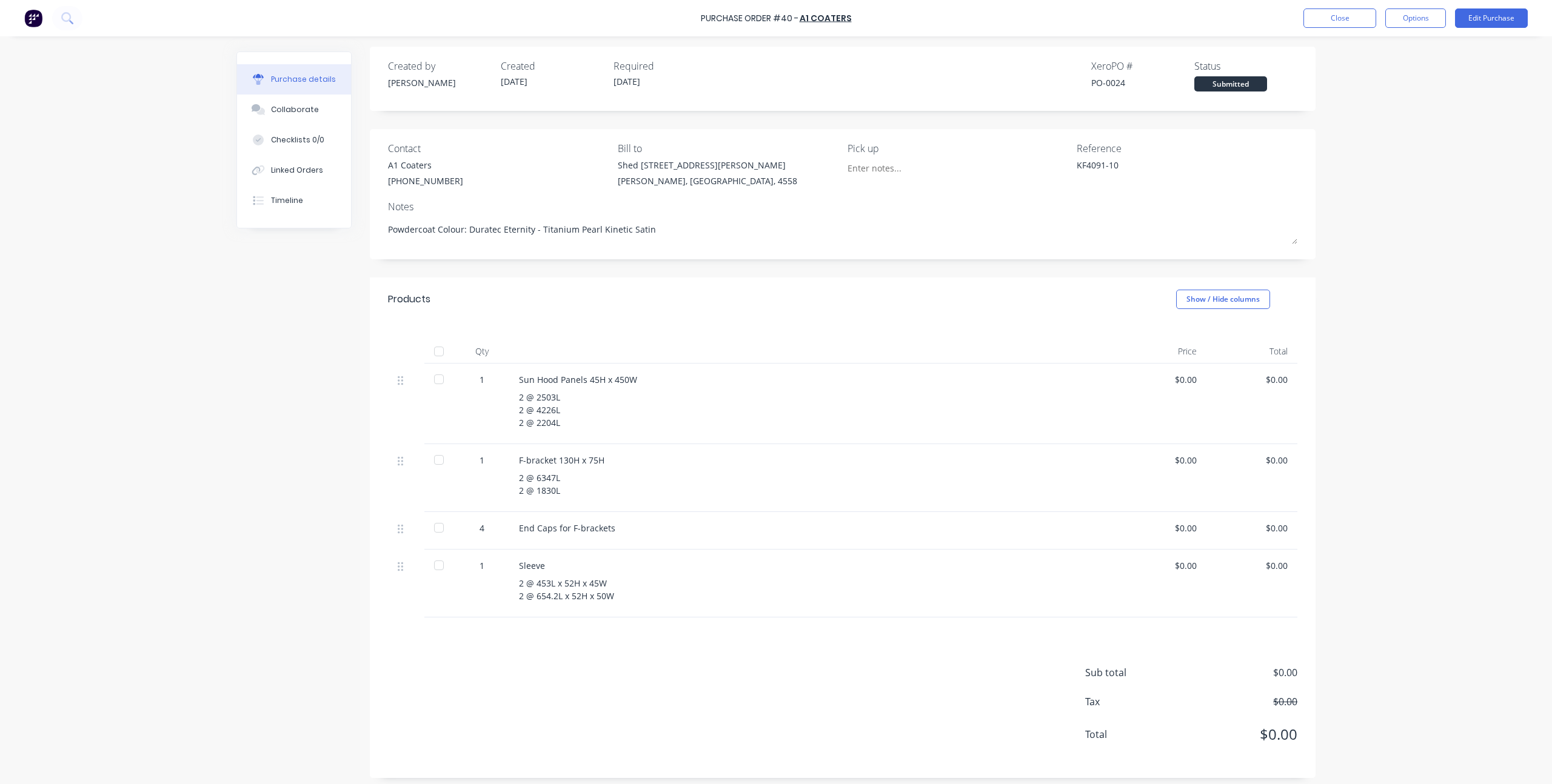
scroll to position [11, 0]
click at [543, 637] on div "Sub total $0.00 Tax $0.00 Total $0.00" at bounding box center [843, 692] width 946 height 161
click at [572, 625] on div "Sub total $0.00 Tax $0.00 Total $0.00" at bounding box center [843, 692] width 946 height 161
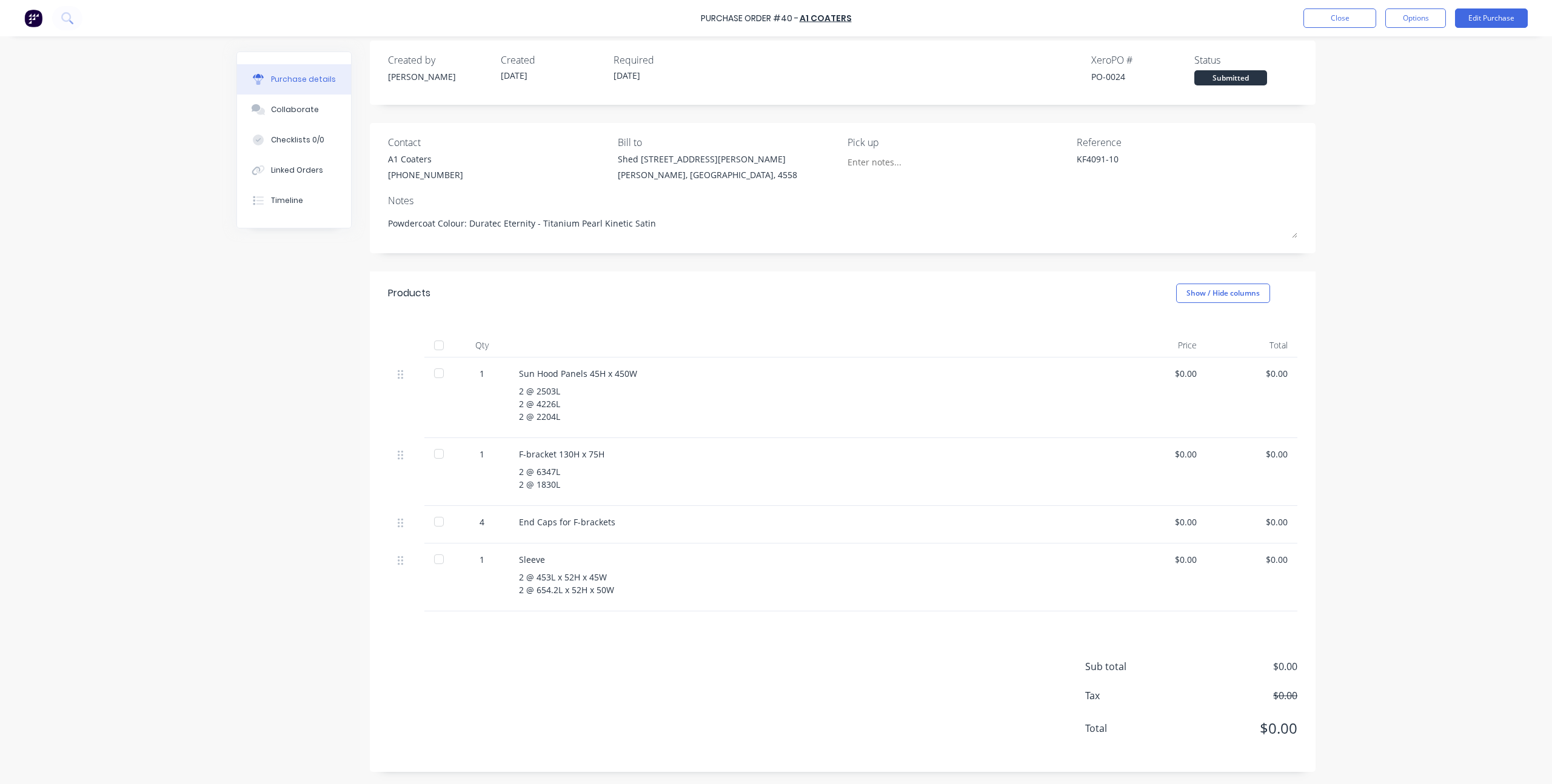
type textarea "x"
